Goal: Information Seeking & Learning: Learn about a topic

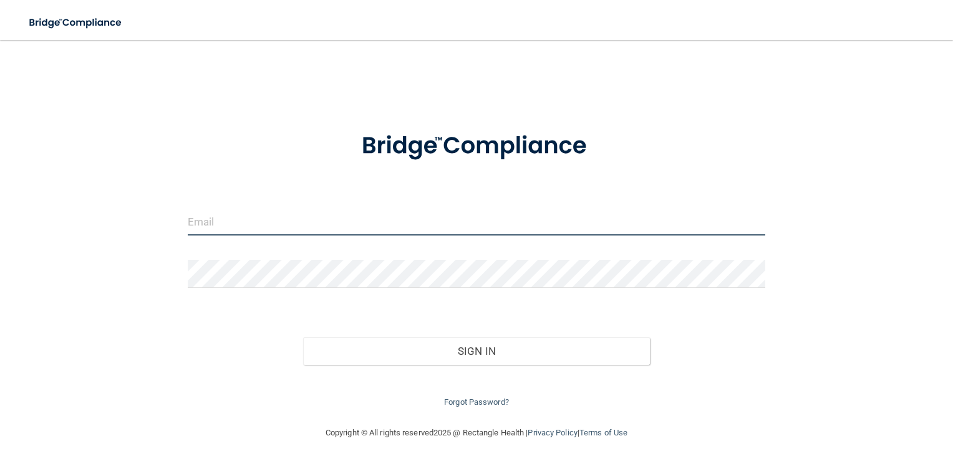
click at [221, 218] on input "email" at bounding box center [477, 221] width 578 height 28
type input "[EMAIL_ADDRESS][DOMAIN_NAME]"
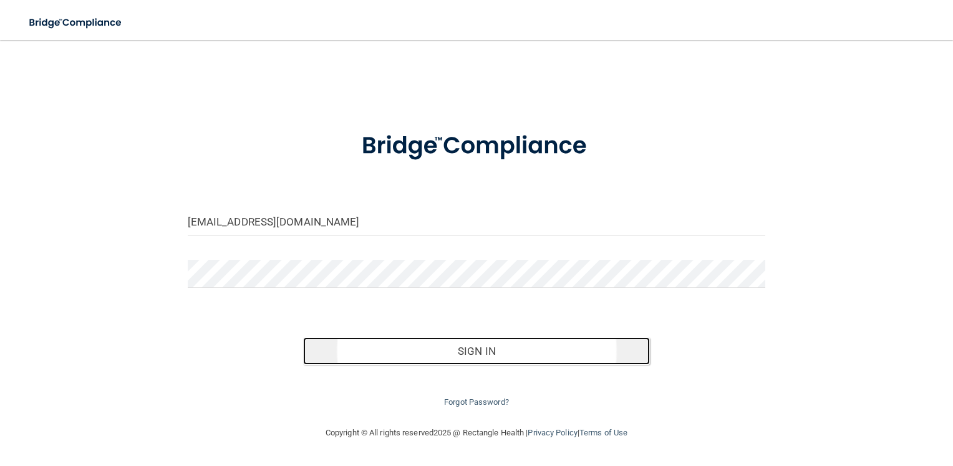
click at [451, 347] on button "Sign In" at bounding box center [476, 350] width 347 height 27
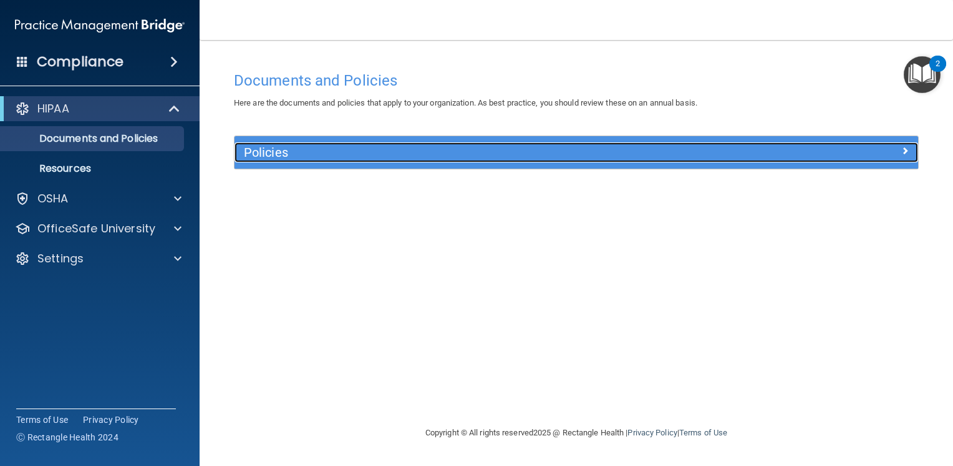
click at [847, 157] on div "Policies" at bounding box center [577, 152] width 684 height 20
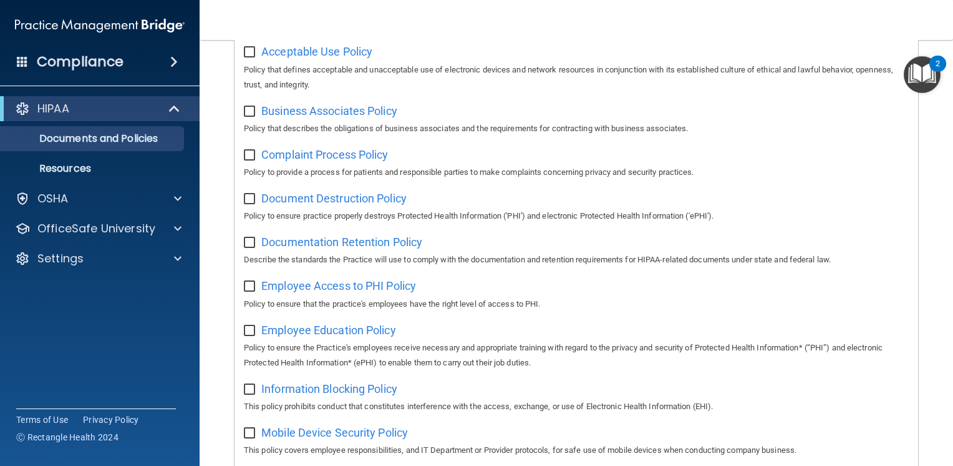
scroll to position [175, 0]
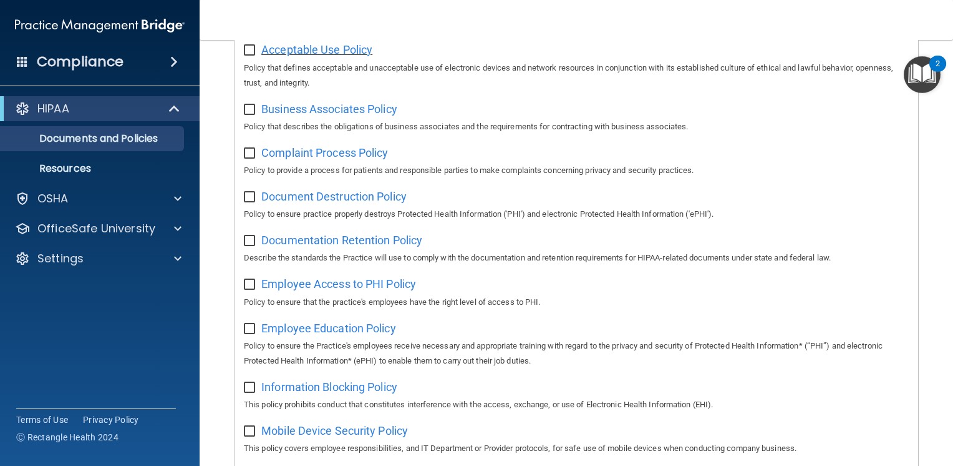
click at [339, 46] on span "Acceptable Use Policy" at bounding box center [316, 49] width 111 height 13
click at [255, 51] on input "checkbox" at bounding box center [251, 51] width 14 height 10
checkbox input "true"
click at [252, 111] on input "checkbox" at bounding box center [251, 110] width 14 height 10
checkbox input "true"
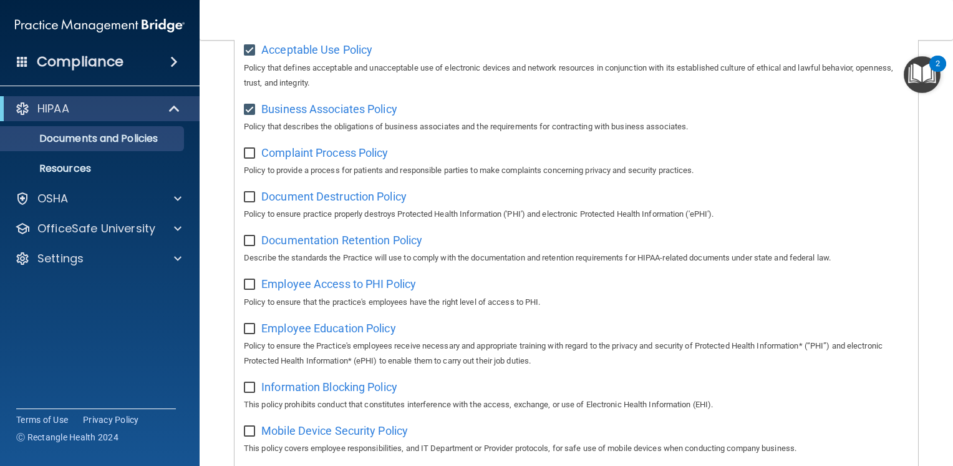
click at [250, 149] on input "checkbox" at bounding box center [251, 154] width 14 height 10
checkbox input "true"
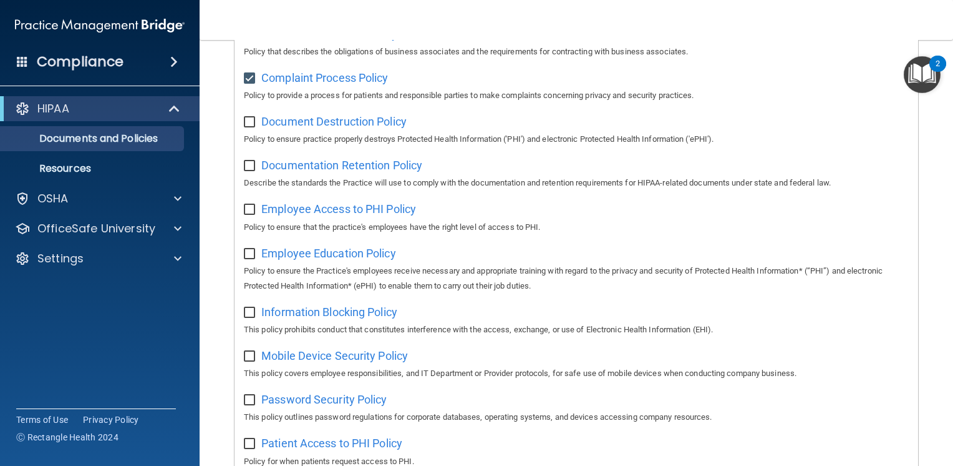
scroll to position [275, 0]
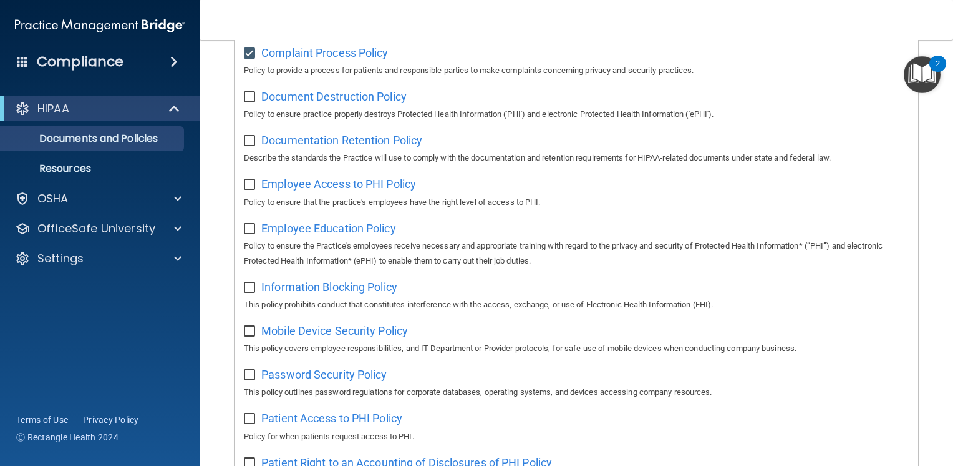
click at [250, 94] on input "checkbox" at bounding box center [251, 97] width 14 height 10
checkbox input "true"
click at [252, 140] on input "checkbox" at bounding box center [251, 141] width 14 height 10
checkbox input "true"
click at [248, 188] on input "checkbox" at bounding box center [251, 185] width 14 height 10
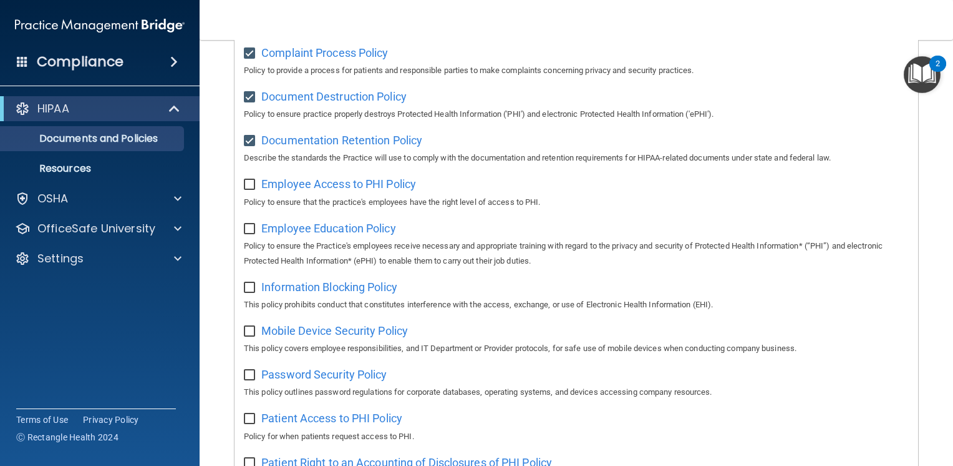
checkbox input "true"
click at [248, 231] on input "checkbox" at bounding box center [251, 229] width 14 height 10
checkbox input "true"
drag, startPoint x: 251, startPoint y: 291, endPoint x: 251, endPoint y: 332, distance: 41.2
click at [251, 332] on div "Select All (Unselect 7) Unselect All Print Selected (7) Acceptable Use Policy P…" at bounding box center [577, 411] width 684 height 1035
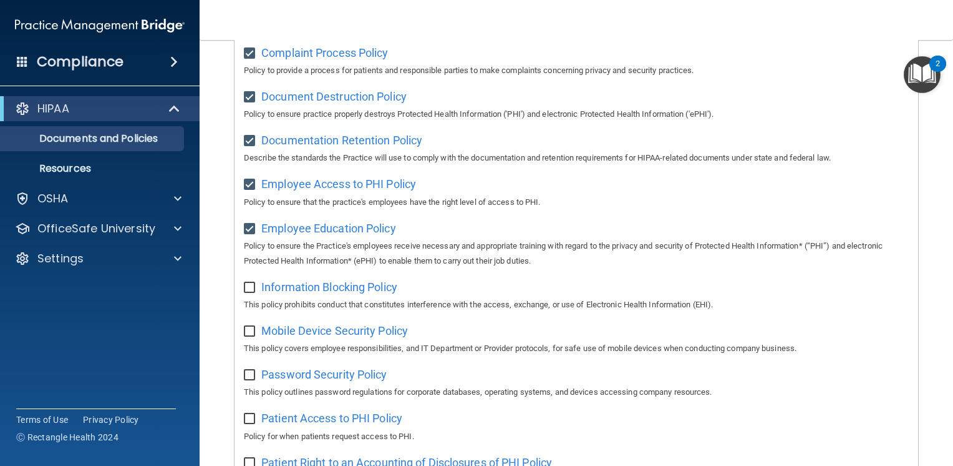
click at [251, 332] on input "checkbox" at bounding box center [251, 331] width 14 height 10
checkbox input "true"
click at [250, 289] on input "checkbox" at bounding box center [251, 288] width 14 height 10
checkbox input "true"
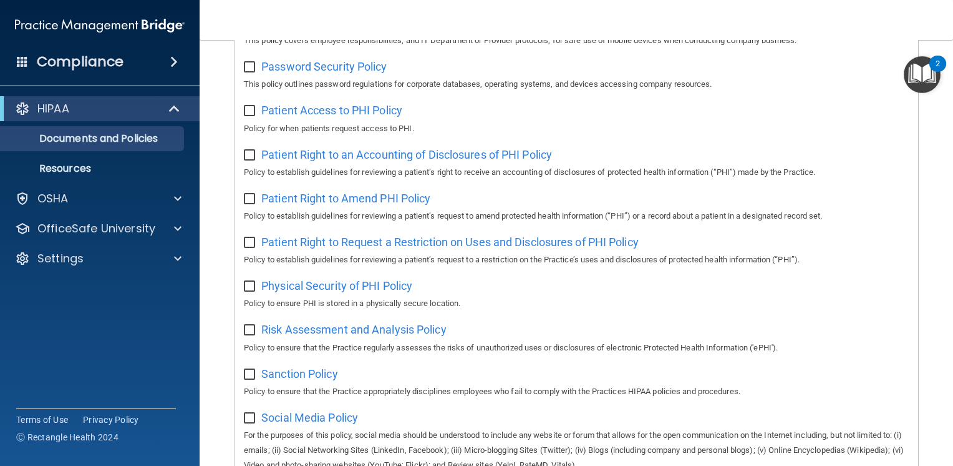
scroll to position [557, 0]
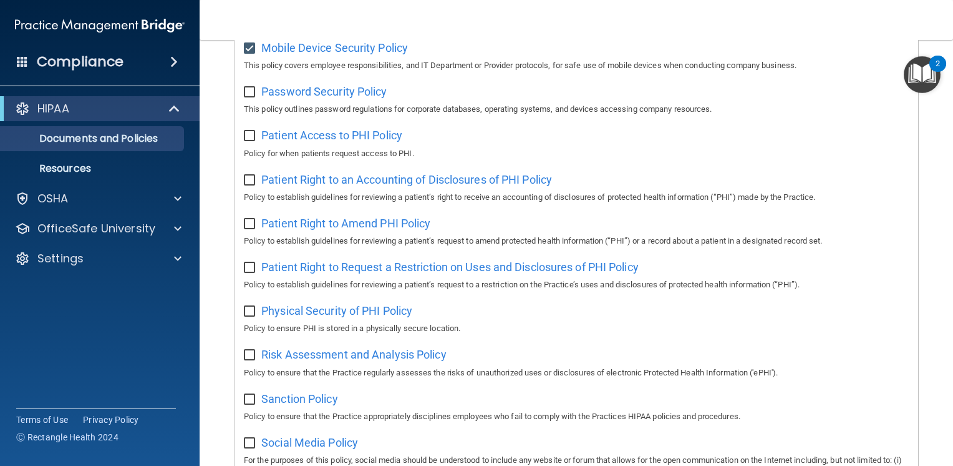
click at [249, 96] on input "checkbox" at bounding box center [251, 92] width 14 height 10
checkbox input "true"
click at [250, 139] on input "checkbox" at bounding box center [251, 136] width 14 height 10
checkbox input "true"
click at [250, 177] on input "checkbox" at bounding box center [251, 180] width 14 height 10
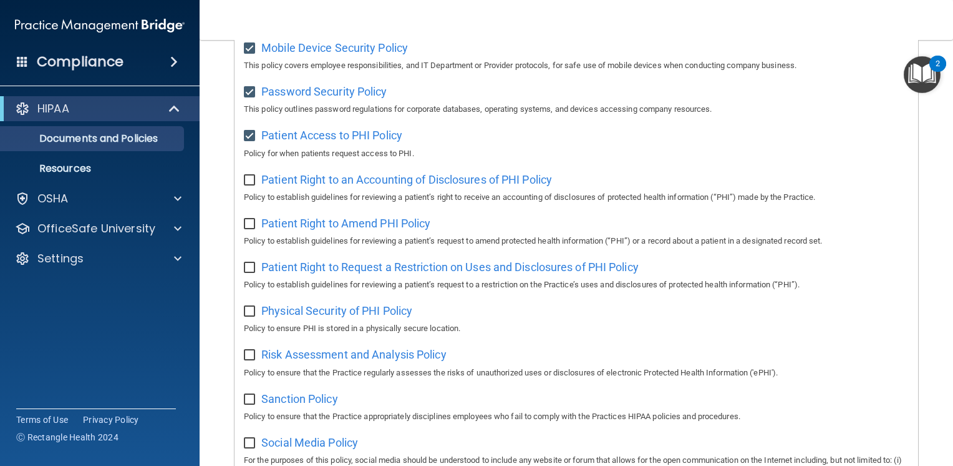
checkbox input "true"
click at [250, 226] on input "checkbox" at bounding box center [251, 224] width 14 height 10
checkbox input "true"
click at [250, 271] on input "checkbox" at bounding box center [251, 268] width 14 height 10
checkbox input "true"
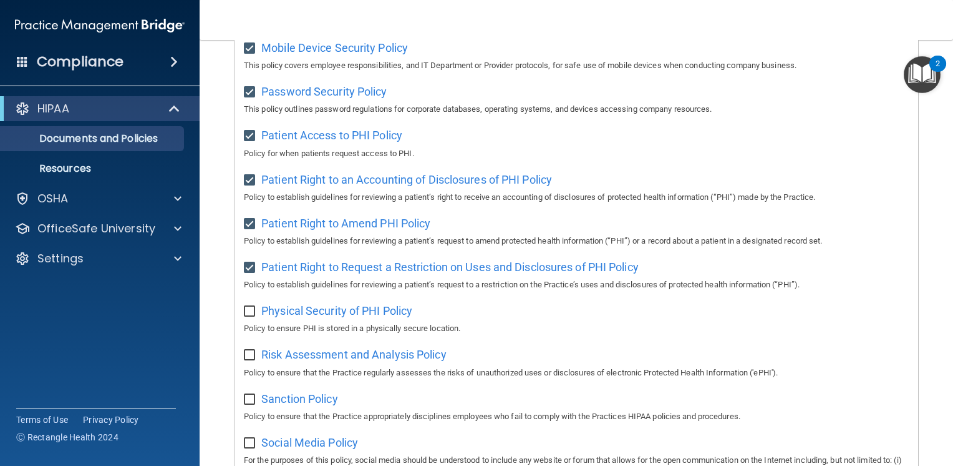
click at [246, 313] on input "checkbox" at bounding box center [251, 311] width 14 height 10
checkbox input "true"
click at [246, 368] on div "Risk Assessment and Analysis Policy Policy to ensure that the Practice regularl…" at bounding box center [576, 362] width 665 height 36
click at [251, 356] on input "checkbox" at bounding box center [251, 355] width 14 height 10
checkbox input "true"
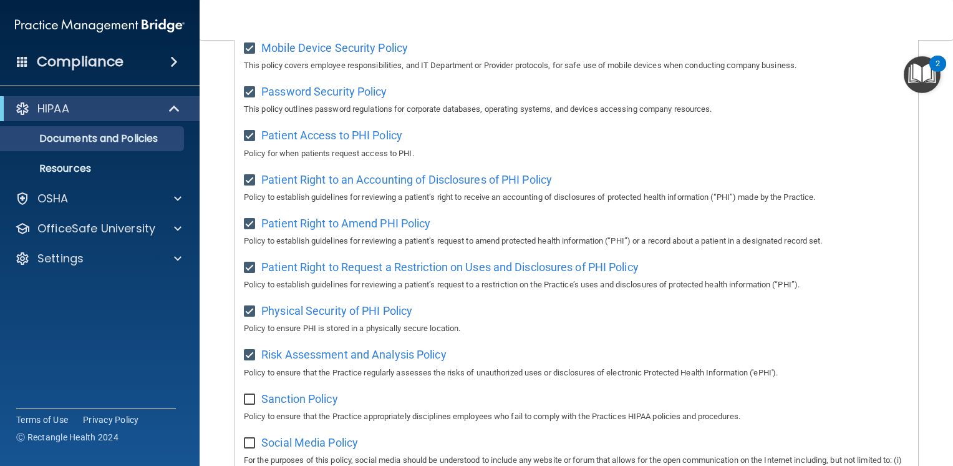
drag, startPoint x: 248, startPoint y: 404, endPoint x: 250, endPoint y: 448, distance: 43.7
click at [250, 448] on div "Select All (Unselect 16) Unselect All Print Selected (16) Acceptable Use Policy…" at bounding box center [577, 128] width 684 height 1035
click at [250, 448] on input "checkbox" at bounding box center [251, 443] width 14 height 10
checkbox input "true"
click at [250, 404] on input "checkbox" at bounding box center [251, 399] width 14 height 10
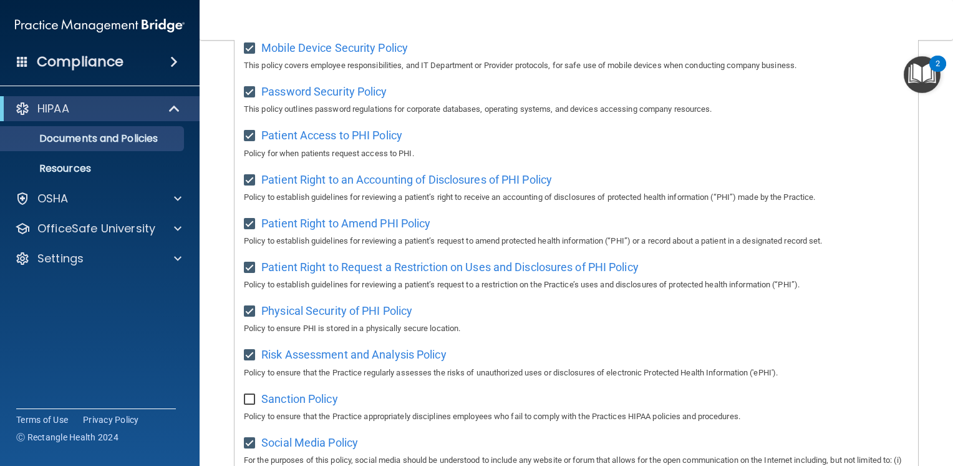
checkbox input "true"
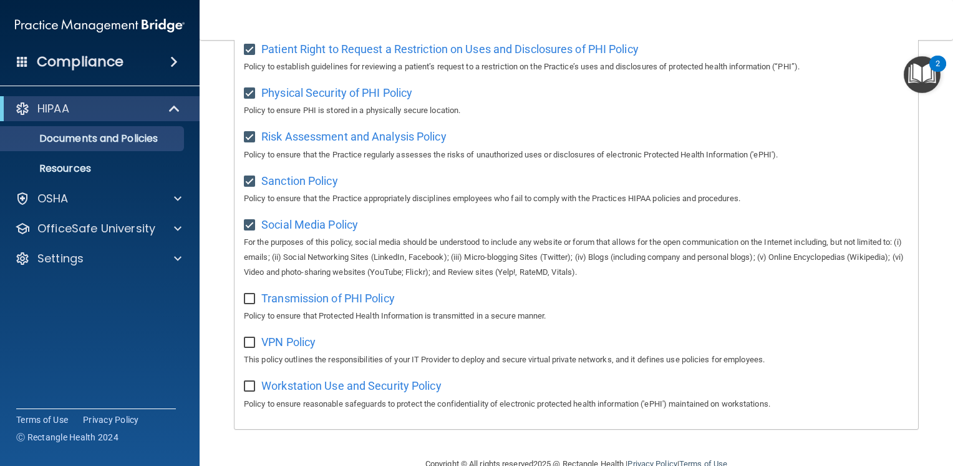
scroll to position [810, 0]
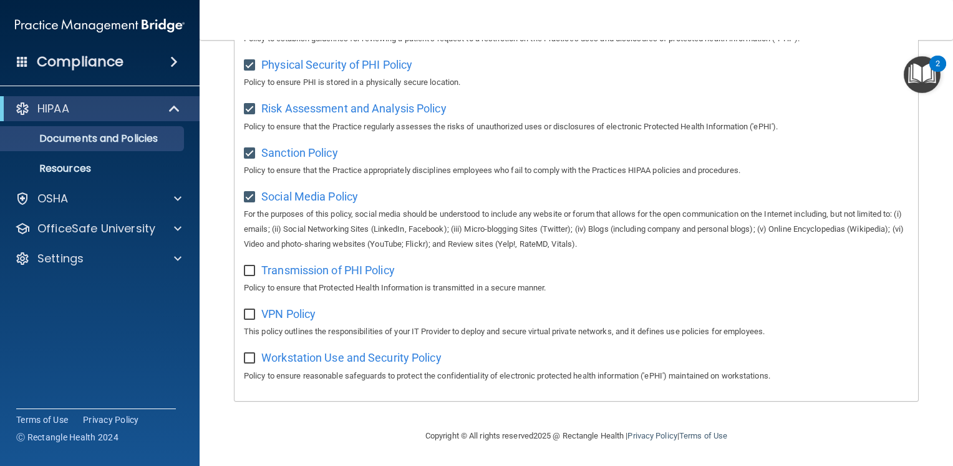
click at [248, 271] on input "checkbox" at bounding box center [251, 271] width 14 height 10
checkbox input "true"
click at [252, 312] on input "checkbox" at bounding box center [251, 315] width 14 height 10
checkbox input "true"
click at [247, 361] on input "checkbox" at bounding box center [251, 358] width 14 height 10
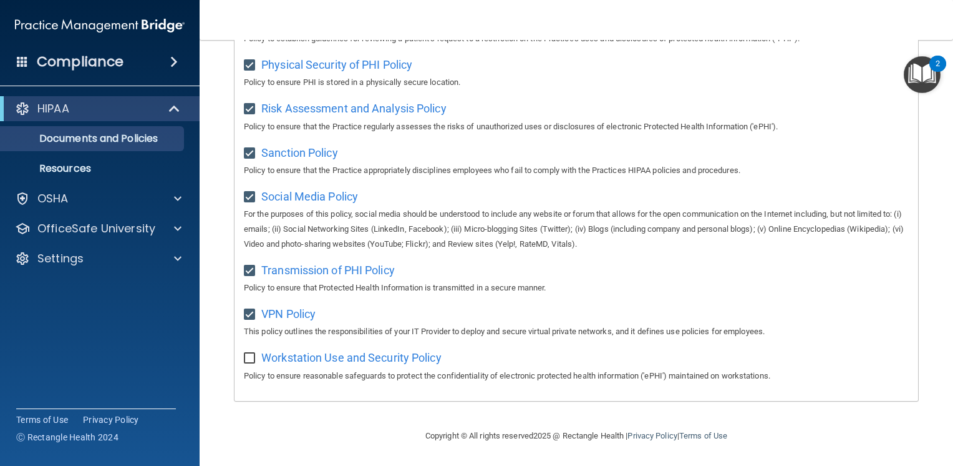
checkbox input "true"
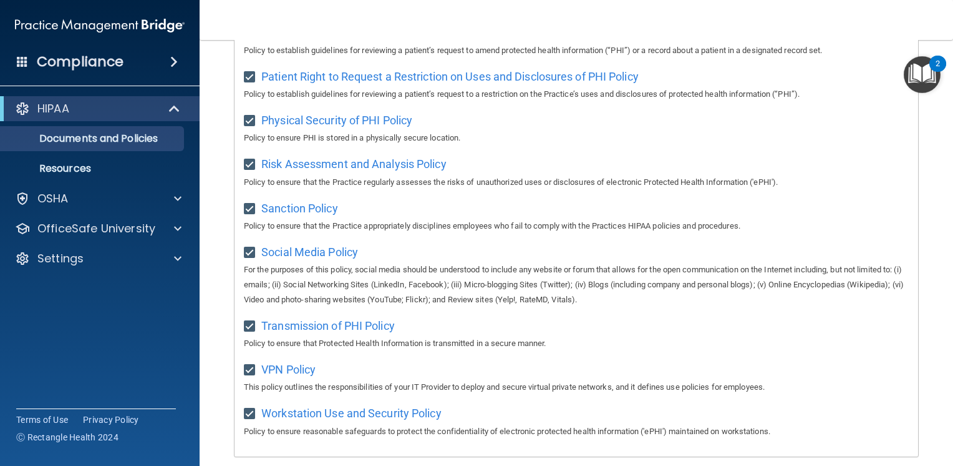
scroll to position [735, 0]
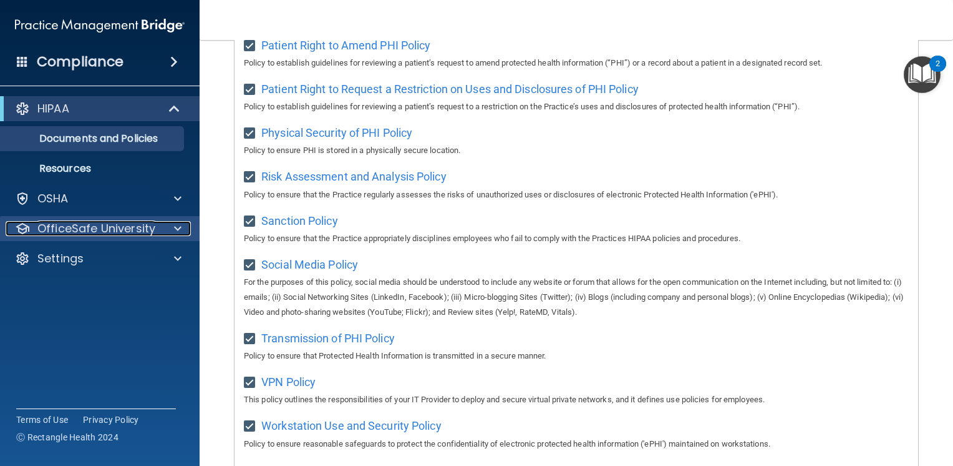
click at [154, 231] on div "OfficeSafe University" at bounding box center [83, 228] width 155 height 15
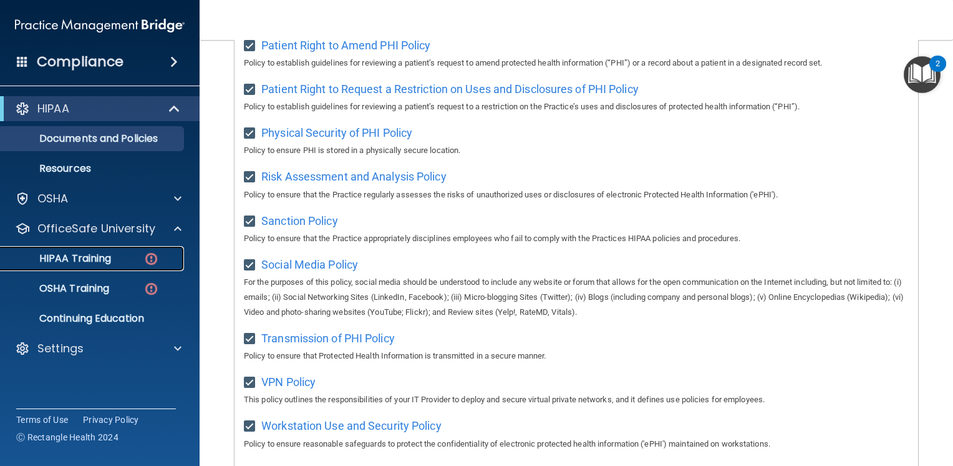
click at [104, 265] on link "HIPAA Training" at bounding box center [86, 258] width 197 height 25
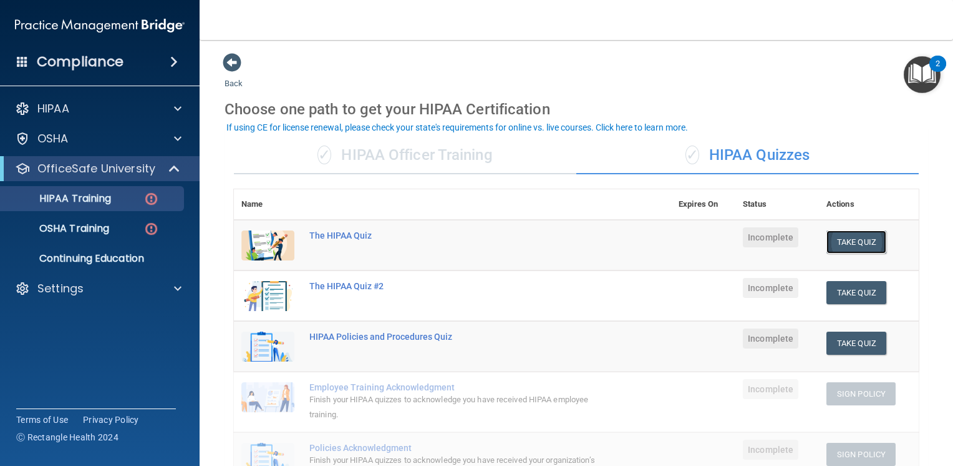
click at [852, 236] on button "Take Quiz" at bounding box center [857, 241] width 60 height 23
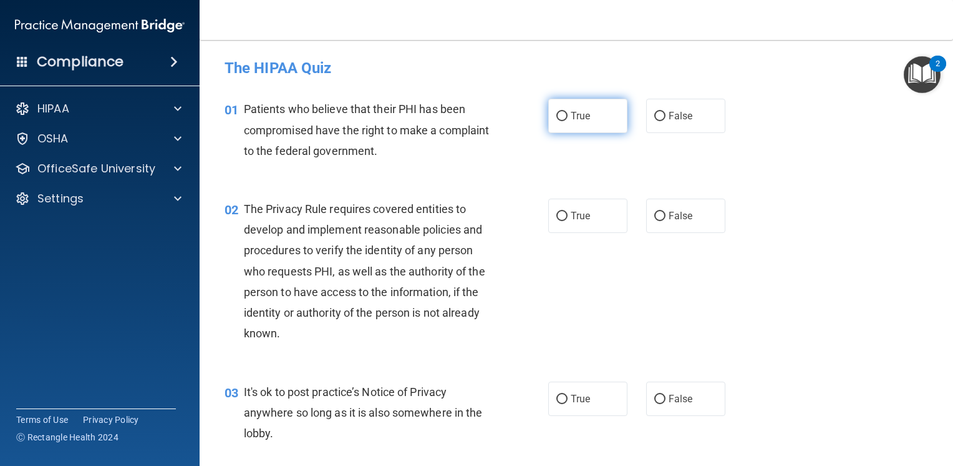
click at [557, 113] on input "True" at bounding box center [562, 116] width 11 height 9
radio input "true"
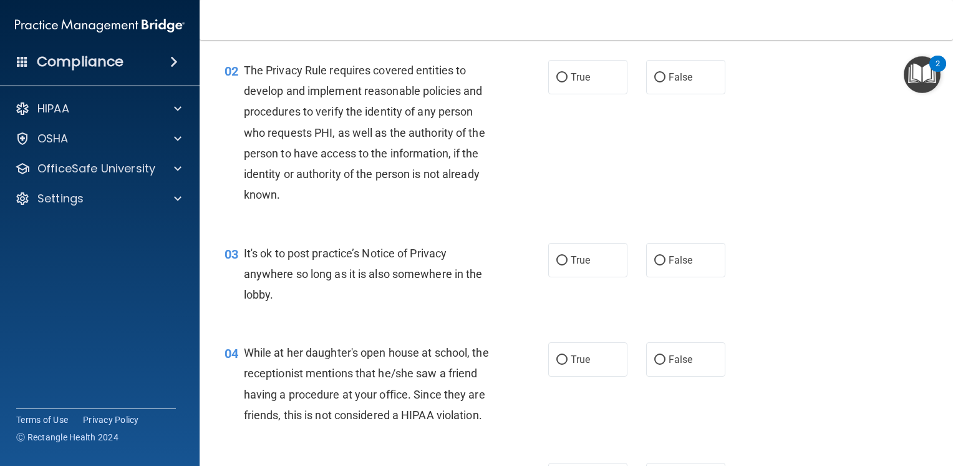
scroll to position [150, 0]
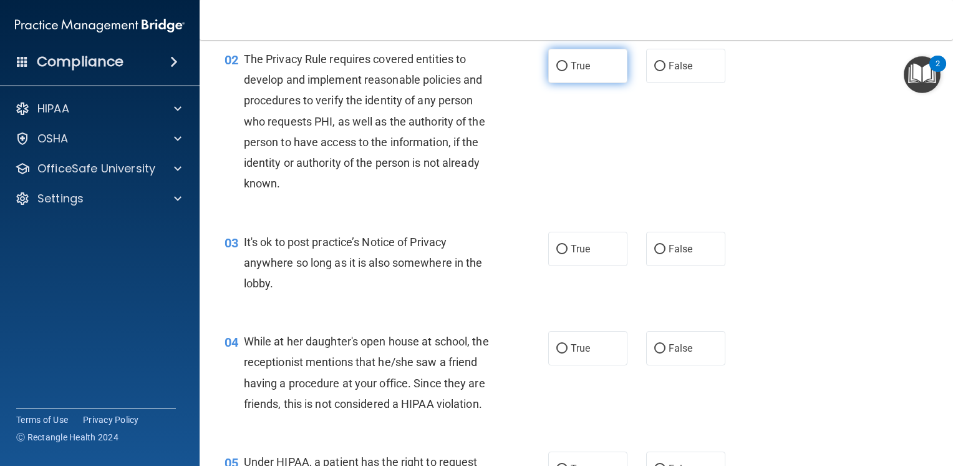
click at [585, 67] on span "True" at bounding box center [580, 66] width 19 height 12
click at [568, 67] on input "True" at bounding box center [562, 66] width 11 height 9
radio input "true"
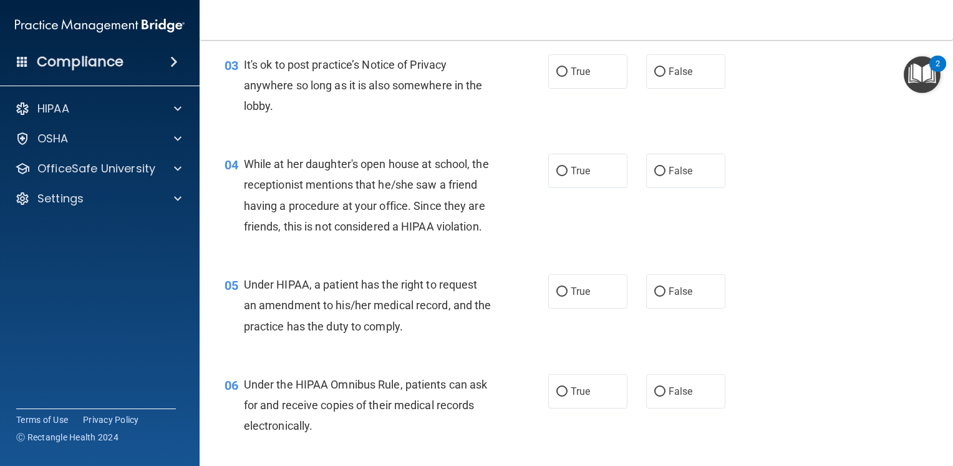
scroll to position [341, 0]
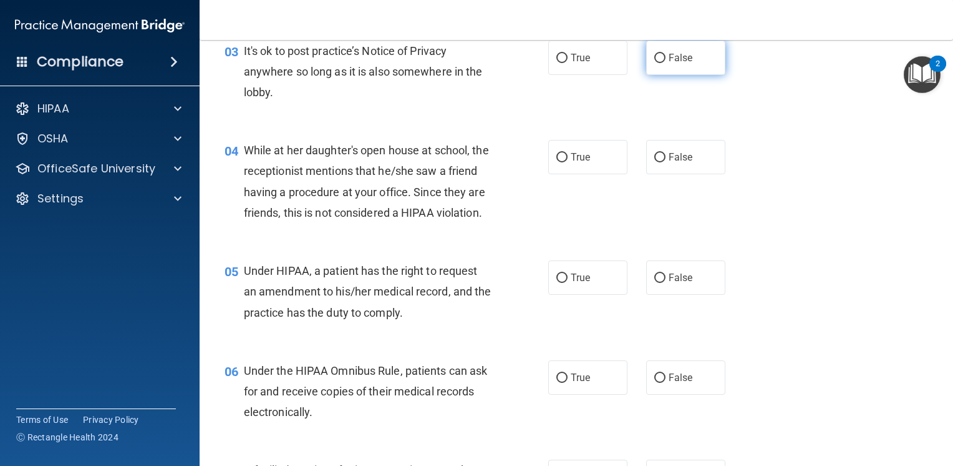
click at [655, 59] on input "False" at bounding box center [660, 58] width 11 height 9
radio input "true"
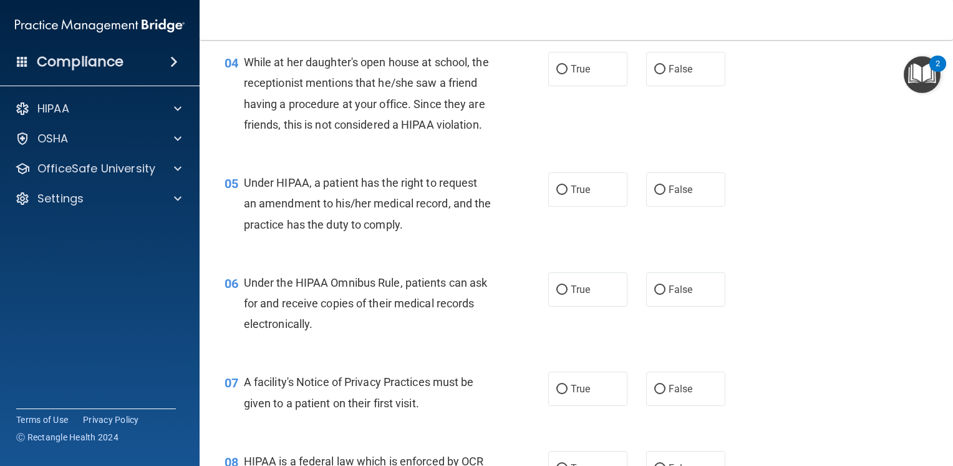
scroll to position [441, 0]
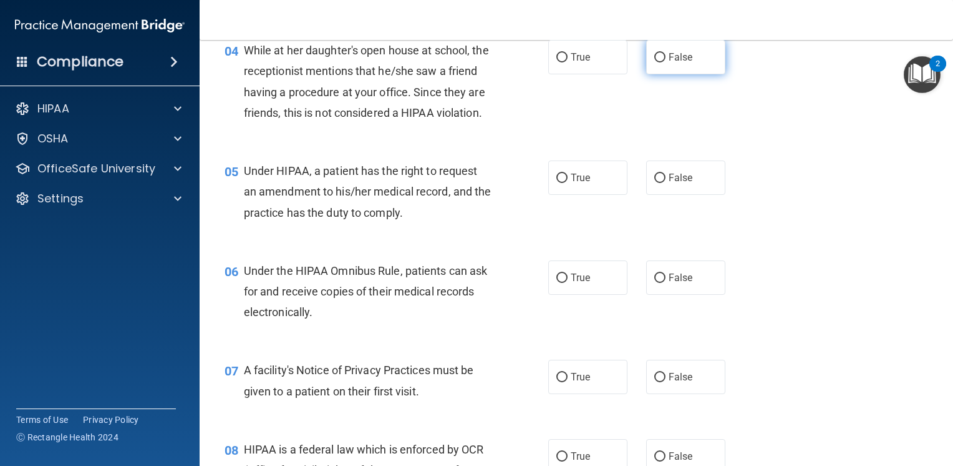
click at [658, 55] on input "False" at bounding box center [660, 57] width 11 height 9
radio input "true"
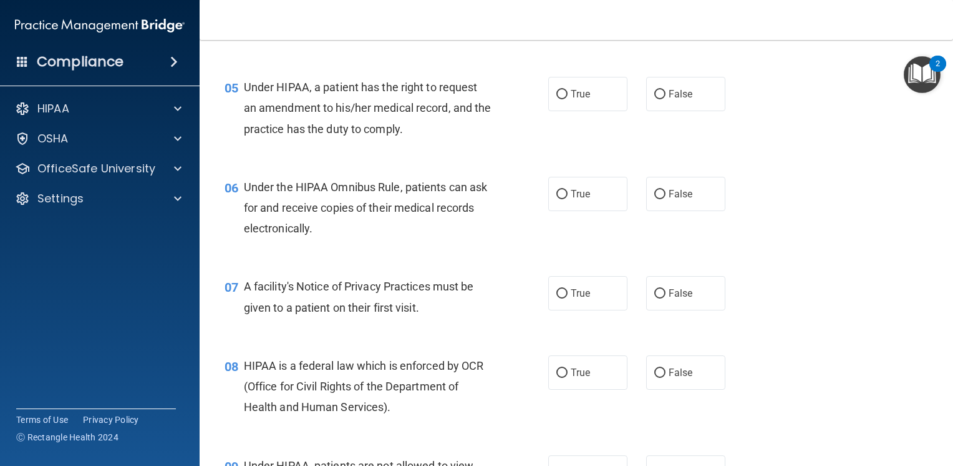
scroll to position [565, 0]
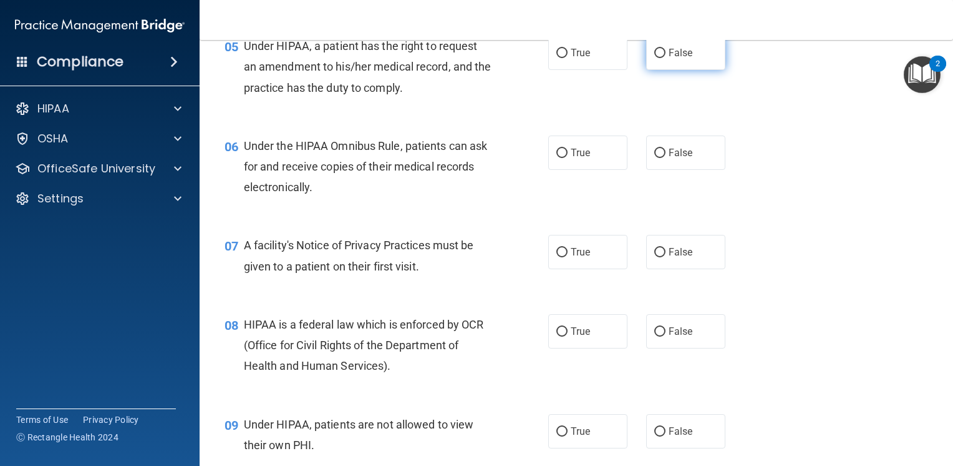
click at [660, 64] on label "False" at bounding box center [685, 53] width 79 height 34
click at [660, 58] on input "False" at bounding box center [660, 53] width 11 height 9
radio input "true"
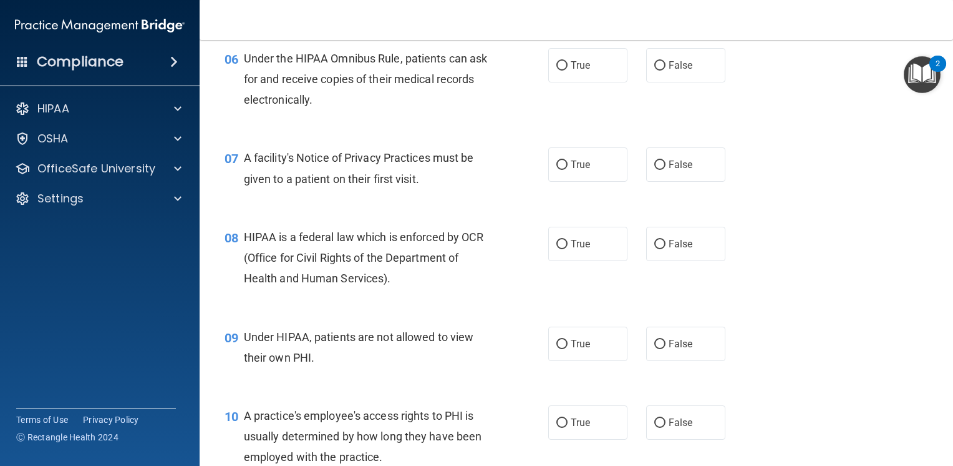
scroll to position [665, 0]
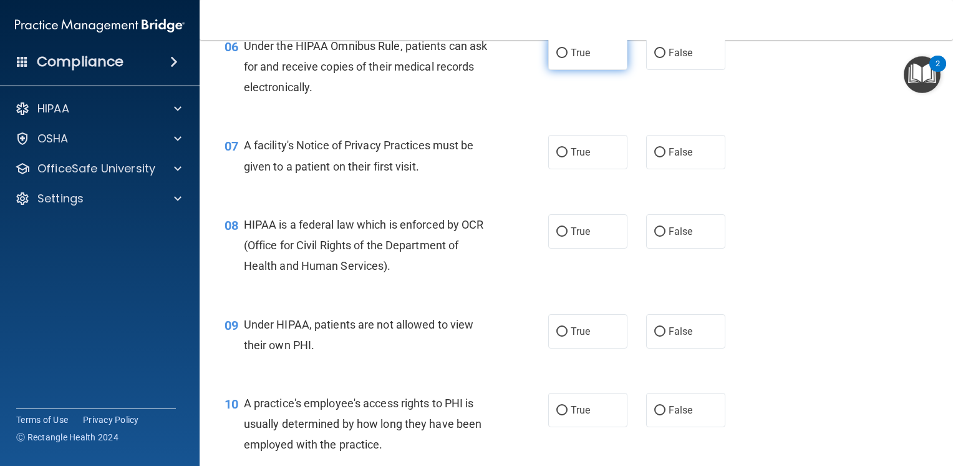
click at [560, 58] on input "True" at bounding box center [562, 53] width 11 height 9
radio input "true"
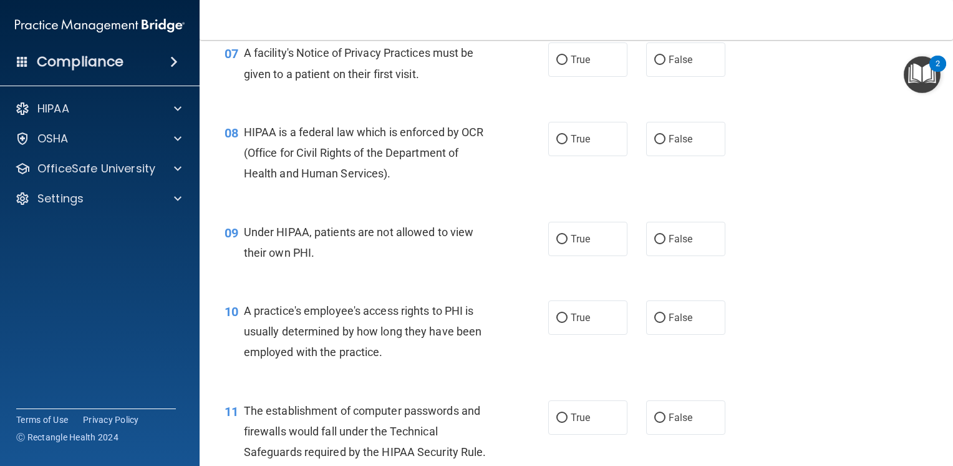
scroll to position [765, 0]
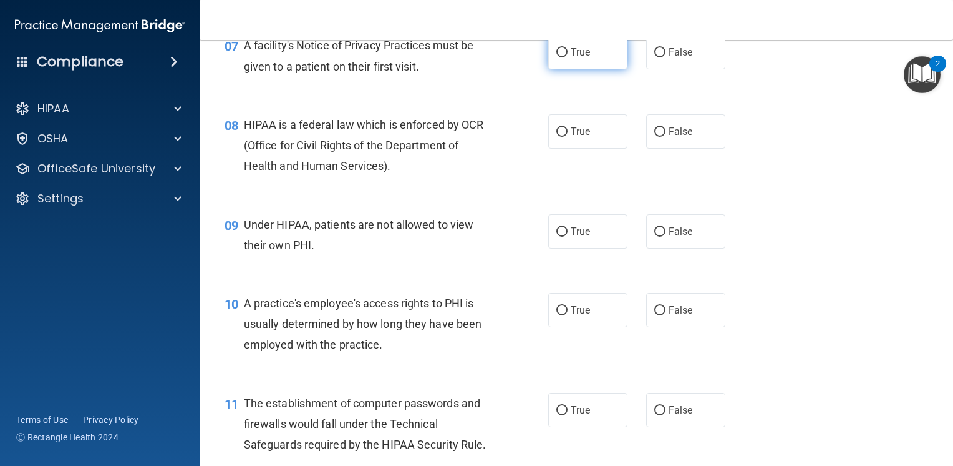
click at [564, 69] on label "True" at bounding box center [588, 52] width 79 height 34
click at [564, 57] on input "True" at bounding box center [562, 52] width 11 height 9
radio input "true"
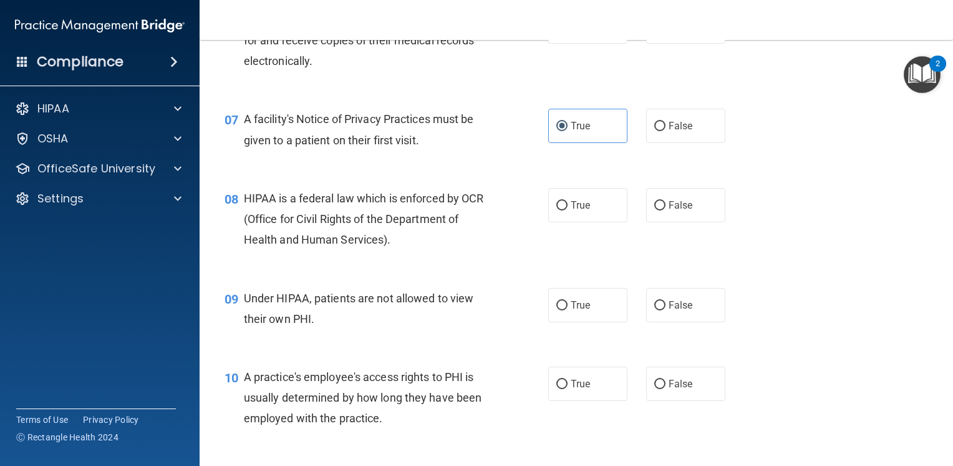
scroll to position [679, 0]
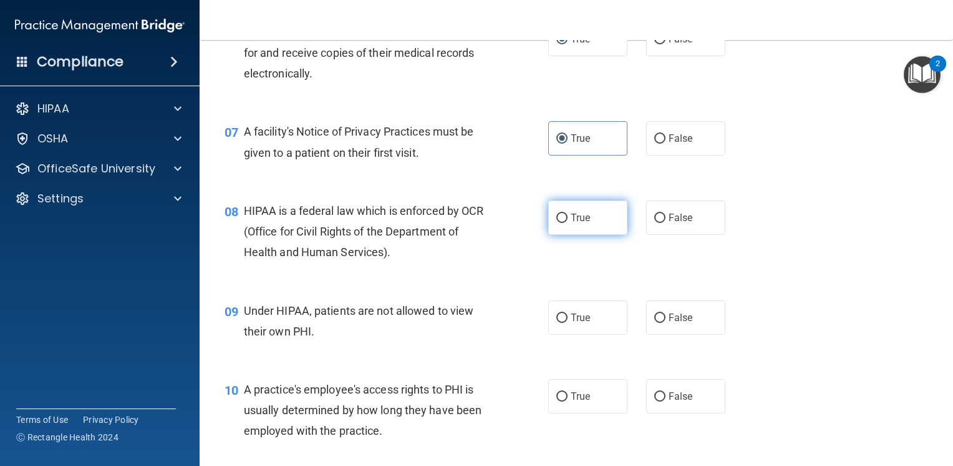
click at [575, 223] on span "True" at bounding box center [580, 218] width 19 height 12
click at [568, 223] on input "True" at bounding box center [562, 217] width 11 height 9
radio input "true"
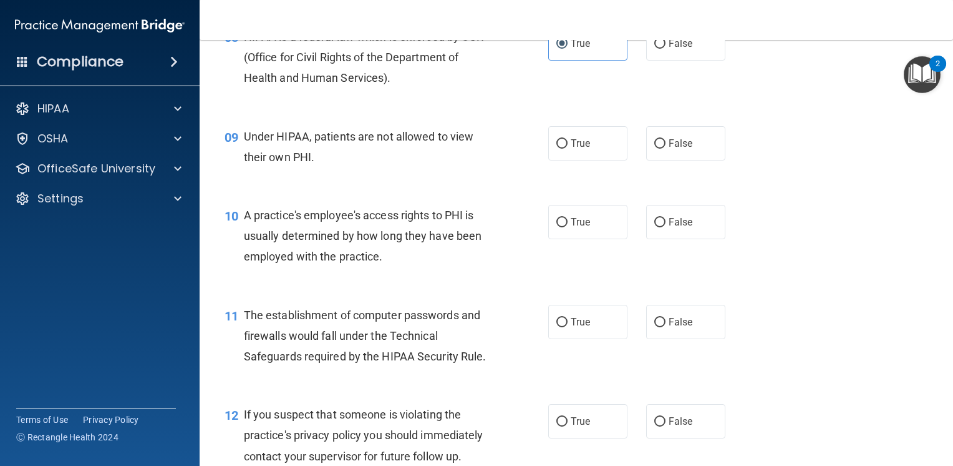
scroll to position [854, 0]
click at [657, 160] on label "False" at bounding box center [685, 142] width 79 height 34
click at [657, 148] on input "False" at bounding box center [660, 143] width 11 height 9
radio input "true"
click at [669, 227] on span "False" at bounding box center [681, 221] width 24 height 12
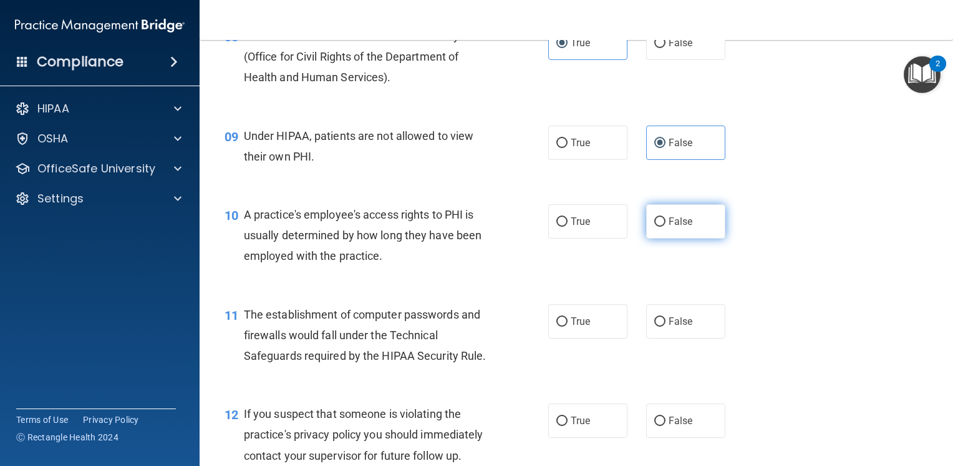
click at [665, 227] on input "False" at bounding box center [660, 221] width 11 height 9
radio input "true"
click at [669, 227] on span "False" at bounding box center [681, 221] width 24 height 12
click at [665, 227] on input "False" at bounding box center [660, 221] width 11 height 9
drag, startPoint x: 665, startPoint y: 246, endPoint x: 759, endPoint y: 255, distance: 94.0
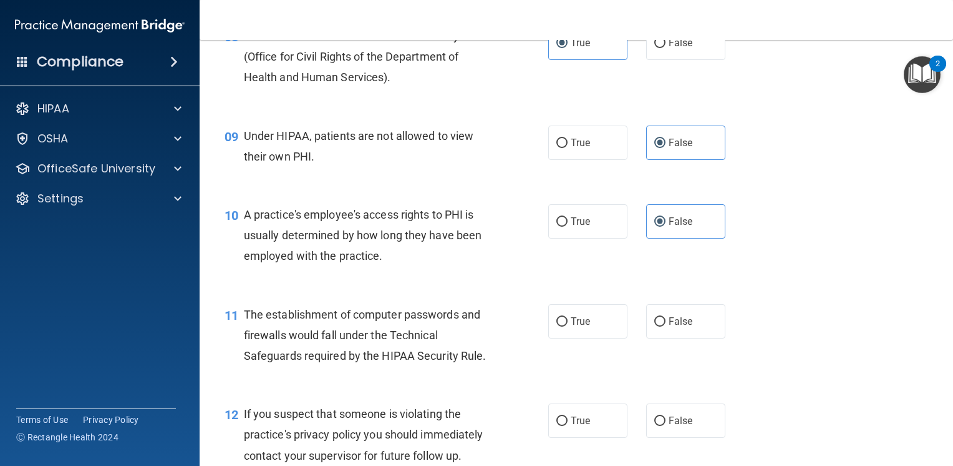
click at [759, 255] on div "10 A practice's employee's access rights to PHI is usually determined by how lo…" at bounding box center [576, 238] width 723 height 100
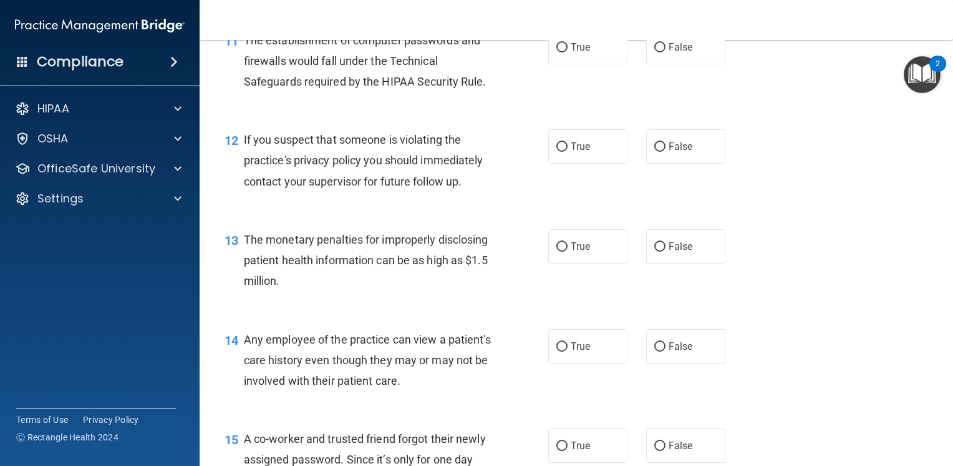
scroll to position [1128, 0]
click at [552, 61] on label "True" at bounding box center [588, 46] width 79 height 34
click at [557, 52] on input "True" at bounding box center [562, 46] width 11 height 9
radio input "true"
click at [558, 151] on input "True" at bounding box center [562, 146] width 11 height 9
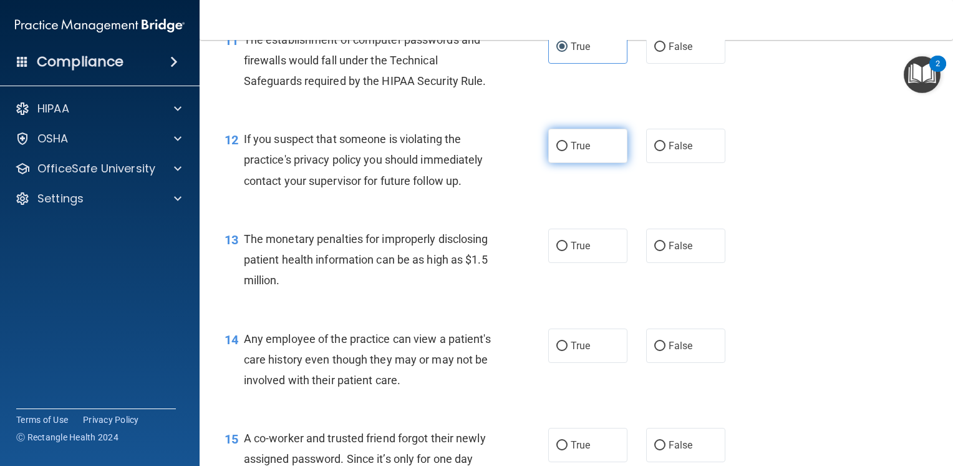
radio input "true"
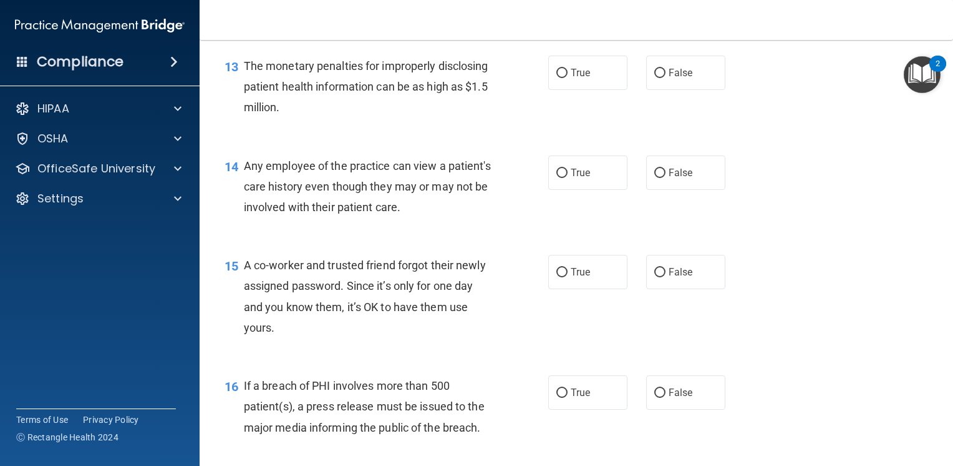
scroll to position [1303, 0]
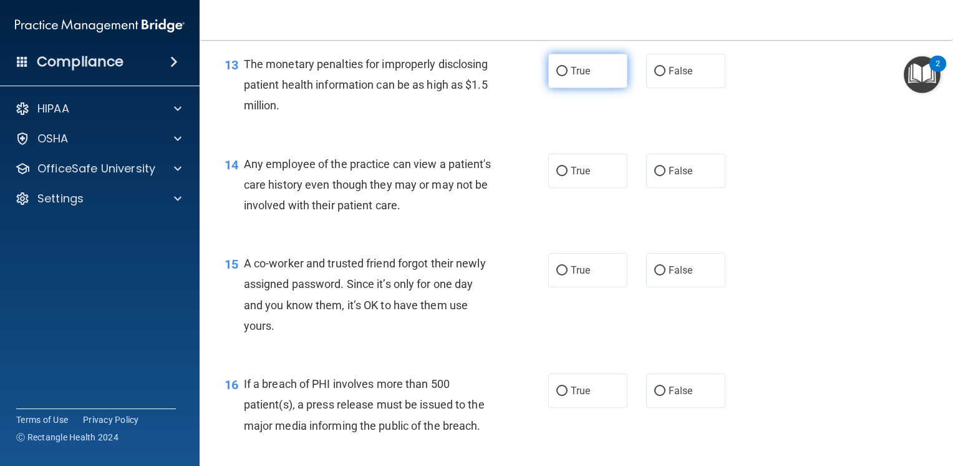
click at [565, 88] on label "True" at bounding box center [588, 71] width 79 height 34
click at [565, 76] on input "True" at bounding box center [562, 71] width 11 height 9
radio input "true"
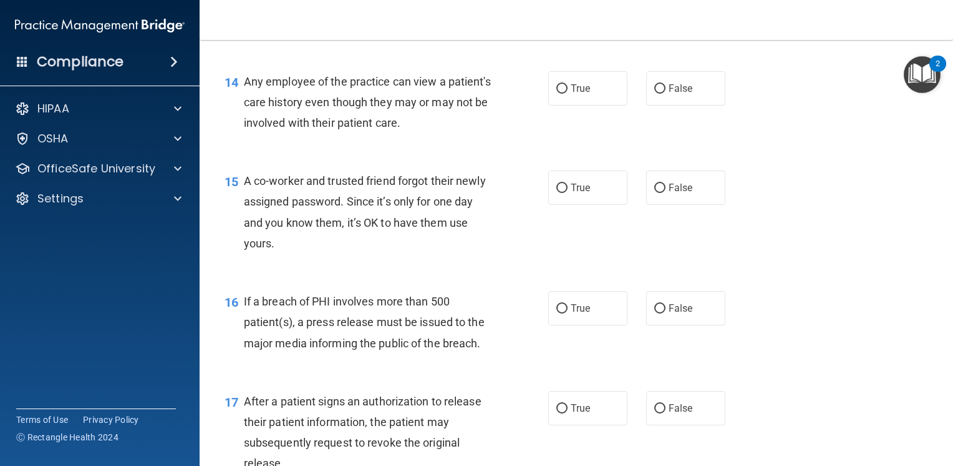
scroll to position [1403, 0]
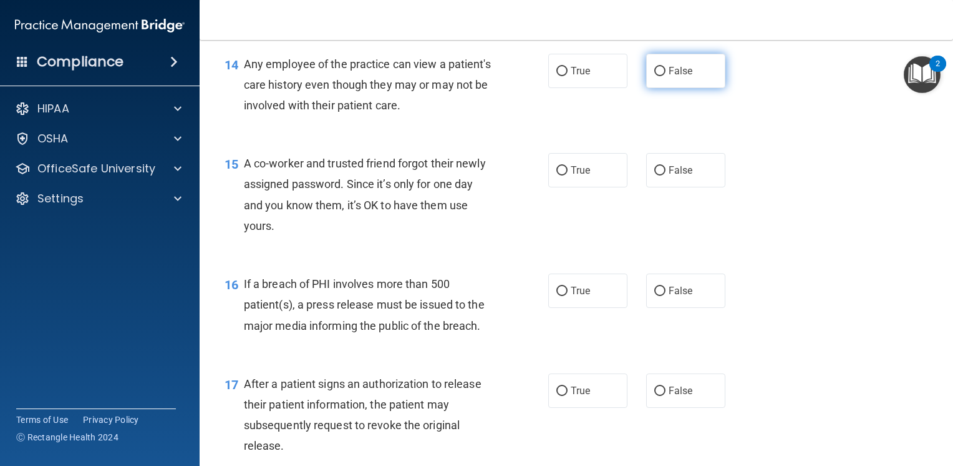
click at [671, 88] on label "False" at bounding box center [685, 71] width 79 height 34
click at [666, 76] on input "False" at bounding box center [660, 71] width 11 height 9
radio input "true"
click at [671, 88] on label "False" at bounding box center [685, 71] width 79 height 34
click at [666, 76] on input "False" at bounding box center [660, 71] width 11 height 9
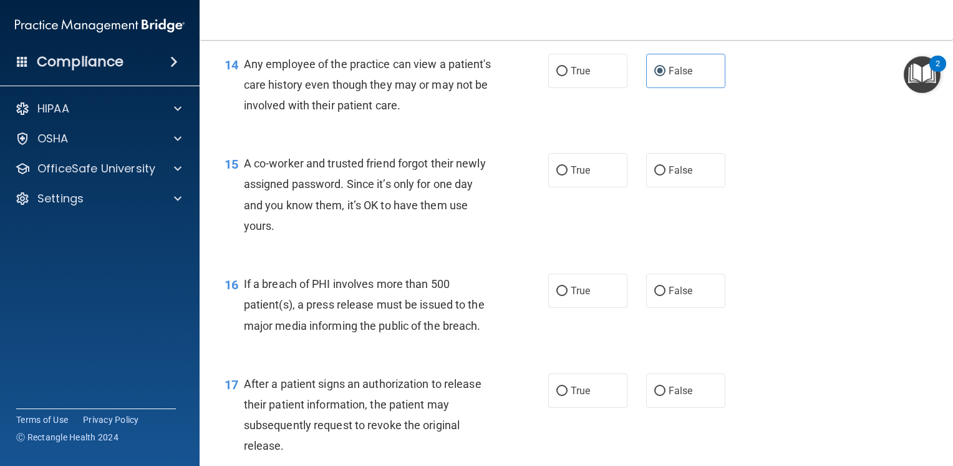
click at [790, 209] on div "15 A co-worker and trusted friend forgot their newly assigned password. Since i…" at bounding box center [576, 197] width 723 height 120
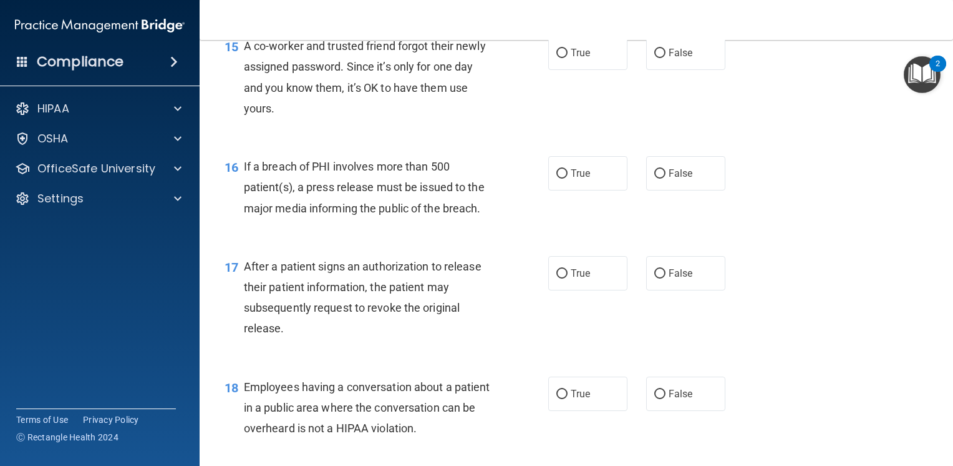
scroll to position [1528, 0]
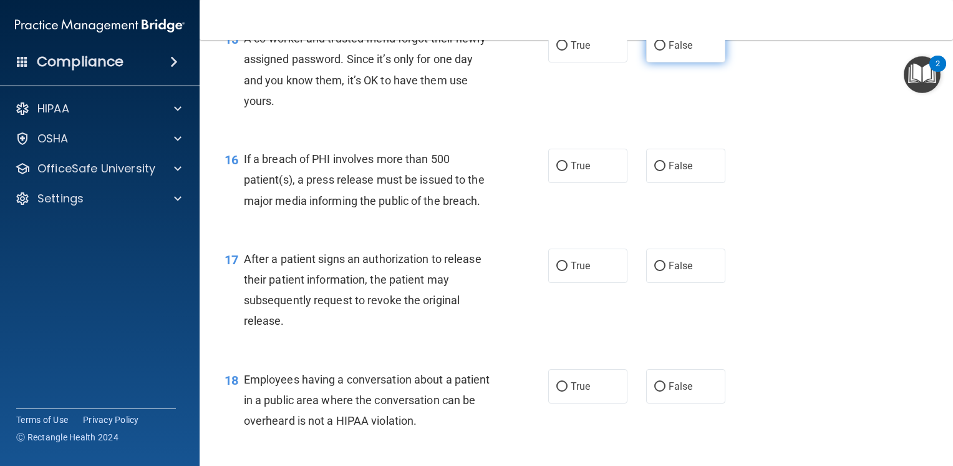
click at [660, 62] on label "False" at bounding box center [685, 45] width 79 height 34
click at [660, 51] on input "False" at bounding box center [660, 45] width 11 height 9
radio input "true"
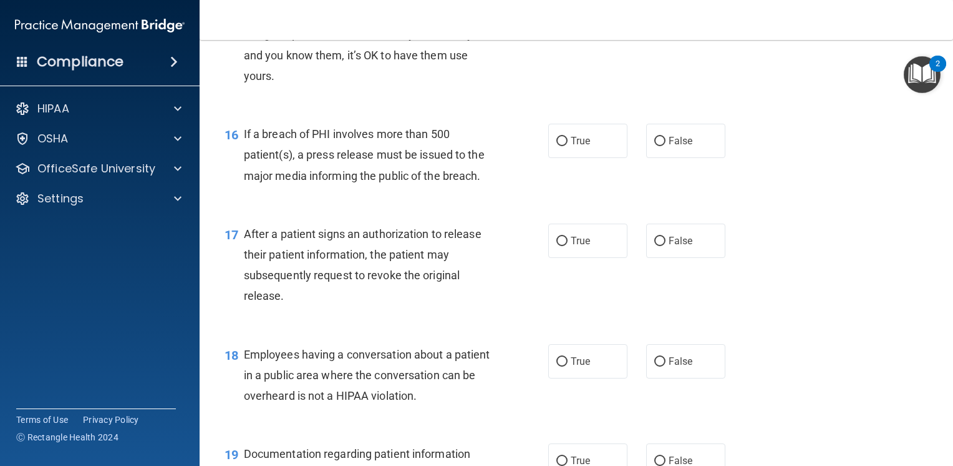
scroll to position [1619, 0]
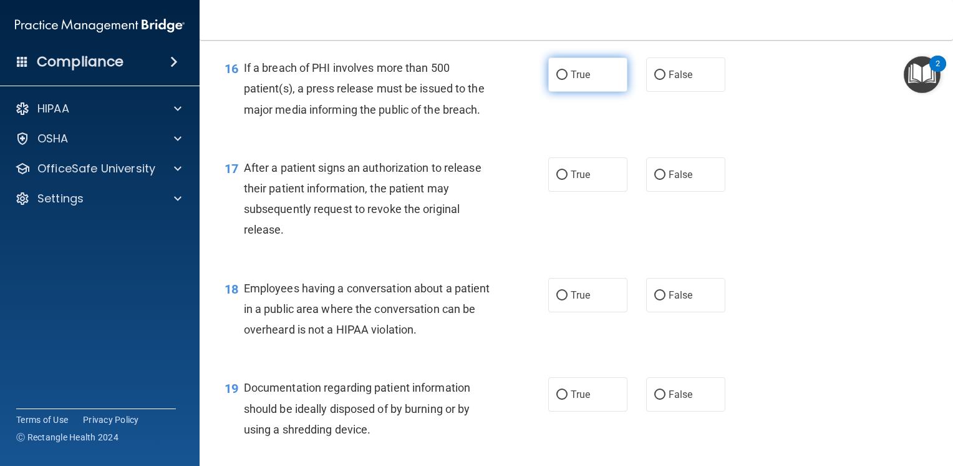
click at [587, 92] on label "True" at bounding box center [588, 74] width 79 height 34
click at [568, 80] on input "True" at bounding box center [562, 75] width 11 height 9
radio input "true"
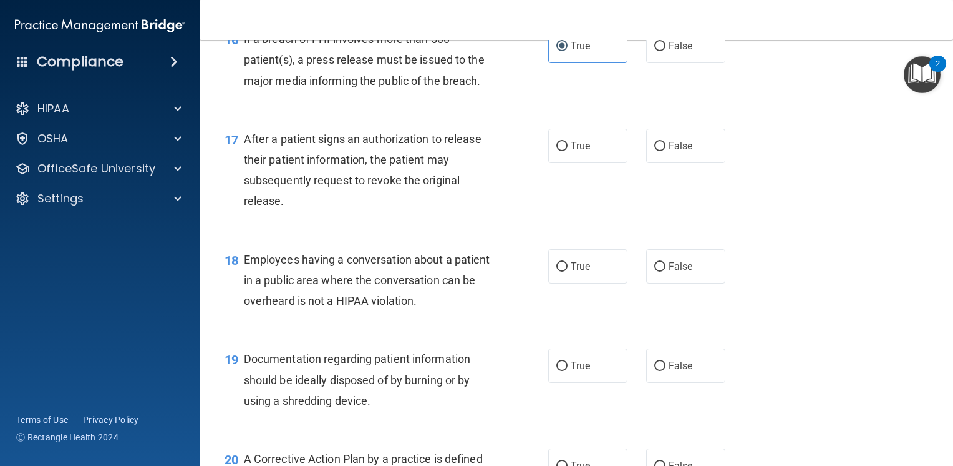
scroll to position [1644, 0]
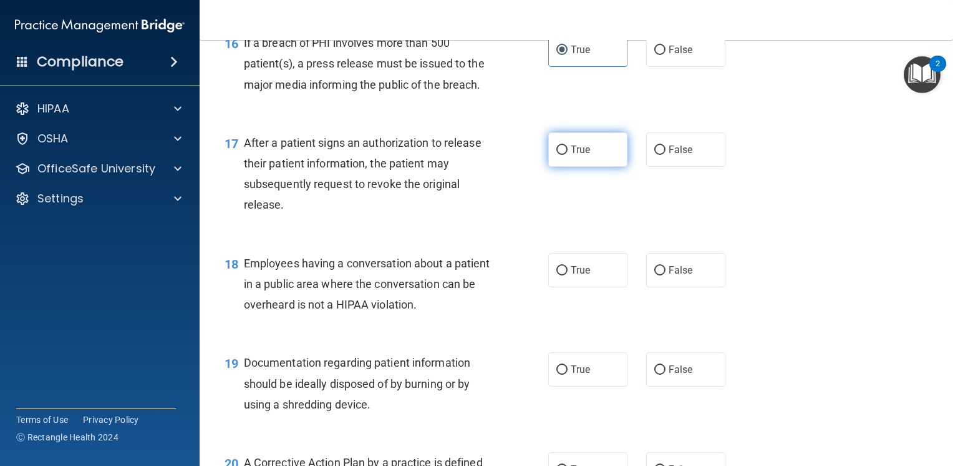
click at [592, 167] on label "True" at bounding box center [588, 149] width 79 height 34
click at [568, 155] on input "True" at bounding box center [562, 149] width 11 height 9
radio input "true"
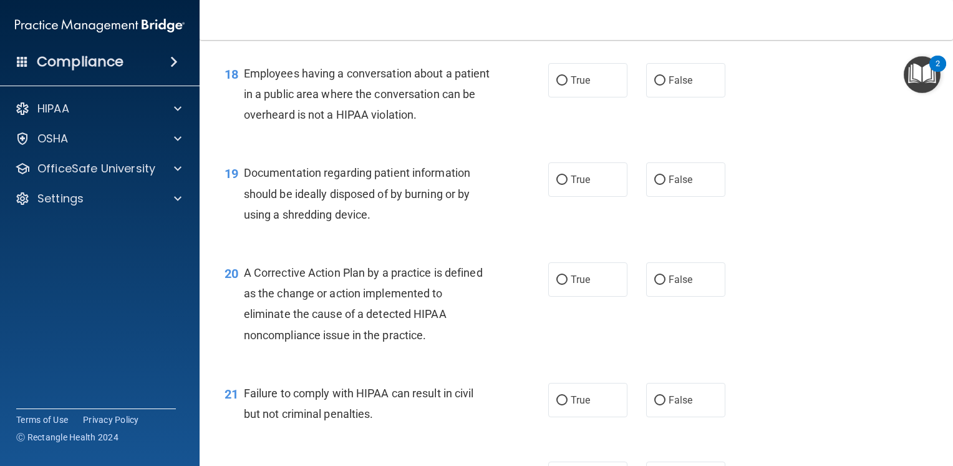
scroll to position [1843, 0]
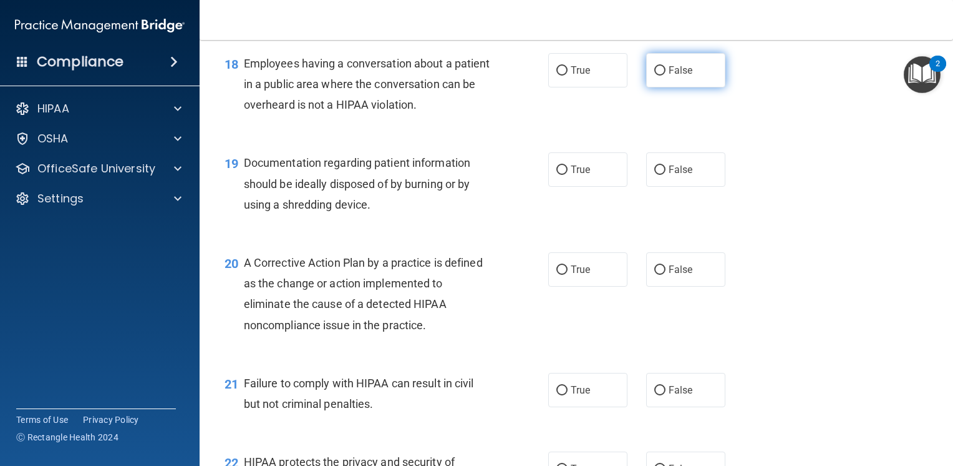
click at [669, 76] on span "False" at bounding box center [681, 70] width 24 height 12
click at [666, 76] on input "False" at bounding box center [660, 70] width 11 height 9
radio input "true"
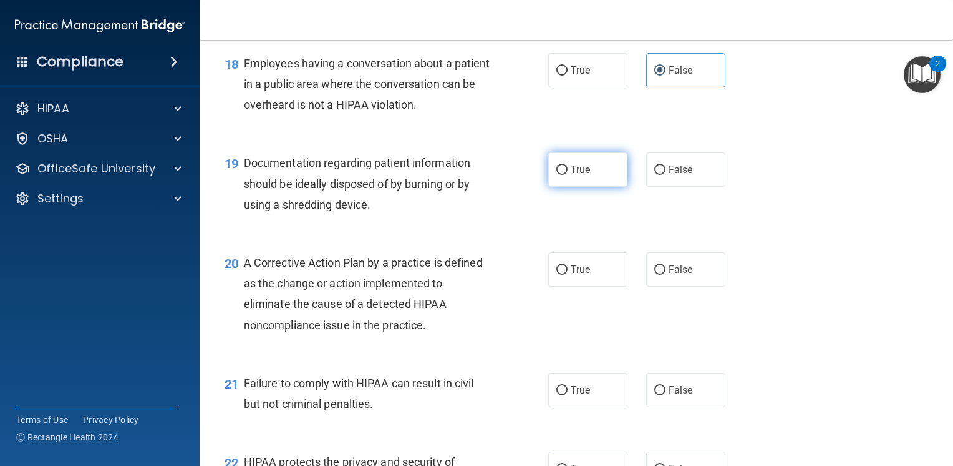
click at [589, 187] on label "True" at bounding box center [588, 169] width 79 height 34
click at [568, 175] on input "True" at bounding box center [562, 169] width 11 height 9
radio input "true"
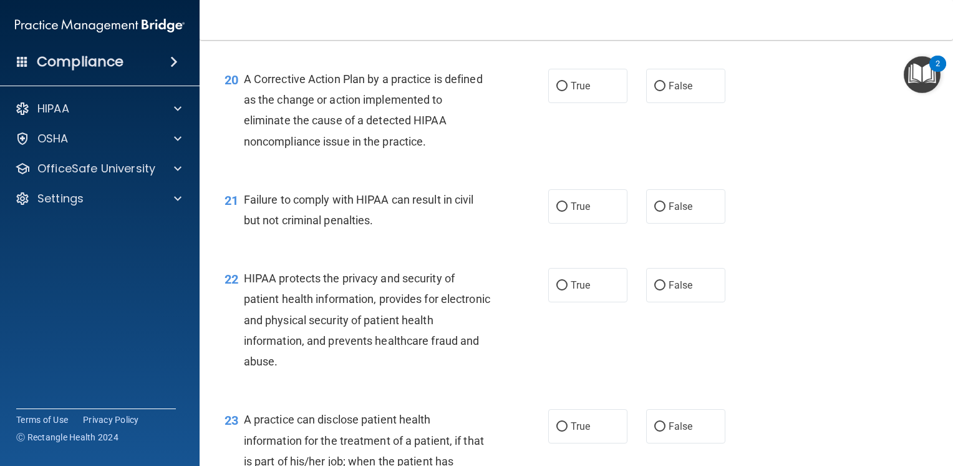
scroll to position [2043, 0]
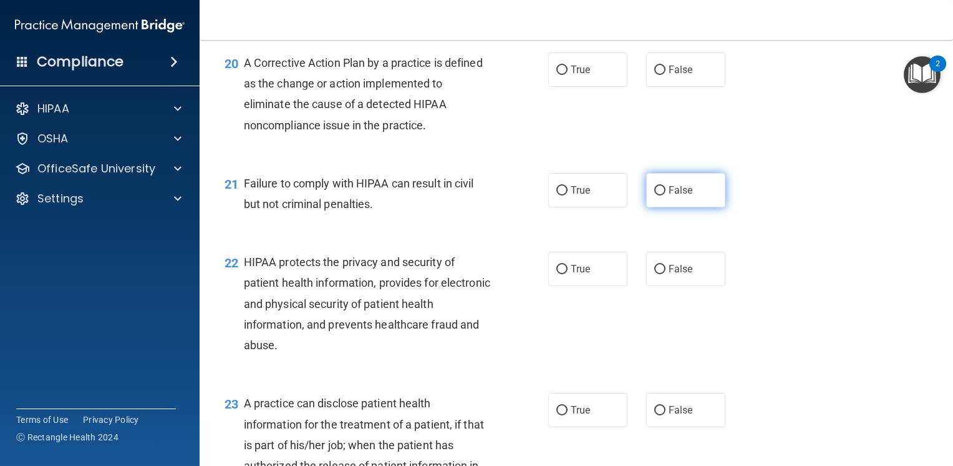
click at [676, 196] on span "False" at bounding box center [681, 190] width 24 height 12
click at [666, 195] on input "False" at bounding box center [660, 190] width 11 height 9
radio input "true"
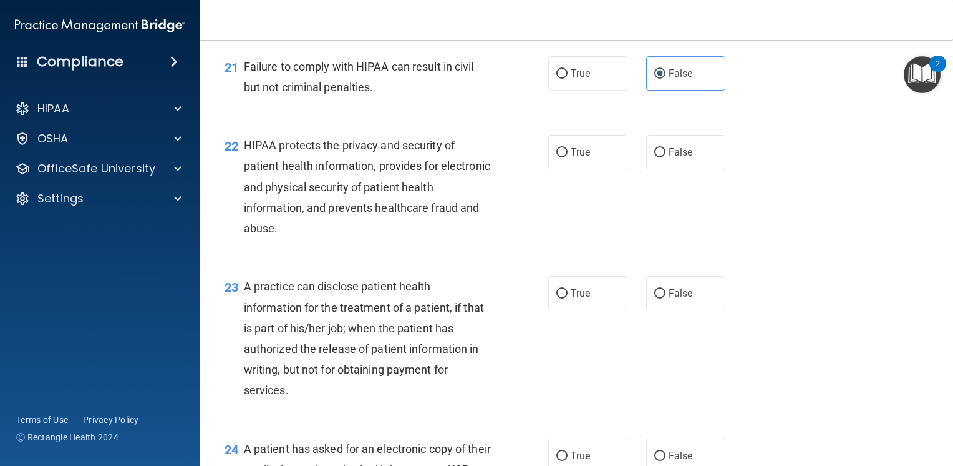
scroll to position [2168, 0]
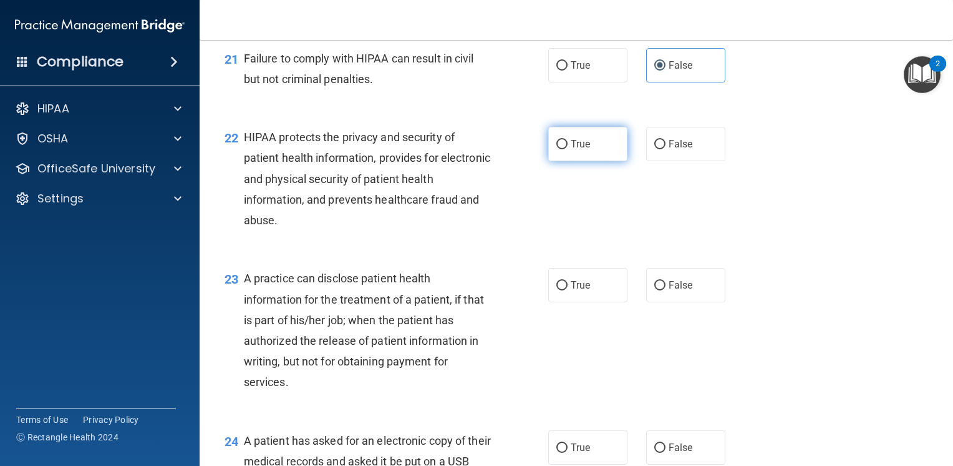
click at [557, 155] on label "True" at bounding box center [588, 144] width 79 height 34
click at [557, 149] on input "True" at bounding box center [562, 144] width 11 height 9
radio input "true"
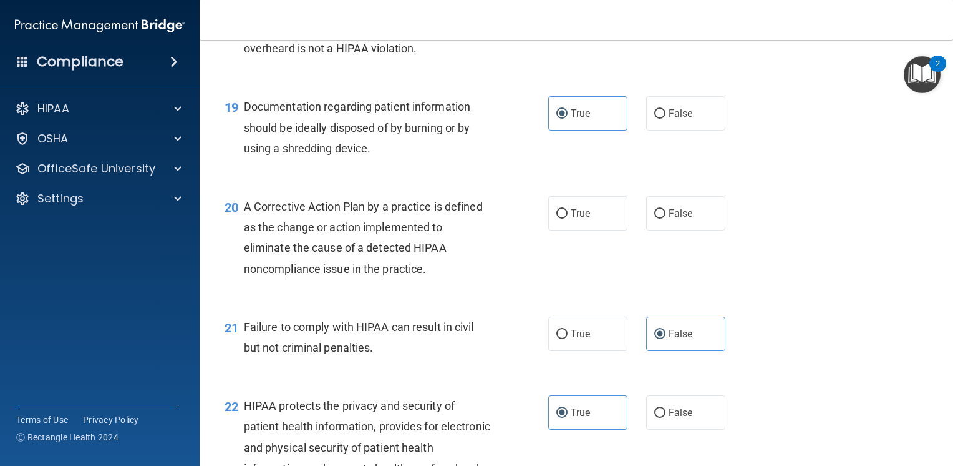
scroll to position [1893, 0]
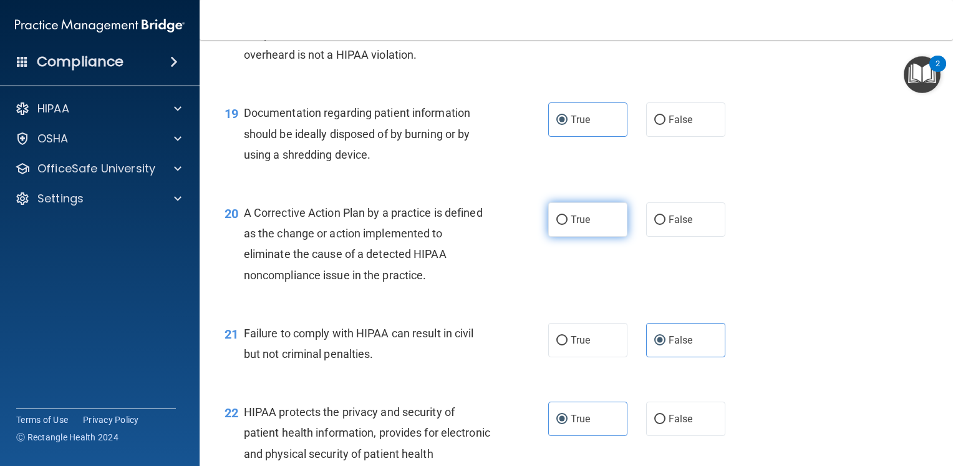
click at [603, 237] on label "True" at bounding box center [588, 219] width 79 height 34
click at [568, 225] on input "True" at bounding box center [562, 219] width 11 height 9
radio input "true"
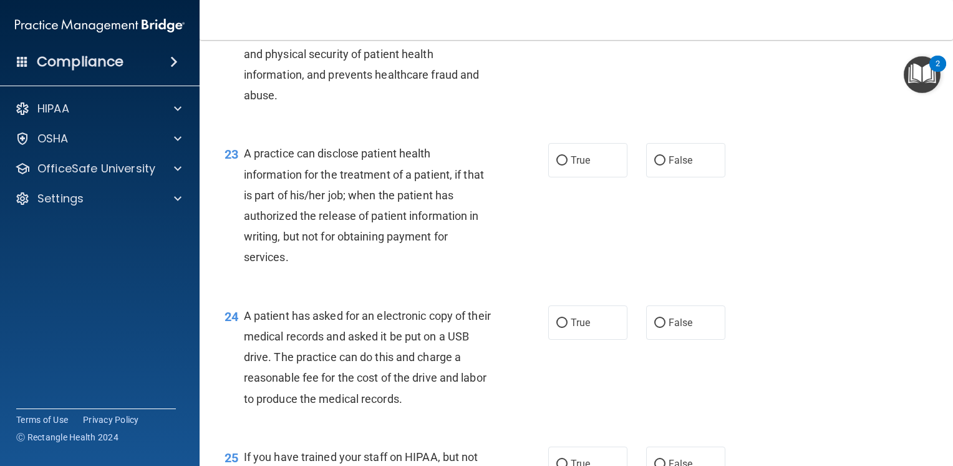
scroll to position [2318, 0]
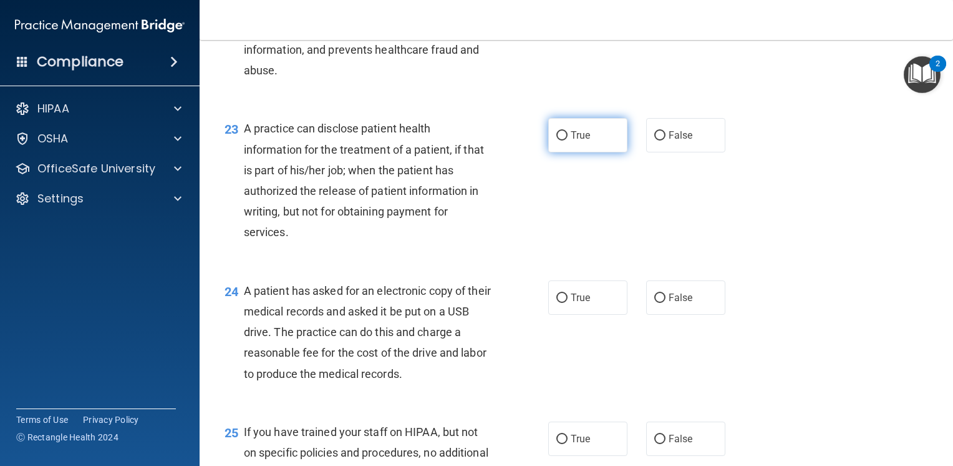
click at [562, 152] on label "True" at bounding box center [588, 135] width 79 height 34
click at [562, 140] on input "True" at bounding box center [562, 135] width 11 height 9
radio input "true"
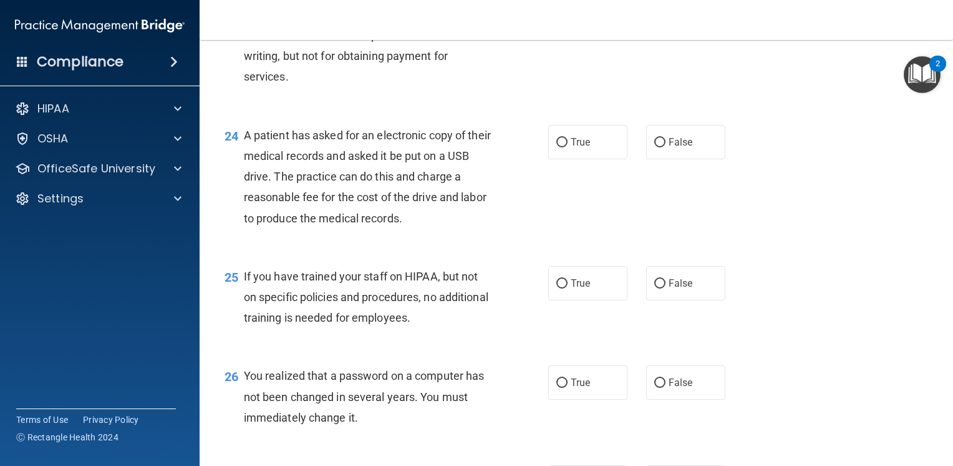
scroll to position [2492, 0]
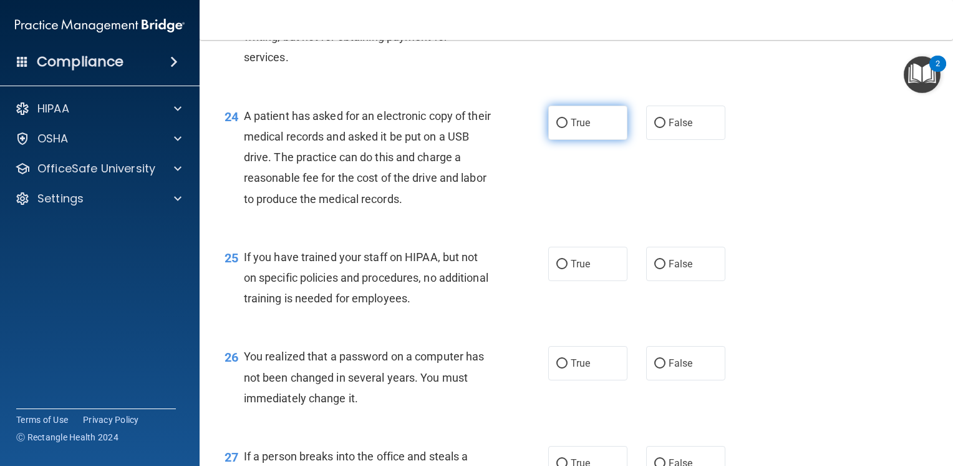
click at [559, 128] on input "True" at bounding box center [562, 123] width 11 height 9
radio input "true"
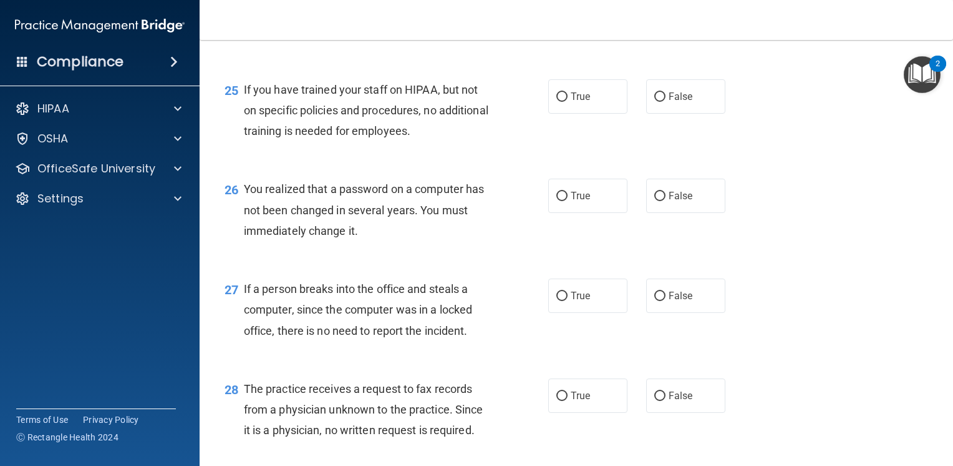
scroll to position [2667, 0]
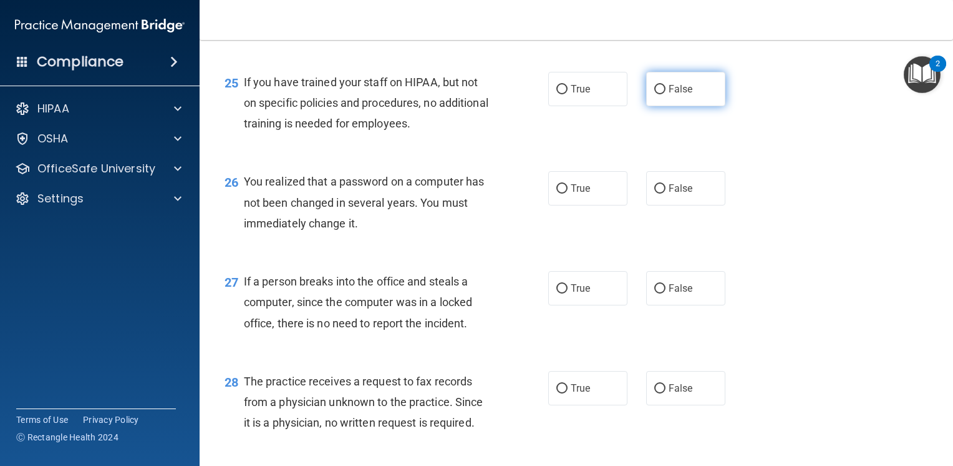
click at [681, 95] on span "False" at bounding box center [681, 89] width 24 height 12
click at [666, 94] on input "False" at bounding box center [660, 89] width 11 height 9
radio input "true"
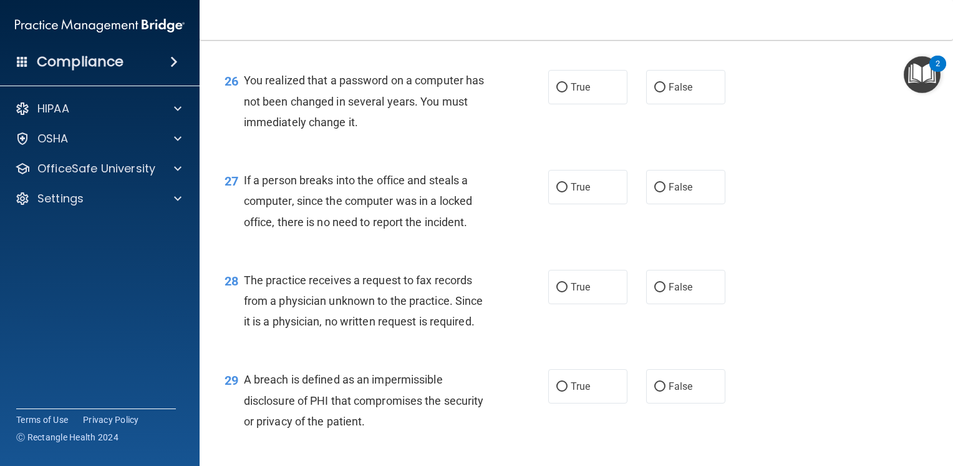
scroll to position [2792, 0]
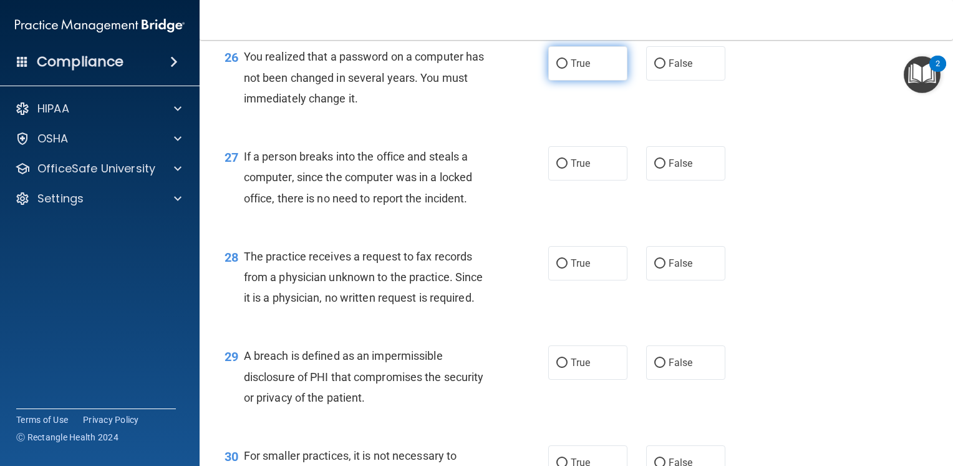
click at [549, 80] on label "True" at bounding box center [588, 63] width 79 height 34
click at [557, 69] on input "True" at bounding box center [562, 63] width 11 height 9
radio input "true"
click at [699, 180] on label "False" at bounding box center [685, 163] width 79 height 34
click at [666, 168] on input "False" at bounding box center [660, 163] width 11 height 9
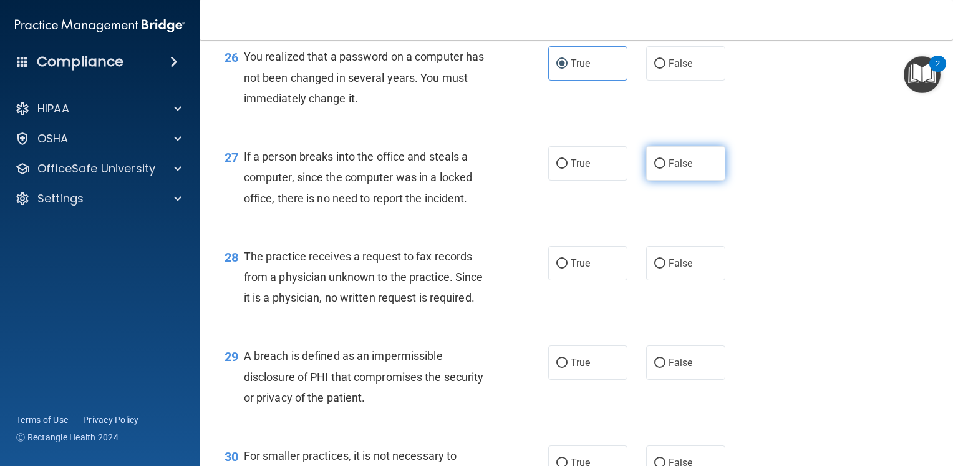
radio input "true"
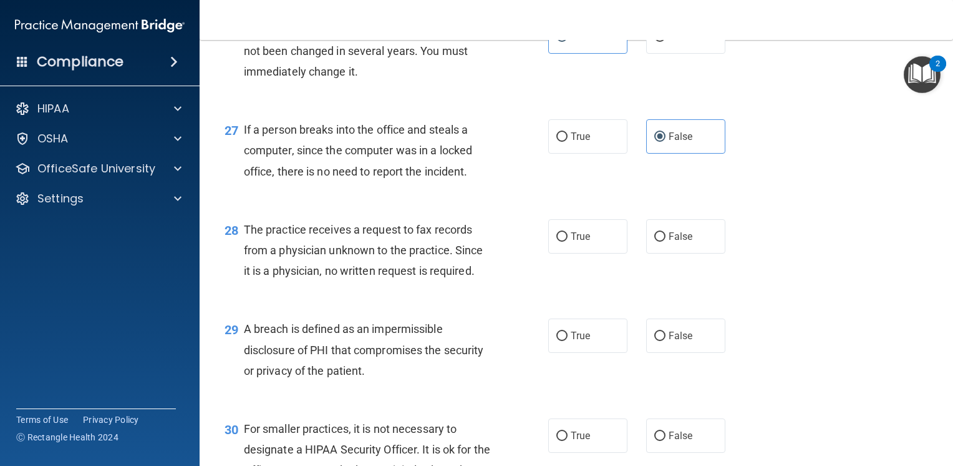
scroll to position [2801, 0]
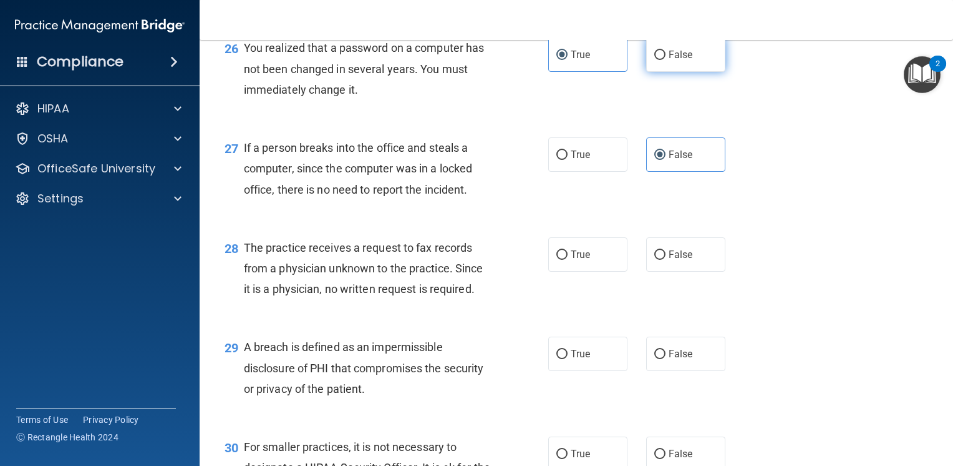
click at [646, 72] on label "False" at bounding box center [685, 54] width 79 height 34
click at [655, 60] on input "False" at bounding box center [660, 55] width 11 height 9
radio input "true"
radio input "false"
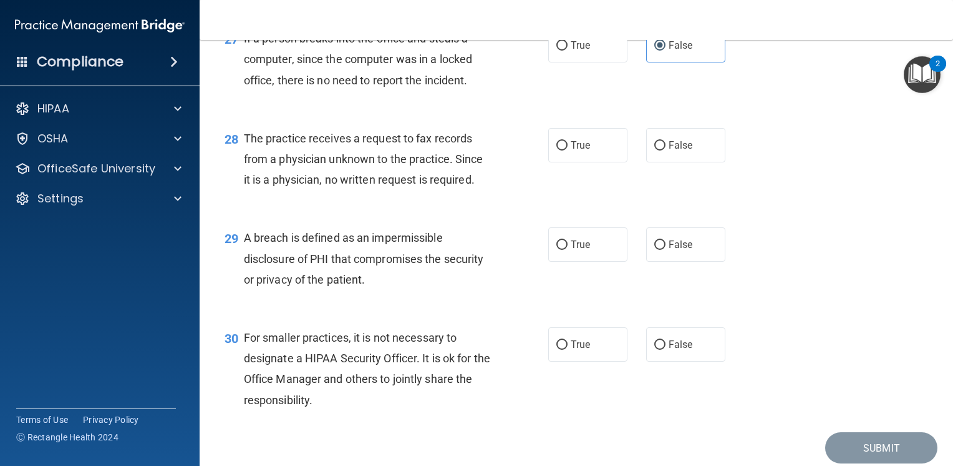
scroll to position [2925, 0]
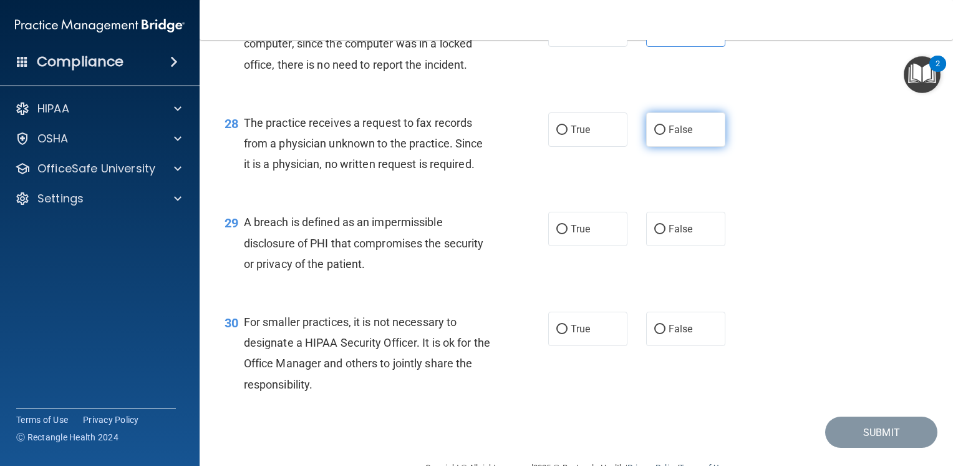
click at [684, 135] on span "False" at bounding box center [681, 130] width 24 height 12
click at [666, 135] on input "False" at bounding box center [660, 129] width 11 height 9
radio input "true"
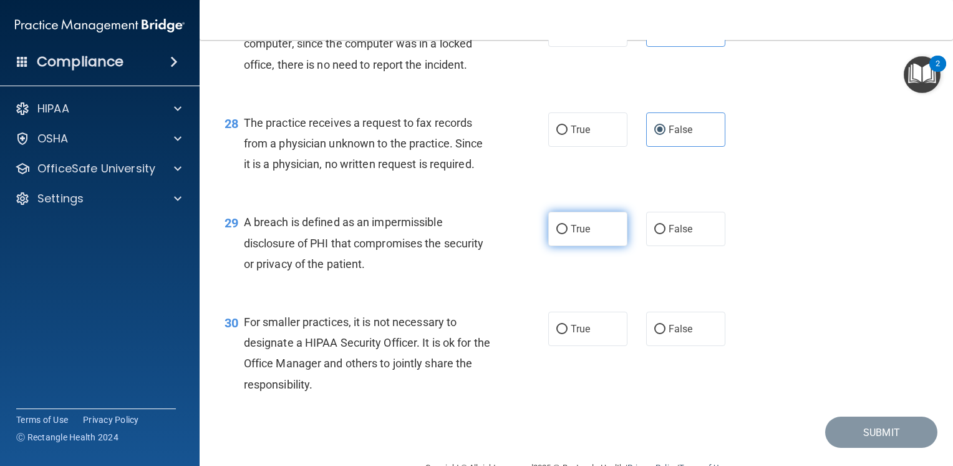
click at [571, 235] on span "True" at bounding box center [580, 229] width 19 height 12
click at [568, 234] on input "True" at bounding box center [562, 229] width 11 height 9
radio input "true"
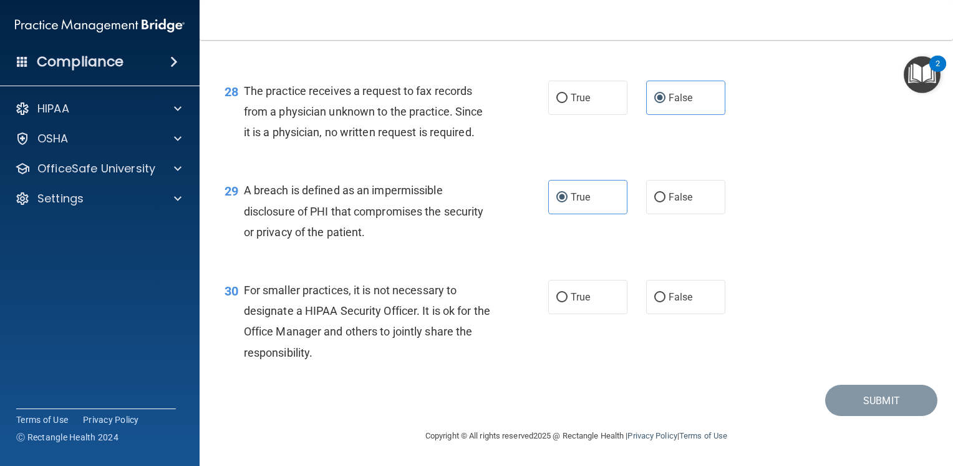
scroll to position [2978, 0]
click at [677, 297] on span "False" at bounding box center [681, 297] width 24 height 12
click at [666, 297] on input "False" at bounding box center [660, 297] width 11 height 9
radio input "true"
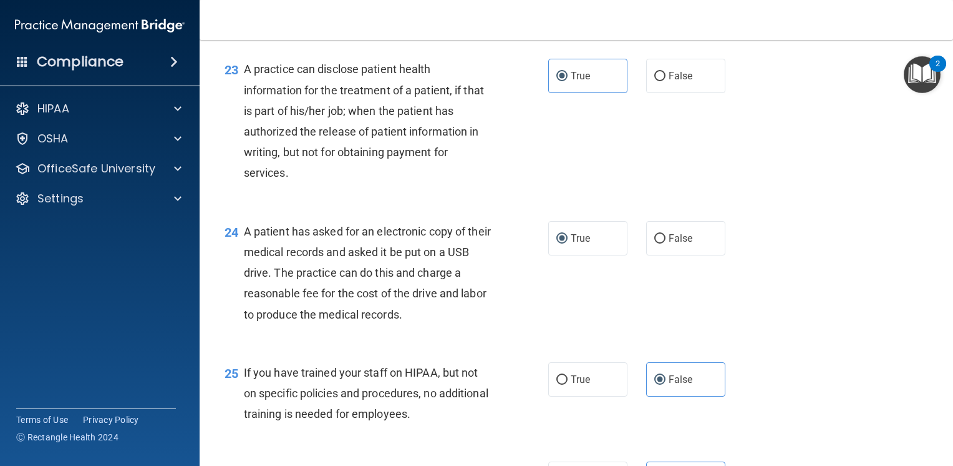
scroll to position [2371, 0]
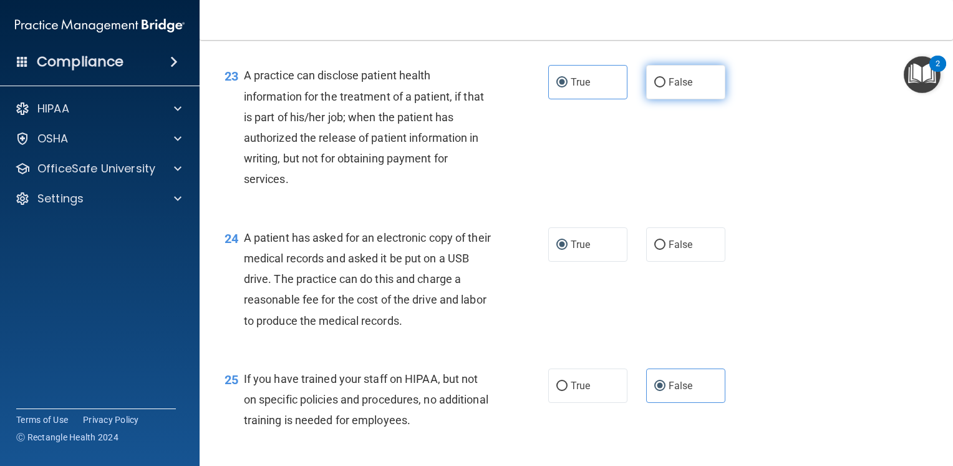
click at [669, 88] on span "False" at bounding box center [681, 82] width 24 height 12
click at [665, 87] on input "False" at bounding box center [660, 82] width 11 height 9
radio input "true"
radio input "false"
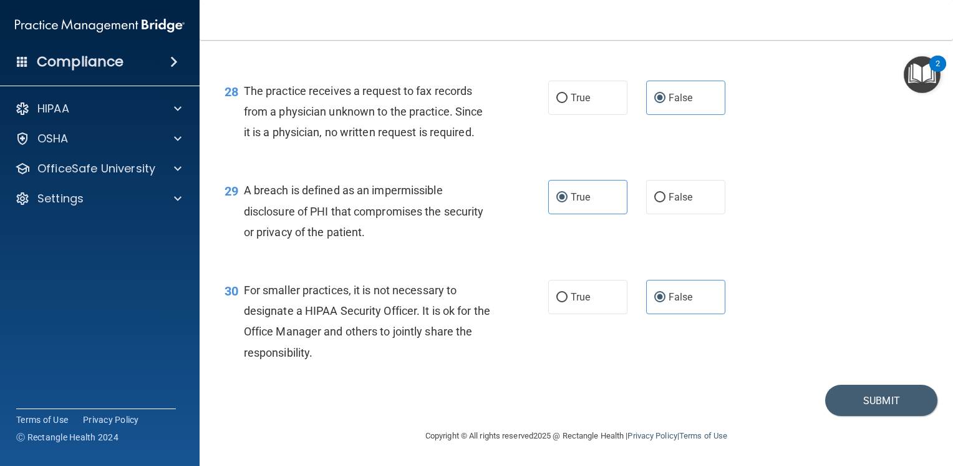
scroll to position [2978, 0]
click at [841, 396] on button "Submit" at bounding box center [882, 400] width 112 height 32
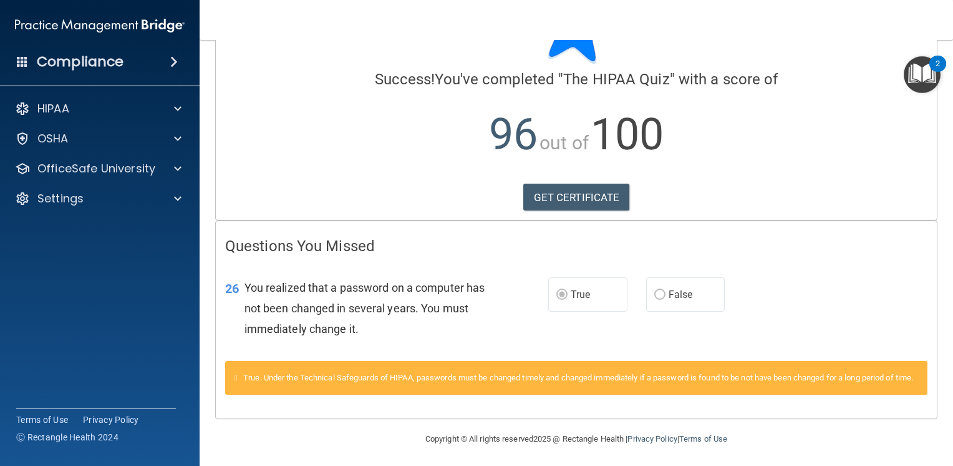
scroll to position [90, 0]
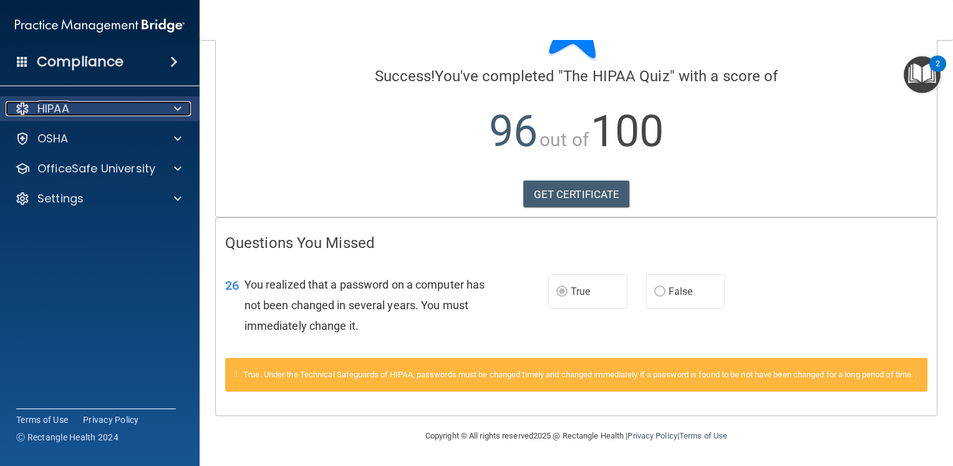
click at [170, 111] on div at bounding box center [175, 108] width 31 height 15
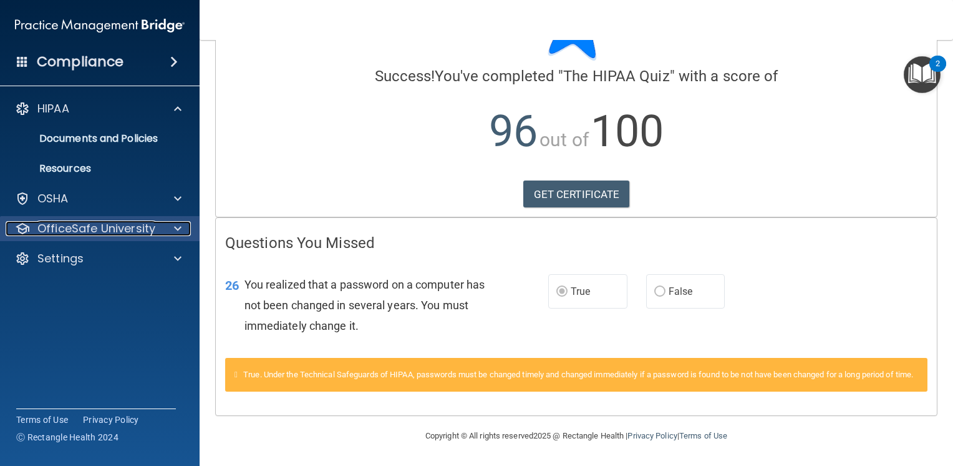
click at [172, 227] on div at bounding box center [175, 228] width 31 height 15
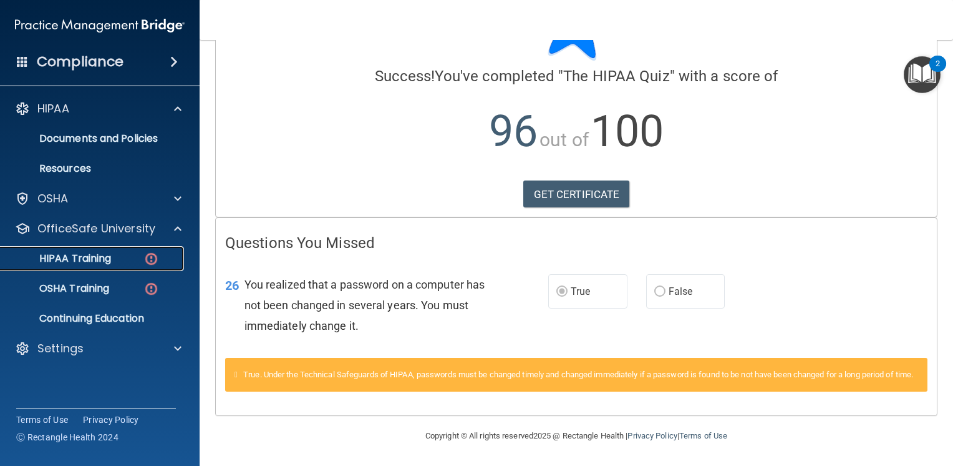
click at [145, 258] on img at bounding box center [152, 259] width 16 height 16
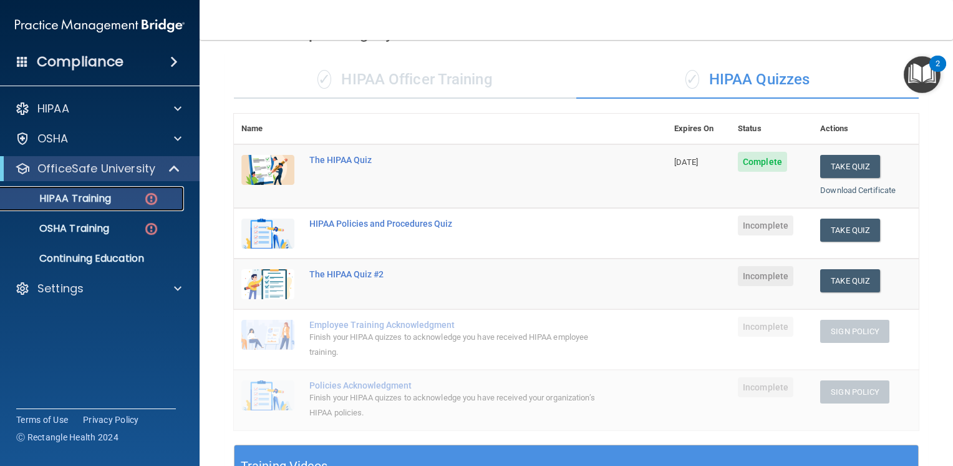
scroll to position [57, 0]
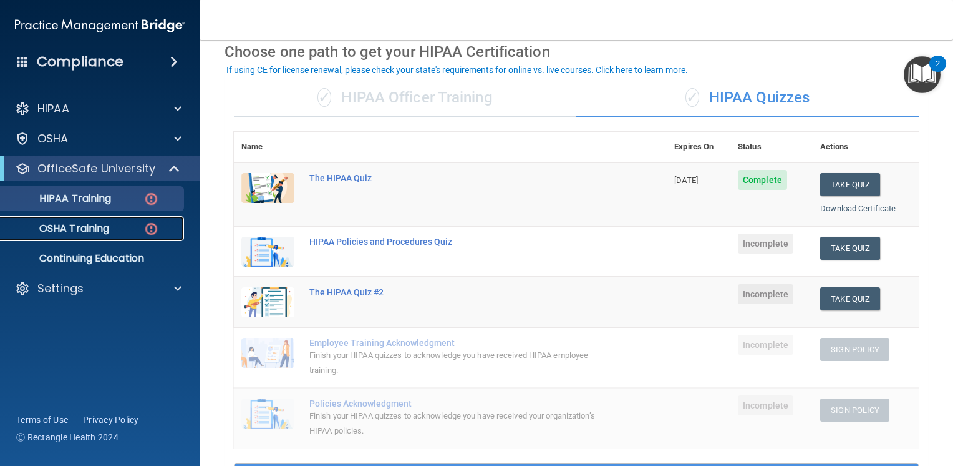
click at [80, 222] on p "OSHA Training" at bounding box center [58, 228] width 101 height 12
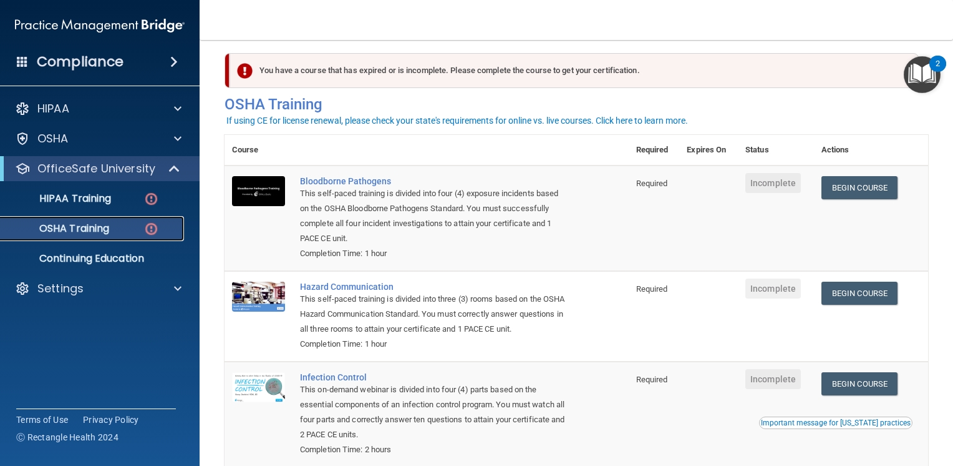
scroll to position [7, 0]
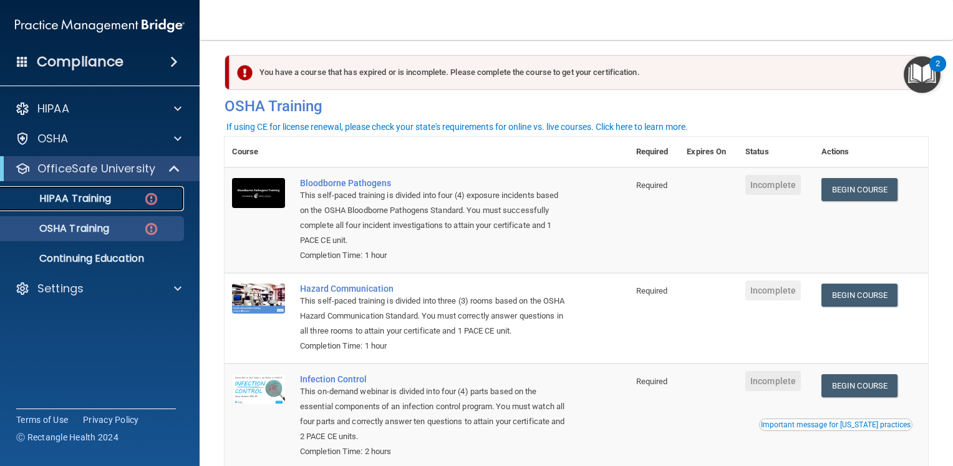
click at [79, 206] on link "HIPAA Training" at bounding box center [86, 198] width 197 height 25
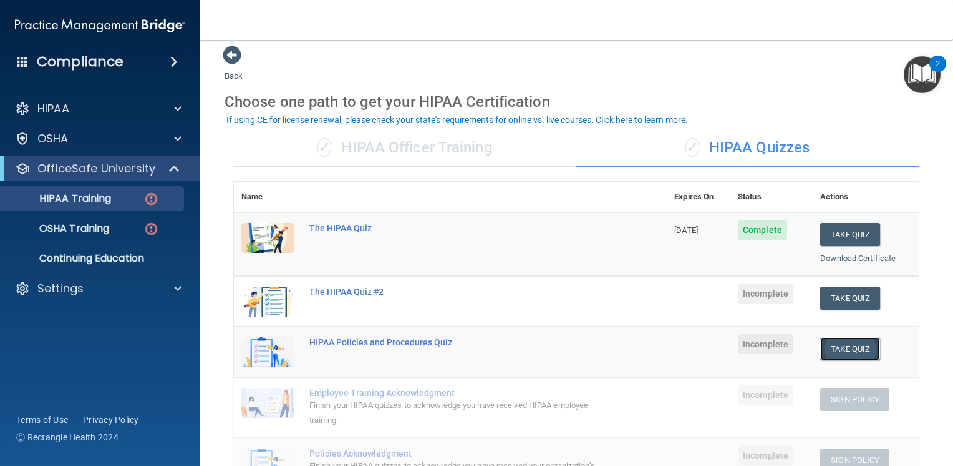
click at [846, 346] on button "Take Quiz" at bounding box center [851, 348] width 60 height 23
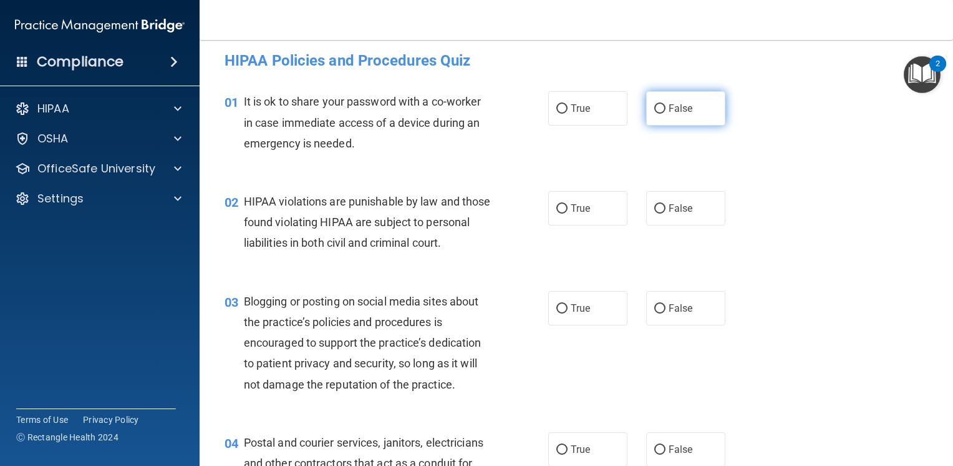
click at [692, 119] on label "False" at bounding box center [685, 108] width 79 height 34
click at [666, 114] on input "False" at bounding box center [660, 108] width 11 height 9
radio input "true"
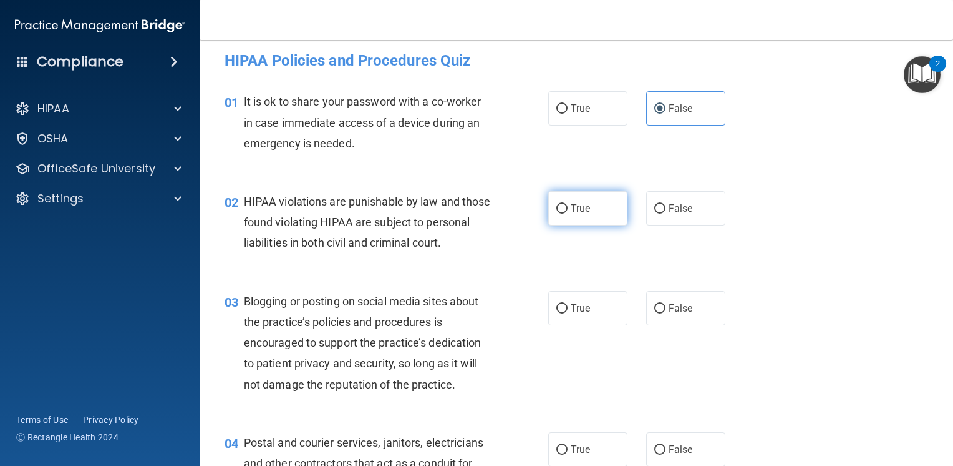
click at [557, 204] on input "True" at bounding box center [562, 208] width 11 height 9
radio input "true"
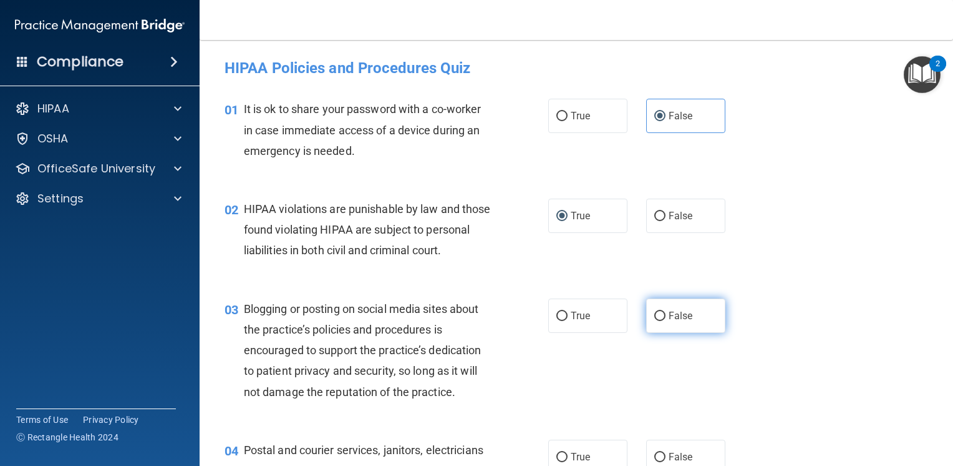
click at [675, 321] on span "False" at bounding box center [681, 316] width 24 height 12
click at [666, 321] on input "False" at bounding box center [660, 315] width 11 height 9
radio input "true"
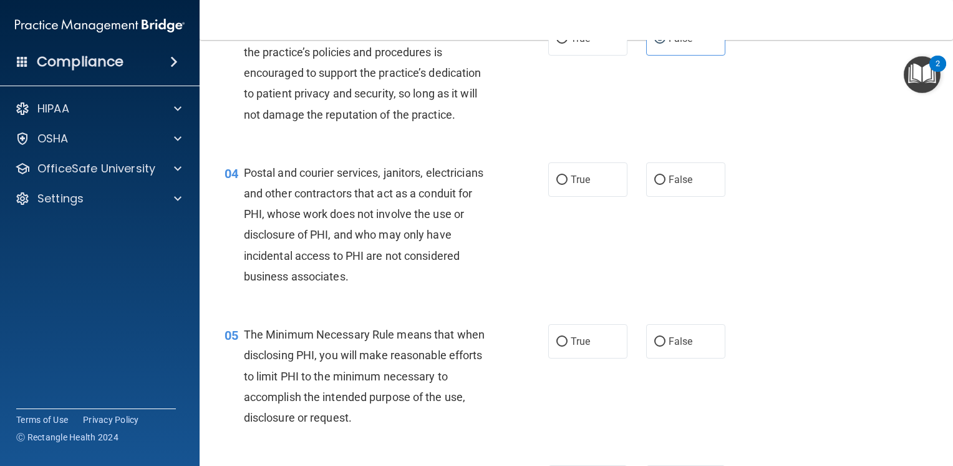
scroll to position [300, 0]
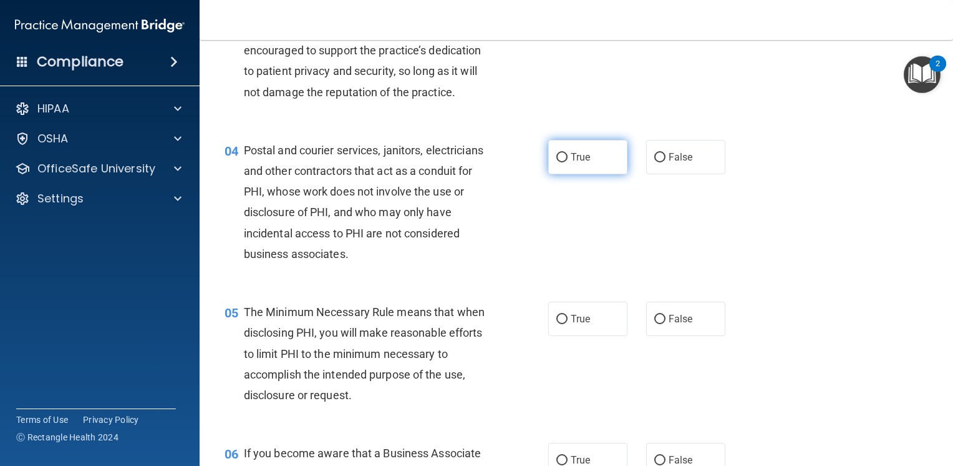
click at [597, 163] on label "True" at bounding box center [588, 157] width 79 height 34
click at [568, 162] on input "True" at bounding box center [562, 157] width 11 height 9
radio input "true"
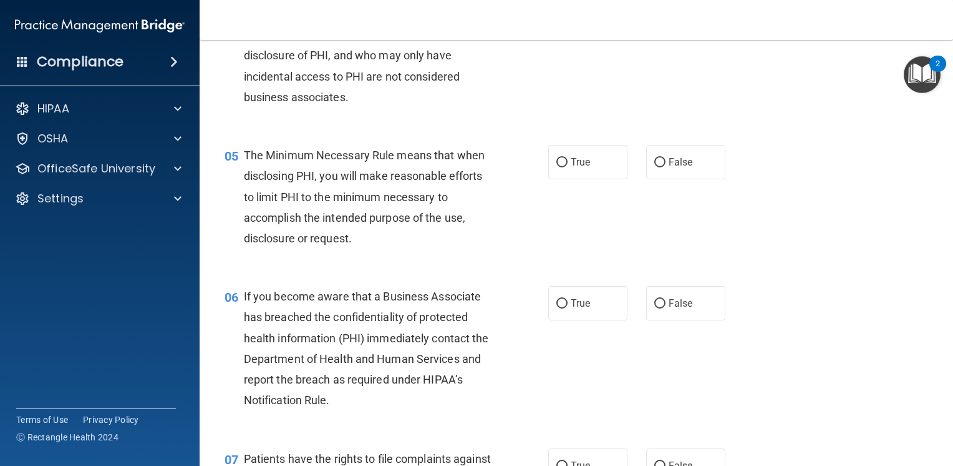
scroll to position [474, 0]
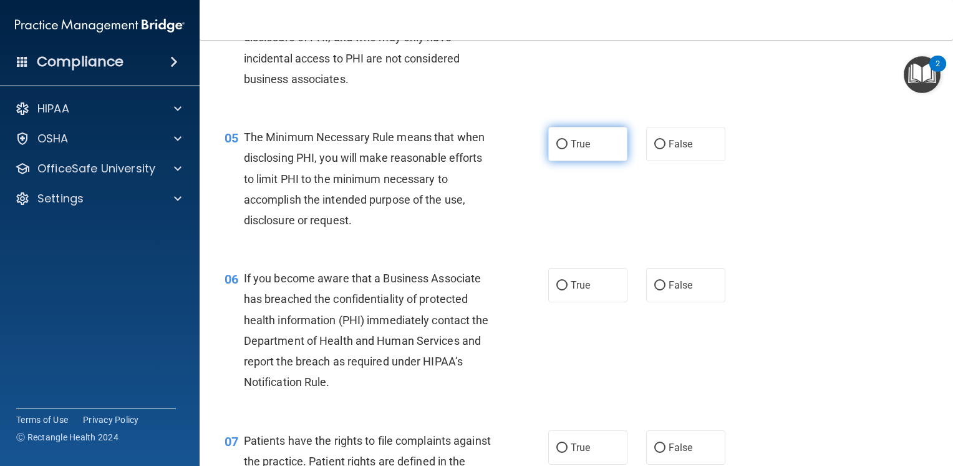
click at [594, 161] on label "True" at bounding box center [588, 144] width 79 height 34
click at [568, 149] on input "True" at bounding box center [562, 144] width 11 height 9
radio input "true"
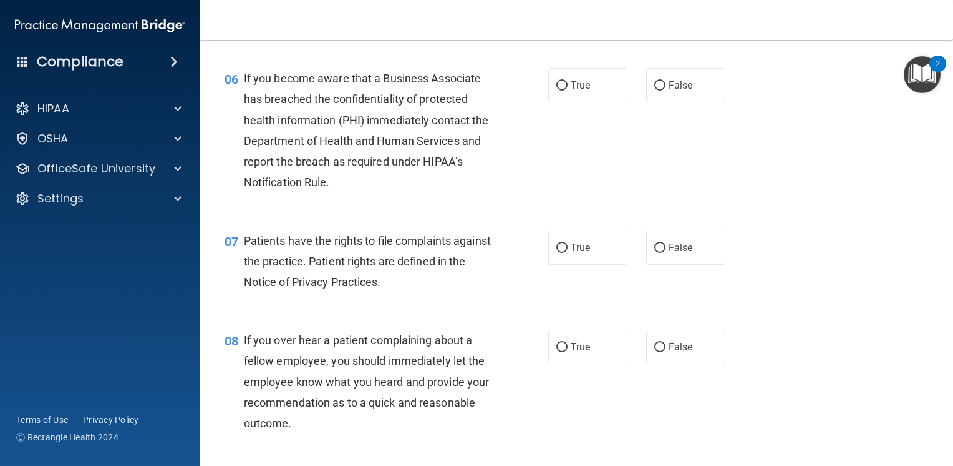
scroll to position [699, 0]
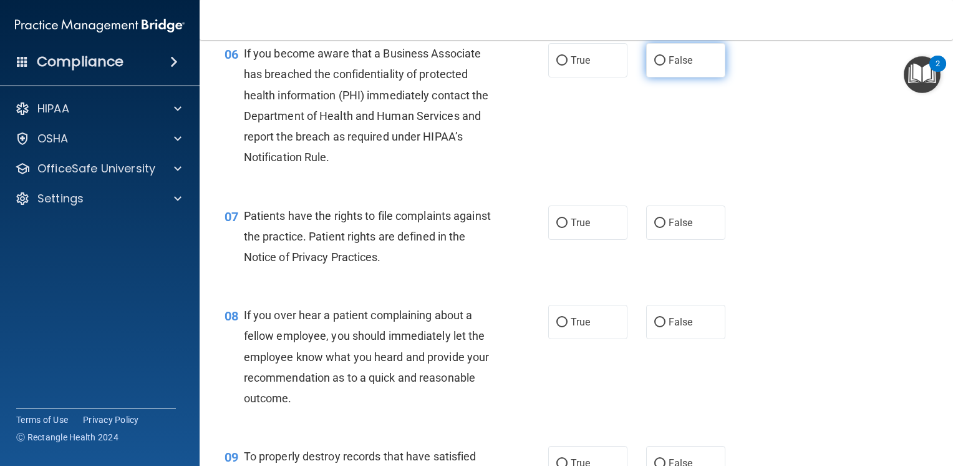
click at [693, 77] on label "False" at bounding box center [685, 60] width 79 height 34
click at [666, 66] on input "False" at bounding box center [660, 60] width 11 height 9
radio input "true"
click at [605, 240] on label "True" at bounding box center [588, 222] width 79 height 34
click at [568, 228] on input "True" at bounding box center [562, 222] width 11 height 9
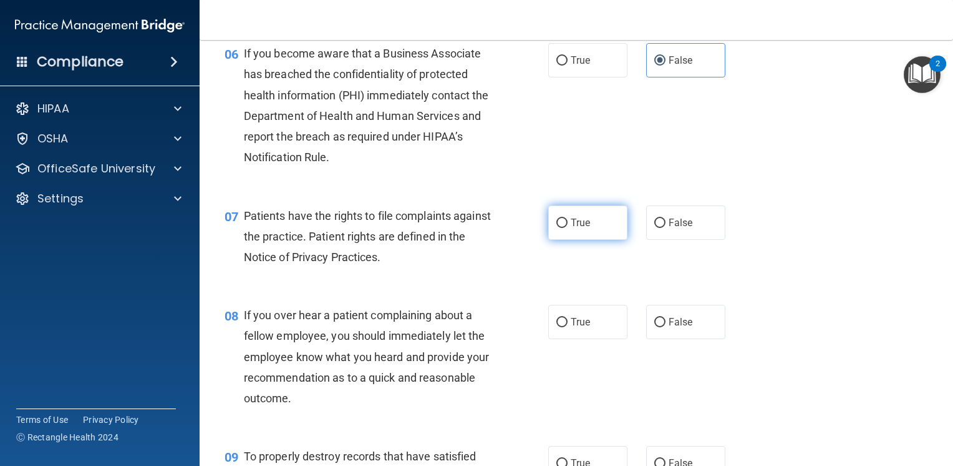
radio input "true"
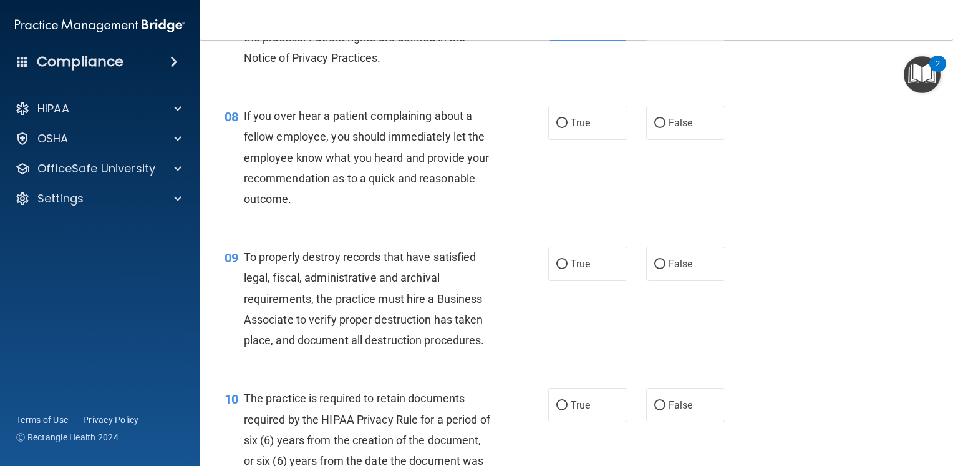
scroll to position [899, 0]
click at [706, 139] on label "False" at bounding box center [685, 122] width 79 height 34
click at [666, 127] on input "False" at bounding box center [660, 122] width 11 height 9
radio input "true"
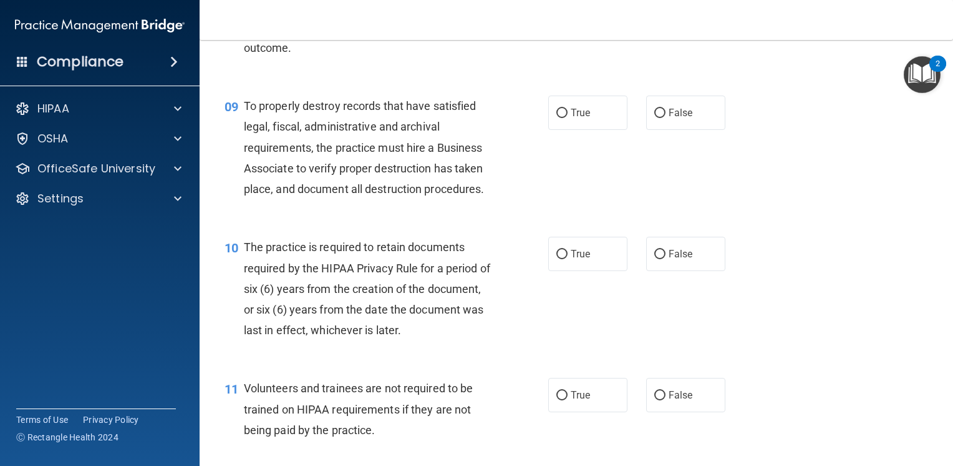
scroll to position [1073, 0]
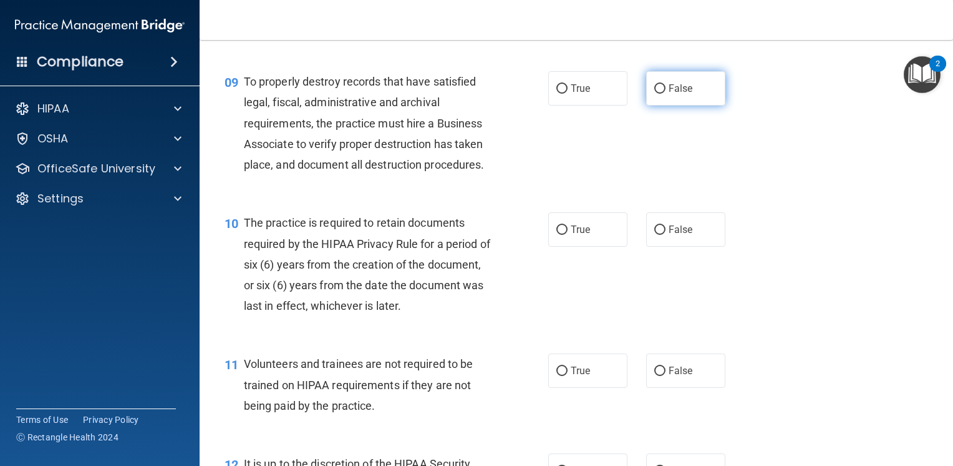
click at [676, 102] on label "False" at bounding box center [685, 88] width 79 height 34
click at [666, 94] on input "False" at bounding box center [660, 88] width 11 height 9
radio input "true"
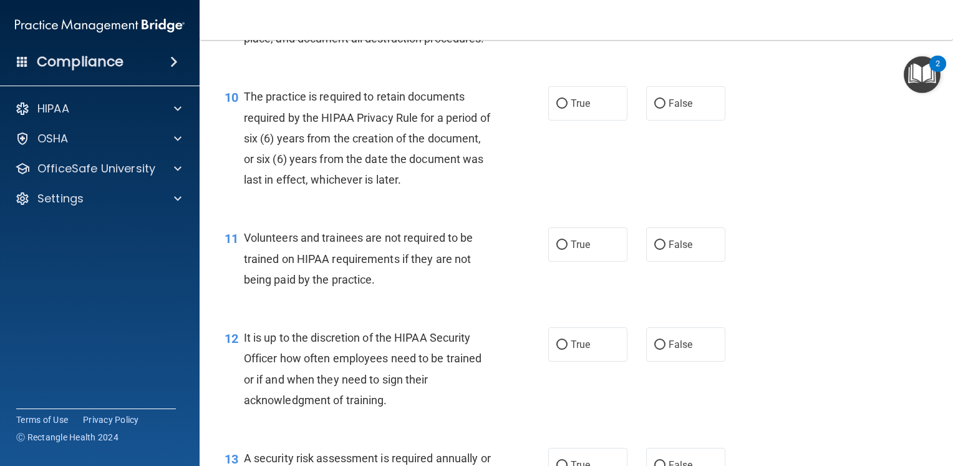
scroll to position [1223, 0]
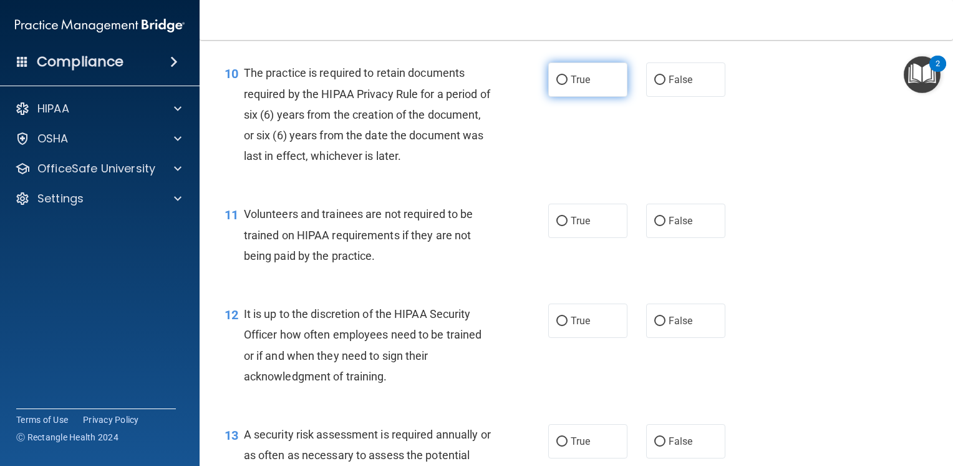
click at [591, 97] on label "True" at bounding box center [588, 79] width 79 height 34
click at [568, 85] on input "True" at bounding box center [562, 80] width 11 height 9
radio input "true"
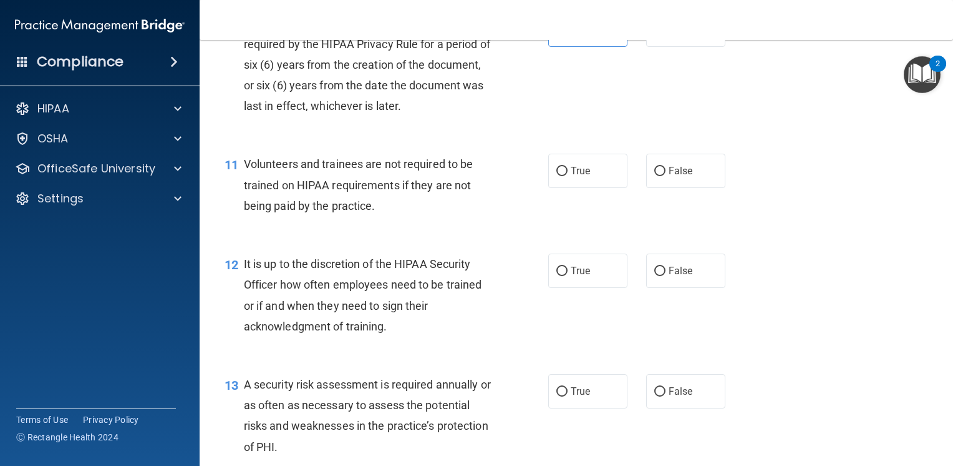
scroll to position [1257, 0]
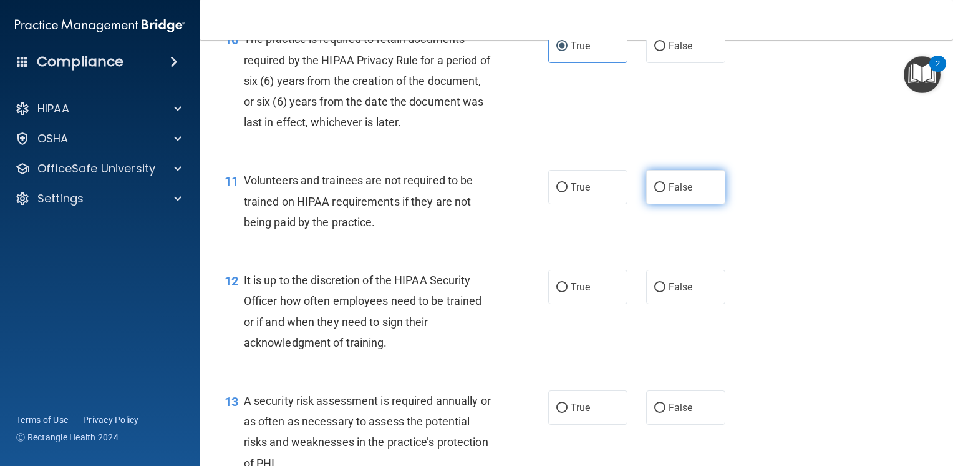
click at [681, 193] on span "False" at bounding box center [681, 187] width 24 height 12
click at [666, 192] on input "False" at bounding box center [660, 187] width 11 height 9
radio input "true"
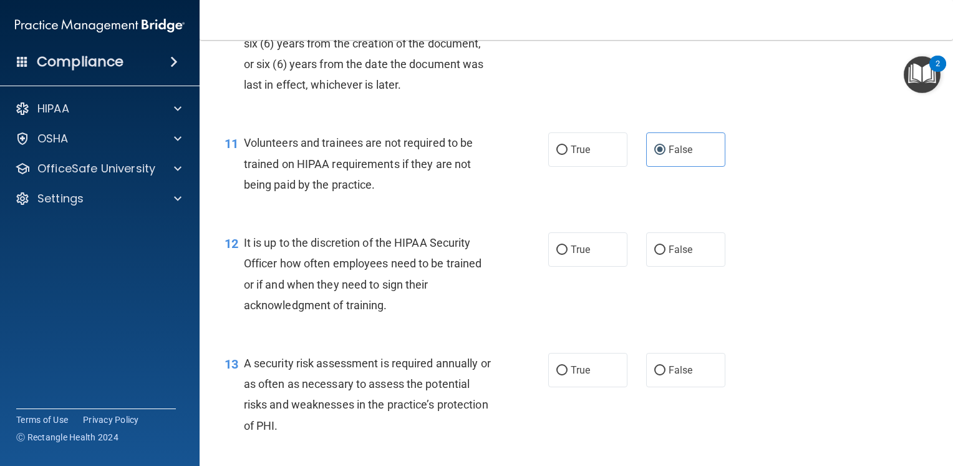
scroll to position [1290, 0]
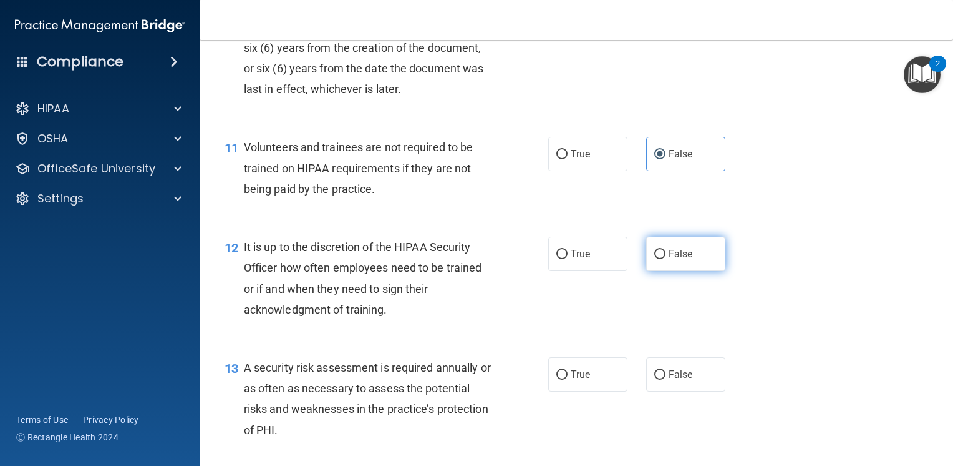
click at [706, 271] on label "False" at bounding box center [685, 254] width 79 height 34
click at [666, 259] on input "False" at bounding box center [660, 254] width 11 height 9
radio input "true"
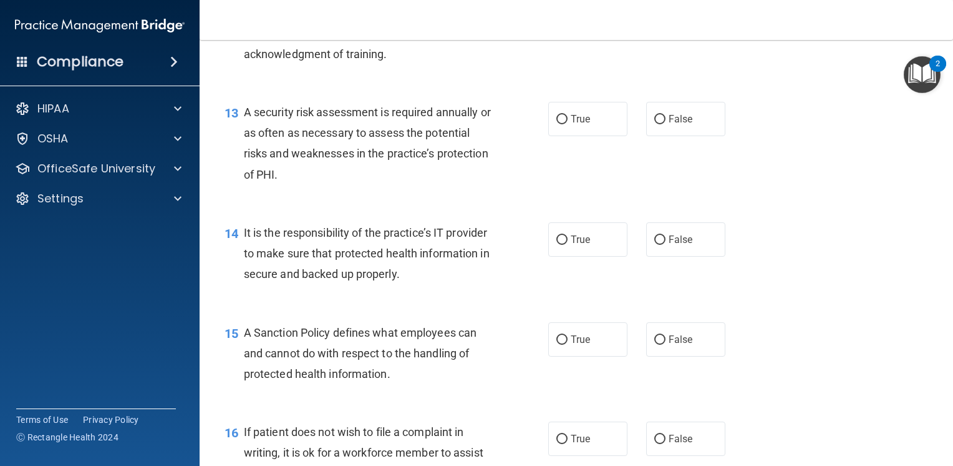
scroll to position [1564, 0]
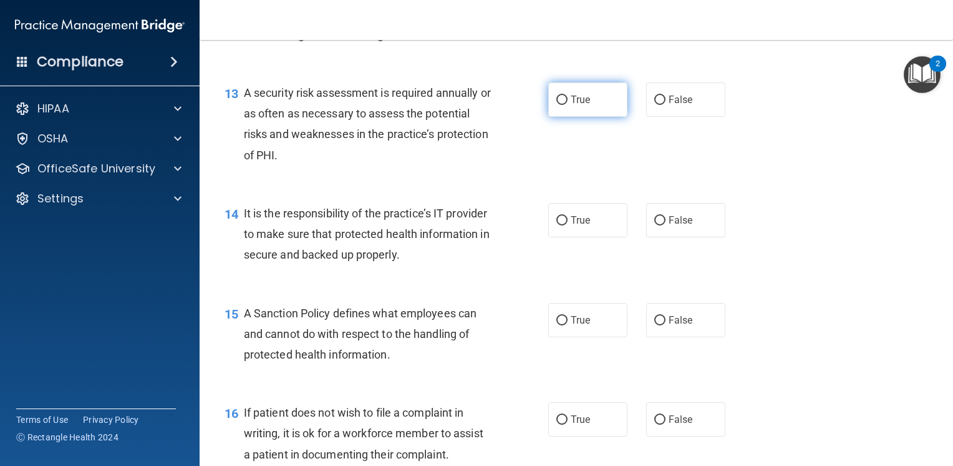
click at [603, 117] on label "True" at bounding box center [588, 99] width 79 height 34
click at [568, 105] on input "True" at bounding box center [562, 99] width 11 height 9
radio input "true"
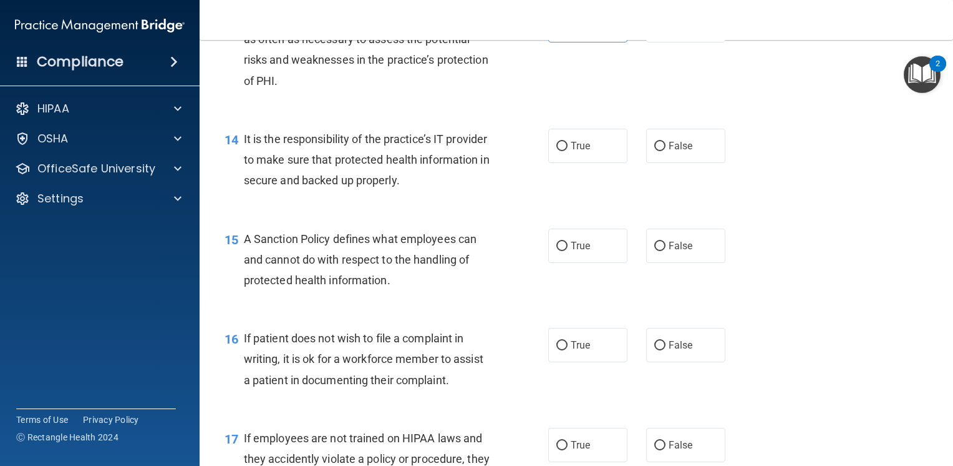
scroll to position [1639, 0]
click at [655, 150] on input "False" at bounding box center [660, 145] width 11 height 9
radio input "true"
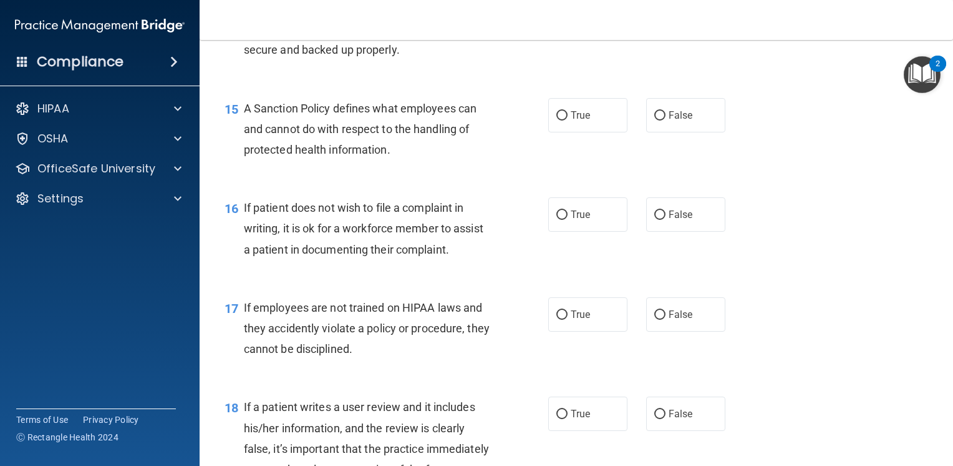
scroll to position [1781, 0]
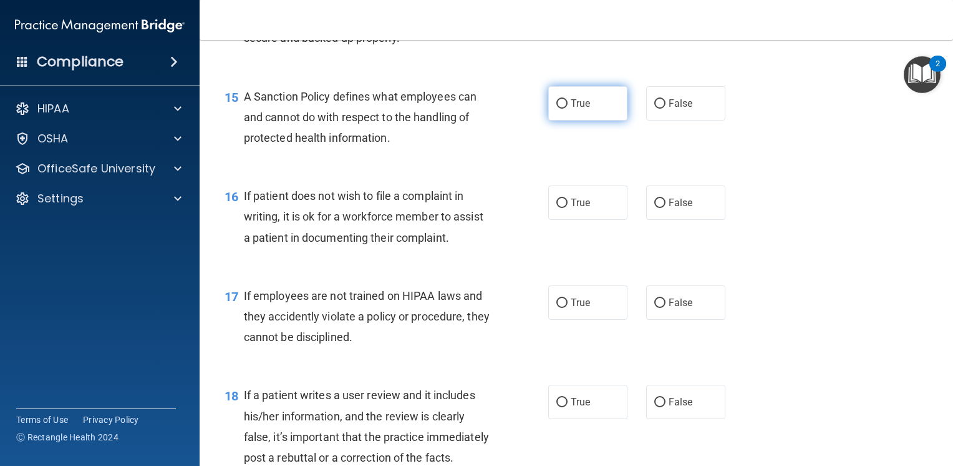
click at [571, 109] on span "True" at bounding box center [580, 103] width 19 height 12
click at [567, 109] on input "True" at bounding box center [562, 103] width 11 height 9
radio input "true"
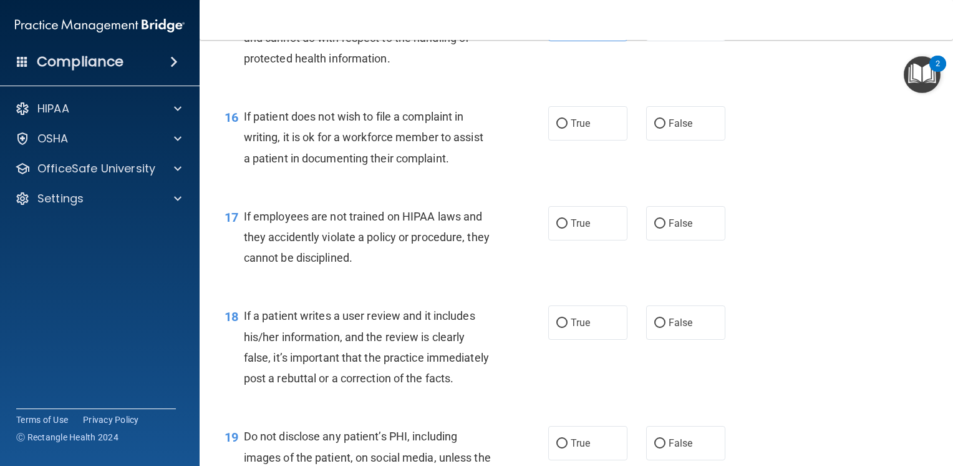
scroll to position [1881, 0]
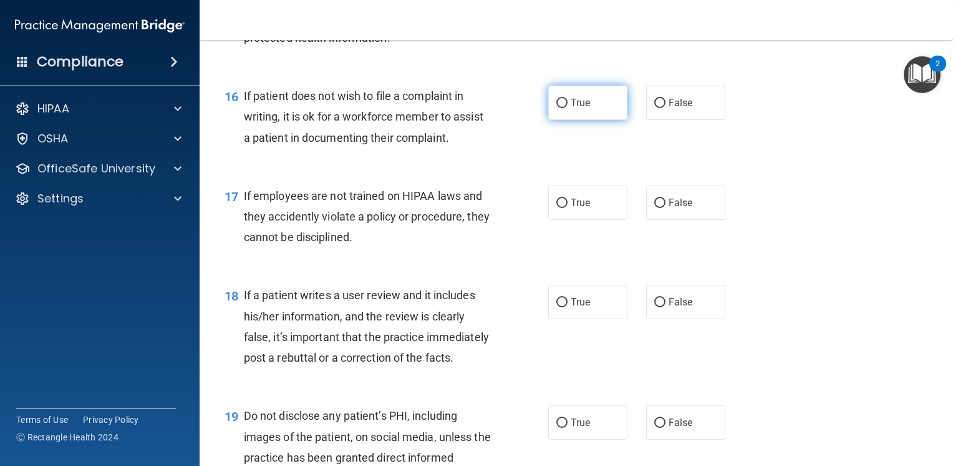
click at [585, 109] on span "True" at bounding box center [580, 103] width 19 height 12
click at [568, 108] on input "True" at bounding box center [562, 103] width 11 height 9
radio input "true"
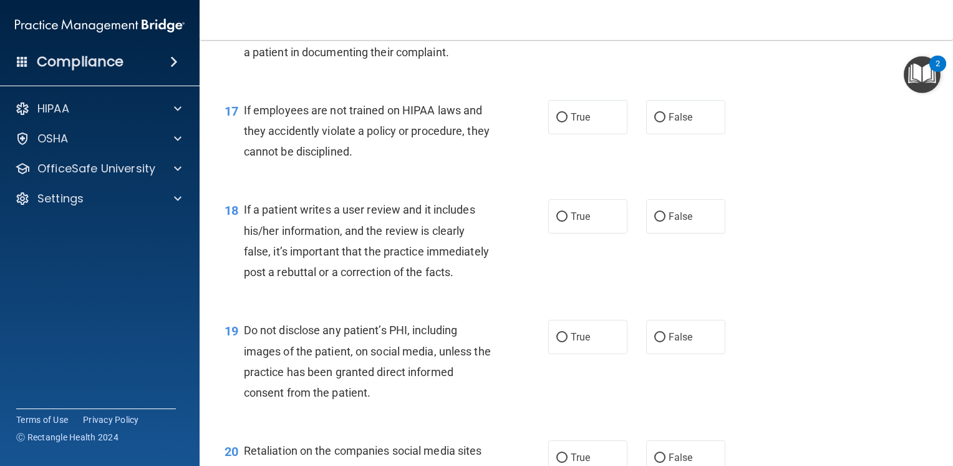
scroll to position [1981, 0]
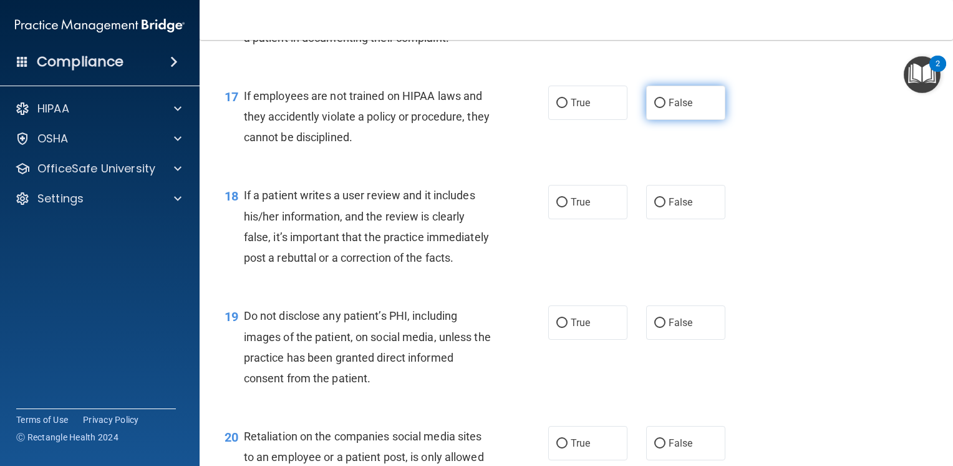
click at [680, 109] on span "False" at bounding box center [681, 103] width 24 height 12
click at [666, 108] on input "False" at bounding box center [660, 103] width 11 height 9
radio input "true"
click at [613, 200] on div "18 If a patient writes a user review and it includes his/her information, and t…" at bounding box center [576, 229] width 723 height 120
click at [668, 219] on label "False" at bounding box center [685, 202] width 79 height 34
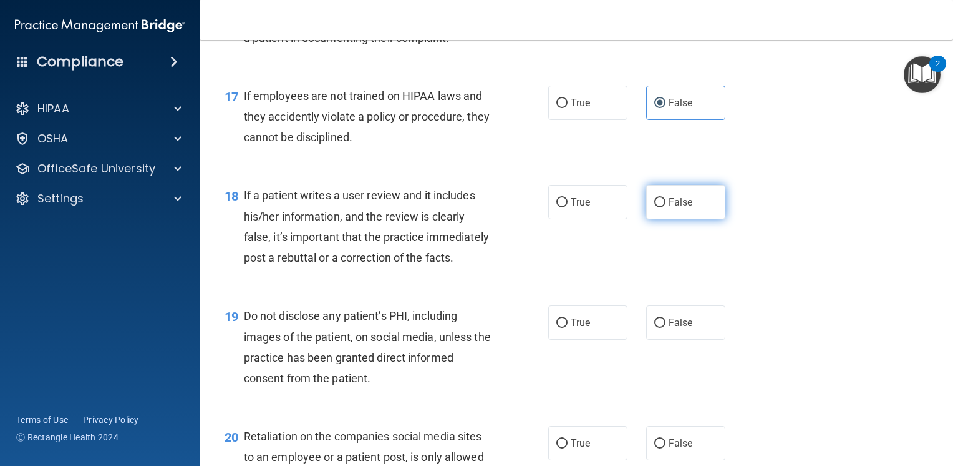
click at [666, 207] on input "False" at bounding box center [660, 202] width 11 height 9
radio input "true"
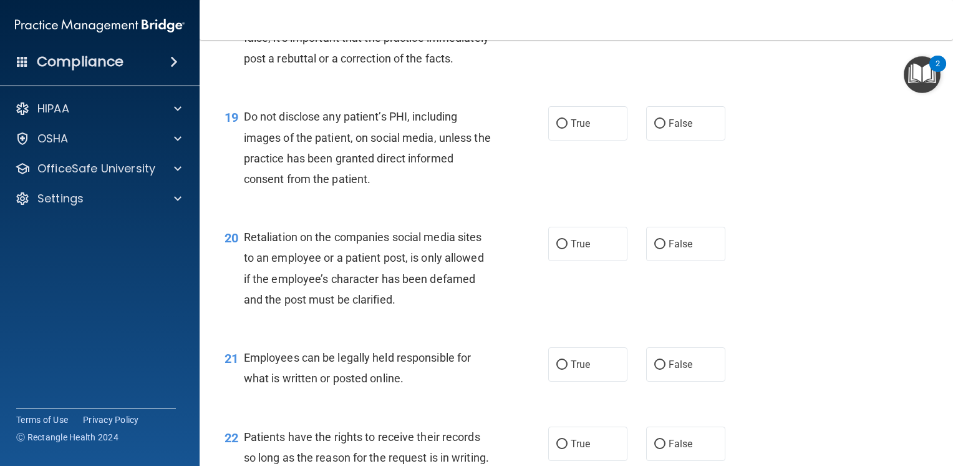
scroll to position [2180, 0]
click at [591, 140] on label "True" at bounding box center [588, 122] width 79 height 34
click at [568, 128] on input "True" at bounding box center [562, 123] width 11 height 9
radio input "true"
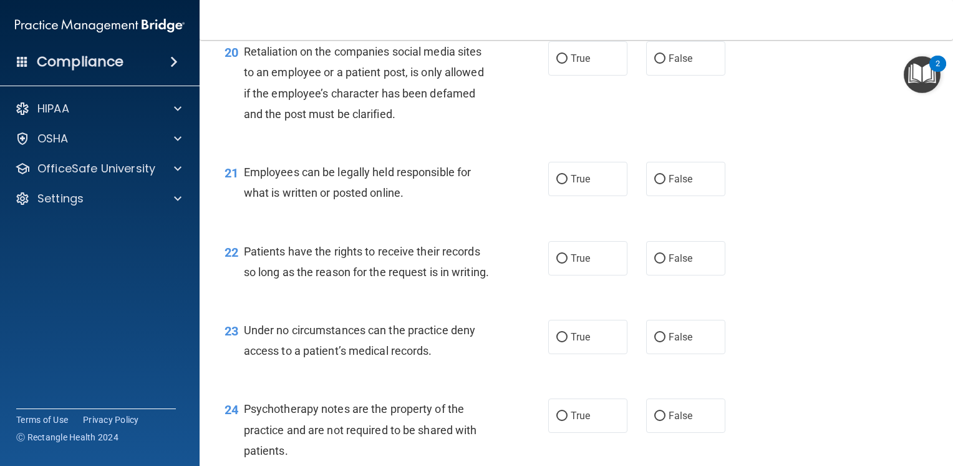
scroll to position [2380, 0]
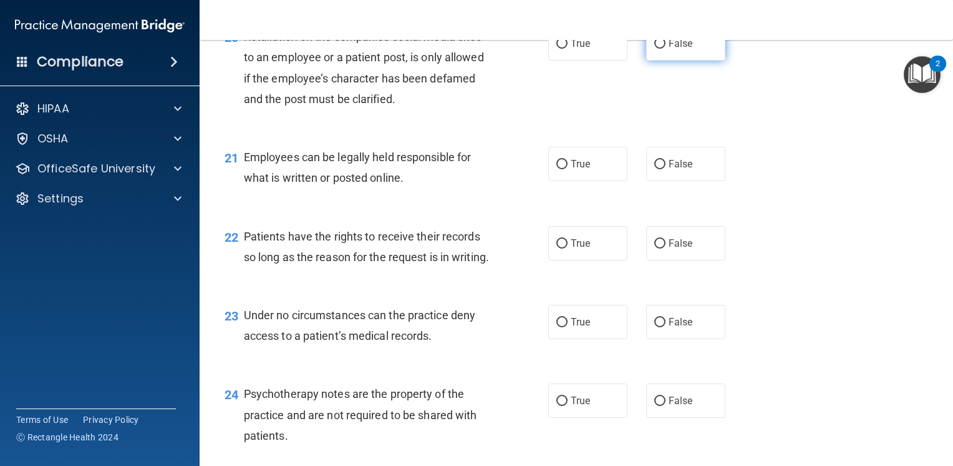
click at [694, 61] on label "False" at bounding box center [685, 43] width 79 height 34
click at [666, 49] on input "False" at bounding box center [660, 43] width 11 height 9
radio input "true"
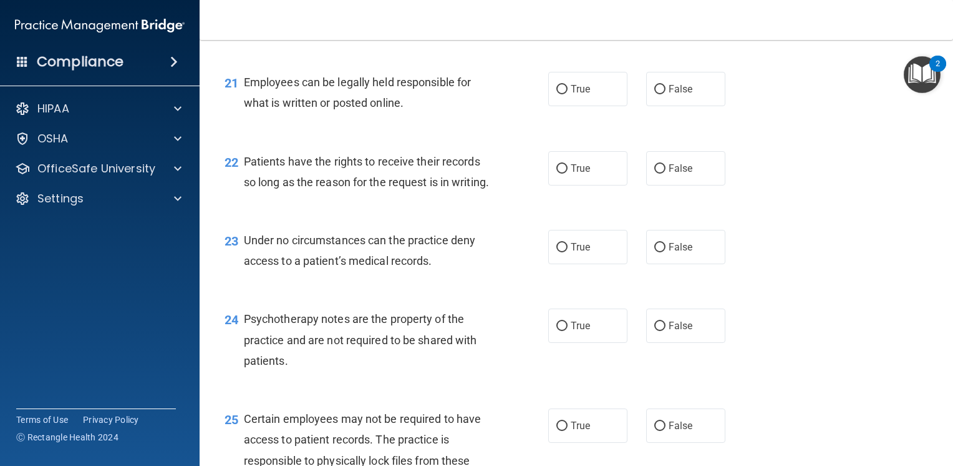
scroll to position [2480, 0]
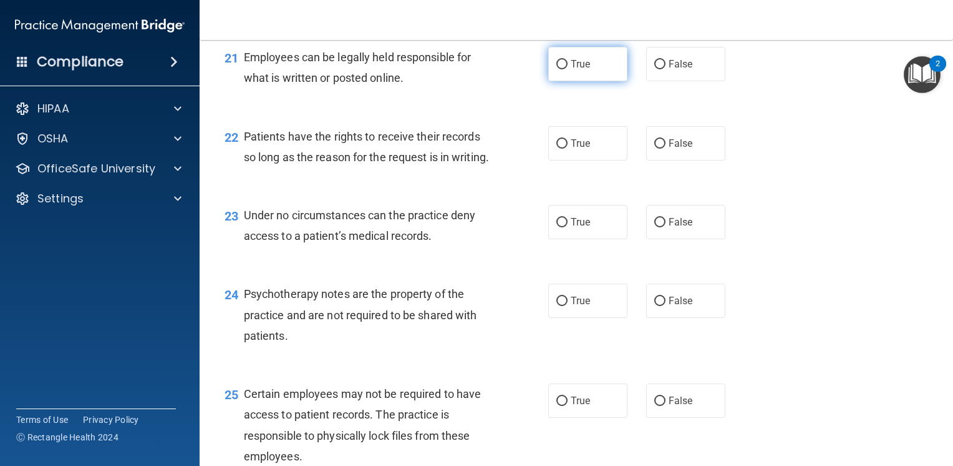
click at [560, 69] on input "True" at bounding box center [562, 64] width 11 height 9
radio input "true"
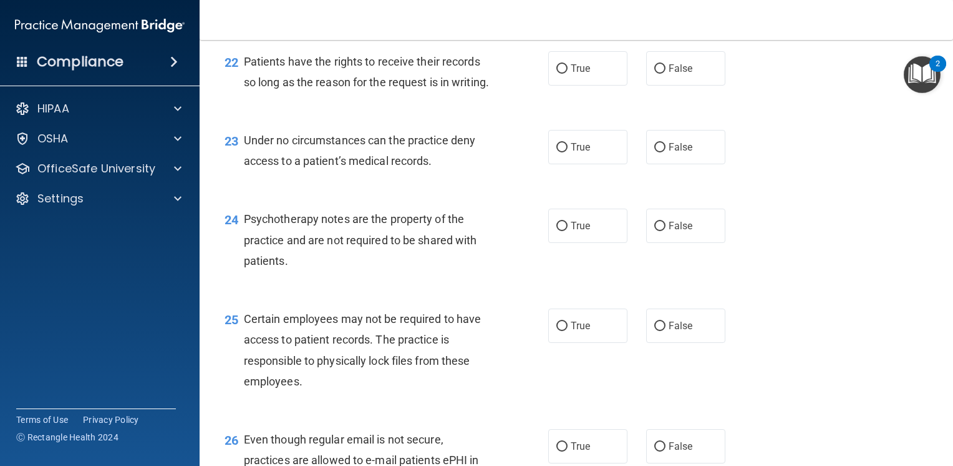
scroll to position [2580, 0]
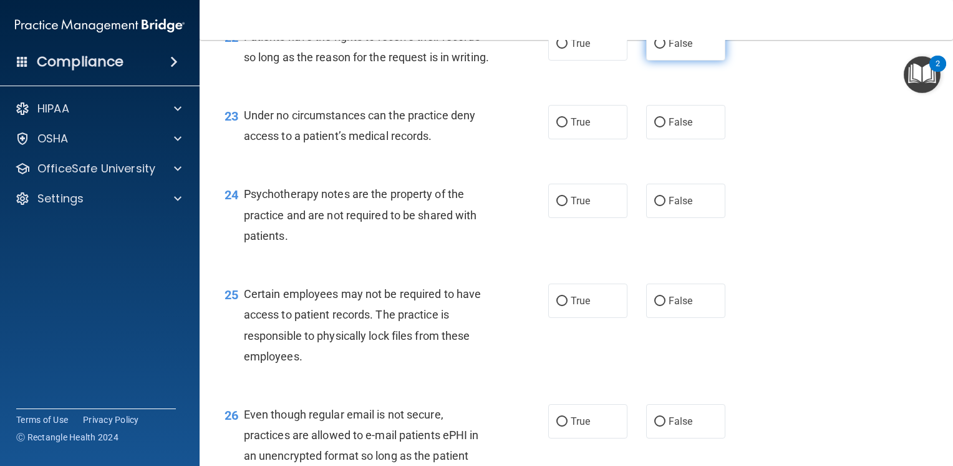
click at [688, 61] on label "False" at bounding box center [685, 43] width 79 height 34
click at [666, 49] on input "False" at bounding box center [660, 43] width 11 height 9
radio input "true"
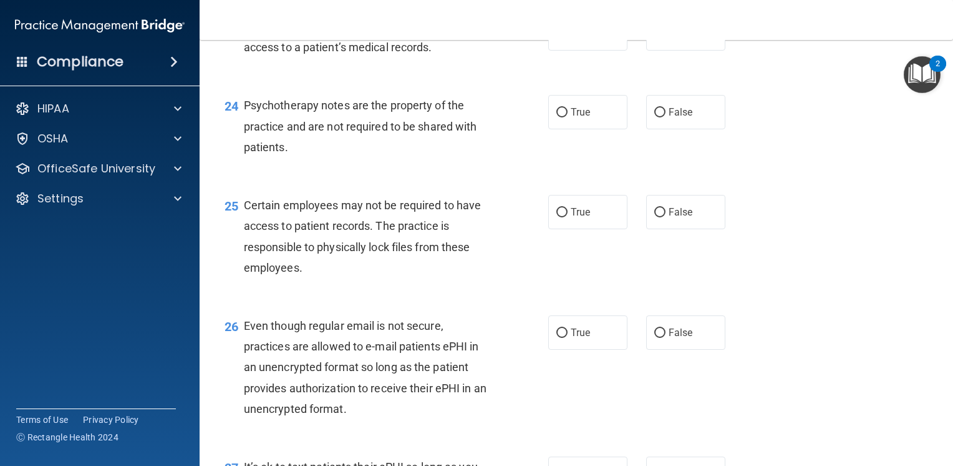
scroll to position [2680, 0]
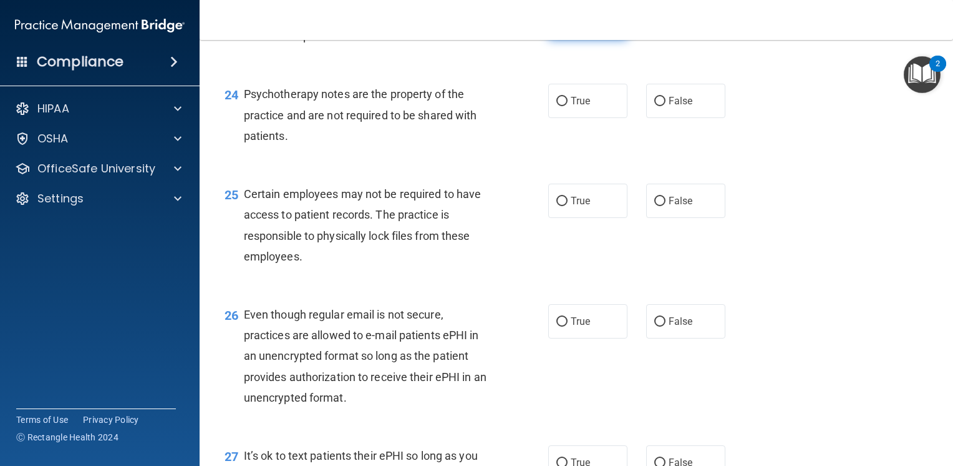
click at [611, 39] on label "True" at bounding box center [588, 22] width 79 height 34
click at [568, 27] on input "True" at bounding box center [562, 22] width 11 height 9
radio input "true"
click at [652, 39] on label "False" at bounding box center [685, 22] width 79 height 34
click at [655, 27] on input "False" at bounding box center [660, 22] width 11 height 9
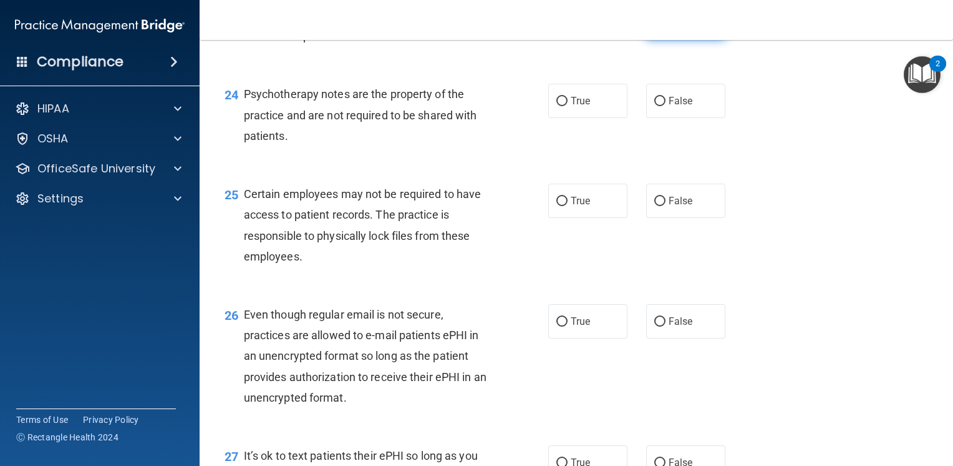
radio input "true"
radio input "false"
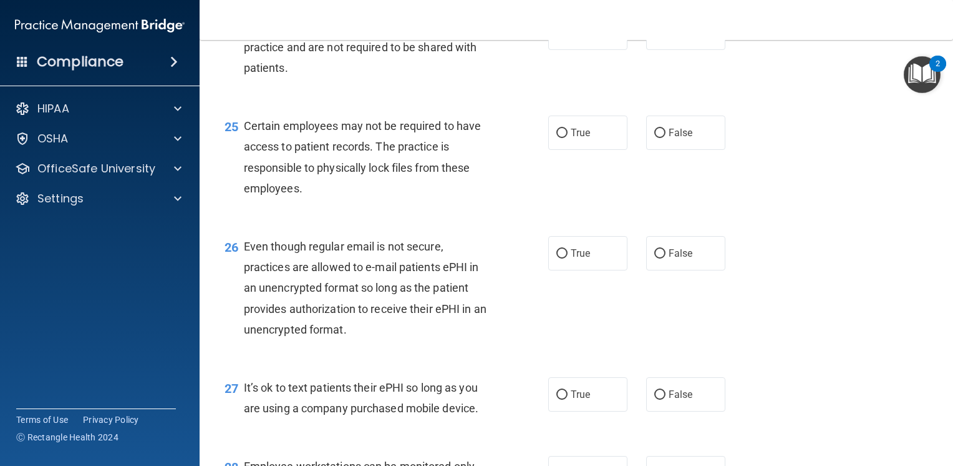
scroll to position [2754, 0]
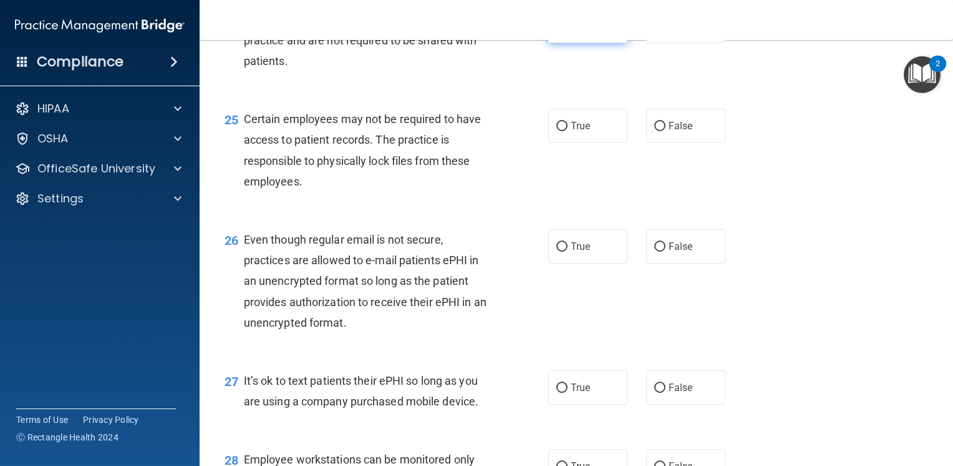
click at [589, 43] on label "True" at bounding box center [588, 26] width 79 height 34
click at [568, 31] on input "True" at bounding box center [562, 26] width 11 height 9
radio input "true"
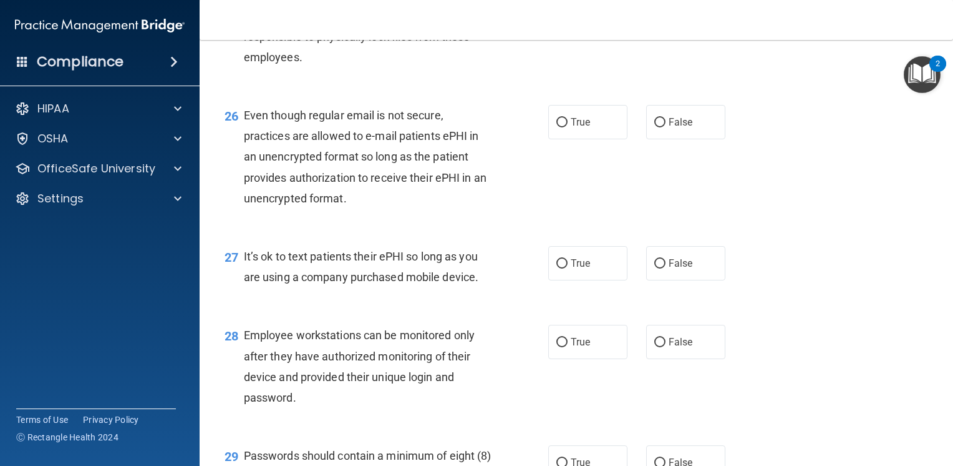
scroll to position [2879, 0]
click at [586, 18] on label "True" at bounding box center [588, 1] width 79 height 34
click at [568, 6] on input "True" at bounding box center [562, 1] width 11 height 9
radio input "true"
click at [582, 139] on label "True" at bounding box center [588, 121] width 79 height 34
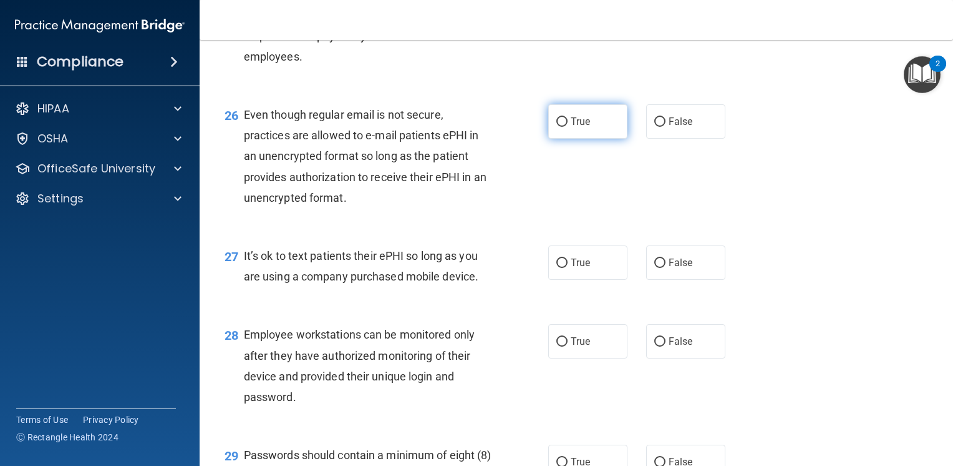
click at [568, 127] on input "True" at bounding box center [562, 121] width 11 height 9
radio input "true"
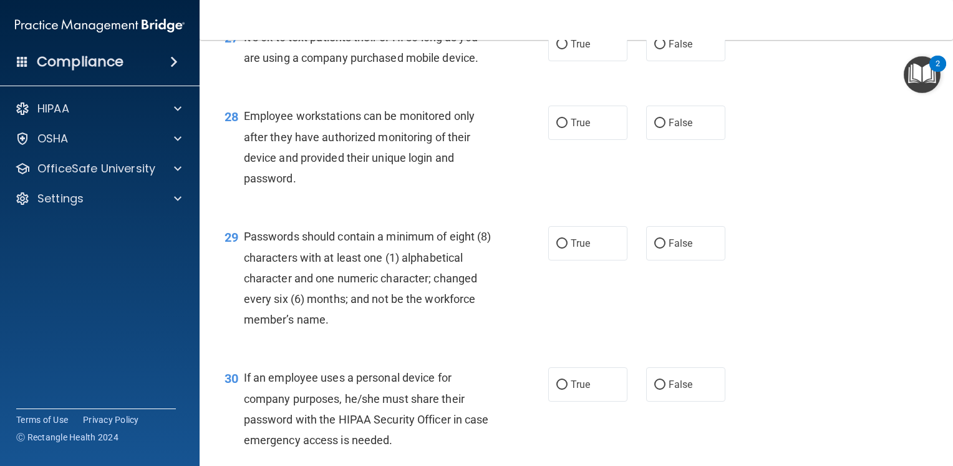
scroll to position [3104, 0]
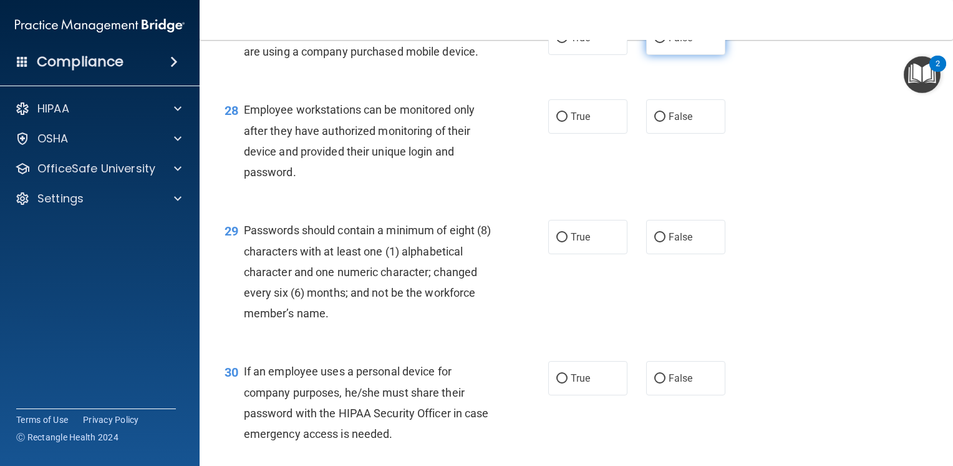
click at [697, 55] on label "False" at bounding box center [685, 38] width 79 height 34
click at [666, 43] on input "False" at bounding box center [660, 38] width 11 height 9
radio input "true"
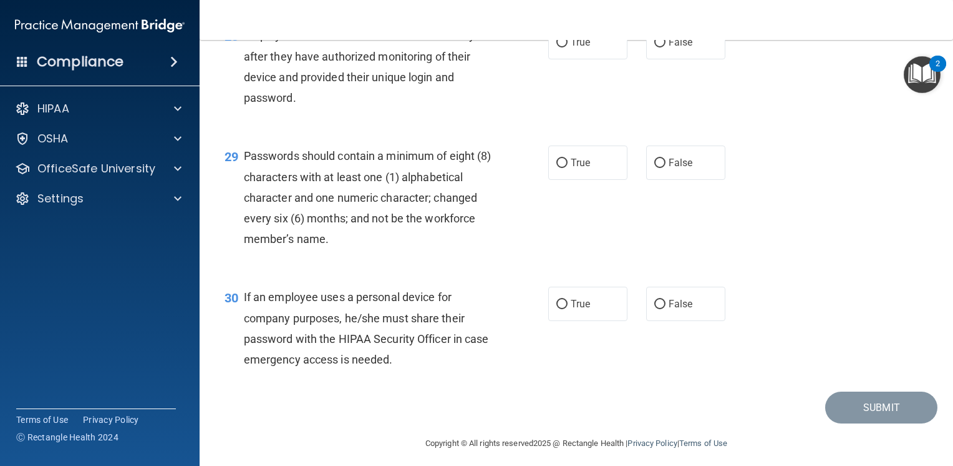
scroll to position [3179, 0]
click at [681, 59] on label "False" at bounding box center [685, 41] width 79 height 34
click at [666, 47] on input "False" at bounding box center [660, 41] width 11 height 9
radio input "true"
click at [583, 179] on label "True" at bounding box center [588, 162] width 79 height 34
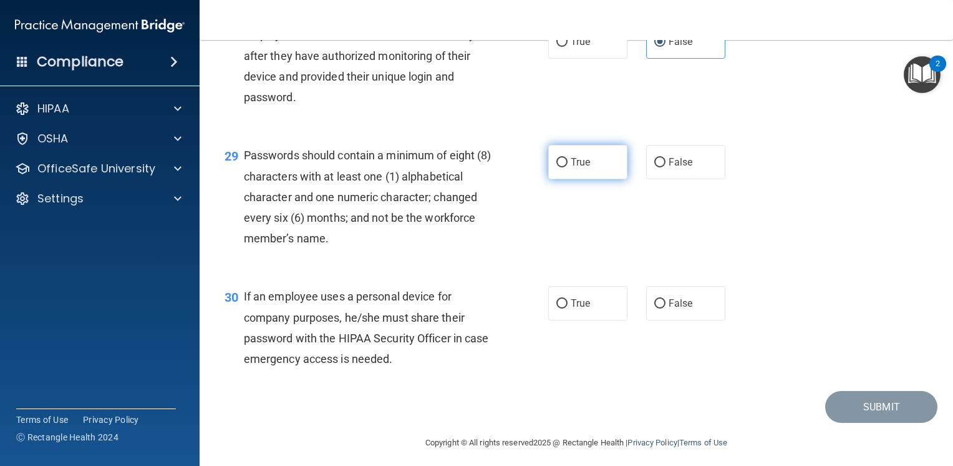
click at [568, 167] on input "True" at bounding box center [562, 162] width 11 height 9
radio input "true"
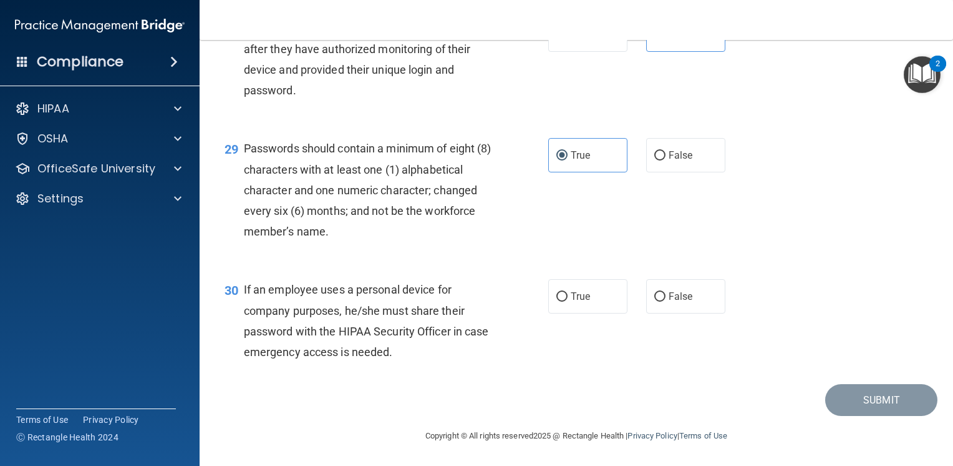
scroll to position [3247, 0]
click at [669, 298] on span "False" at bounding box center [681, 296] width 24 height 12
click at [666, 298] on input "False" at bounding box center [660, 296] width 11 height 9
radio input "true"
click at [866, 400] on button "Submit" at bounding box center [882, 400] width 112 height 32
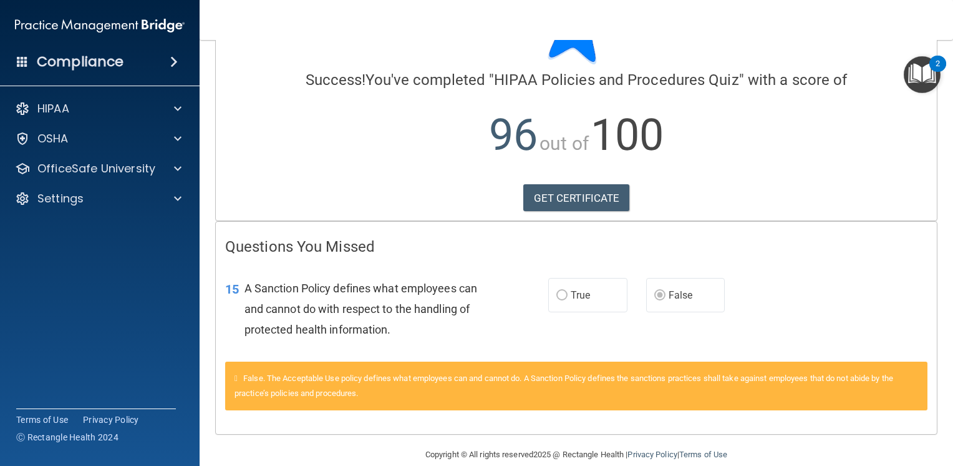
scroll to position [90, 0]
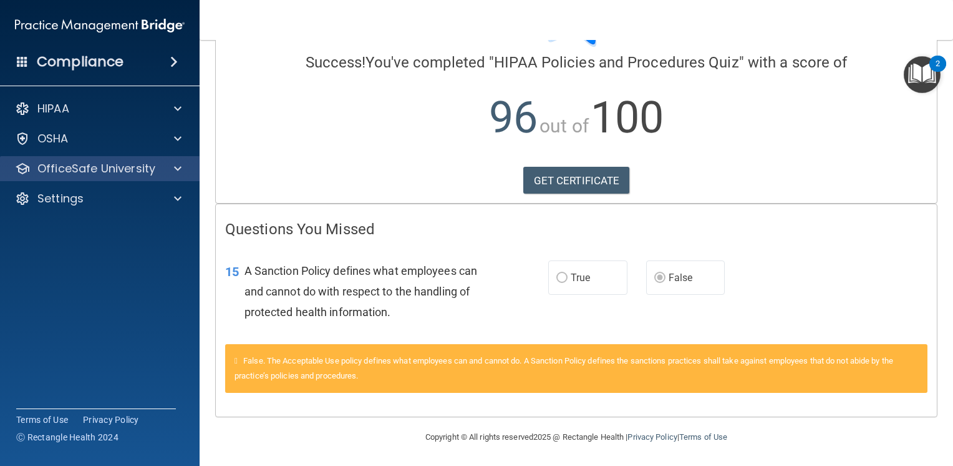
click at [169, 160] on div "OfficeSafe University" at bounding box center [100, 168] width 200 height 25
click at [183, 168] on div at bounding box center [175, 168] width 31 height 15
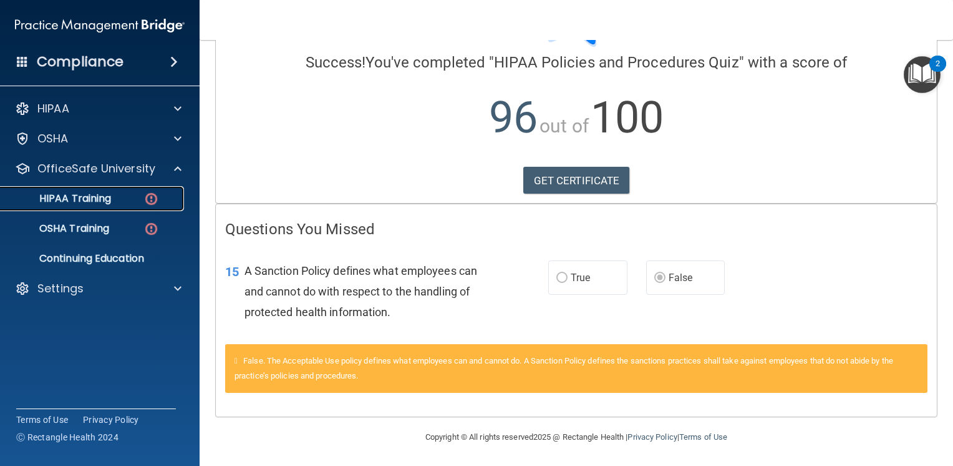
click at [115, 199] on div "HIPAA Training" at bounding box center [93, 198] width 170 height 12
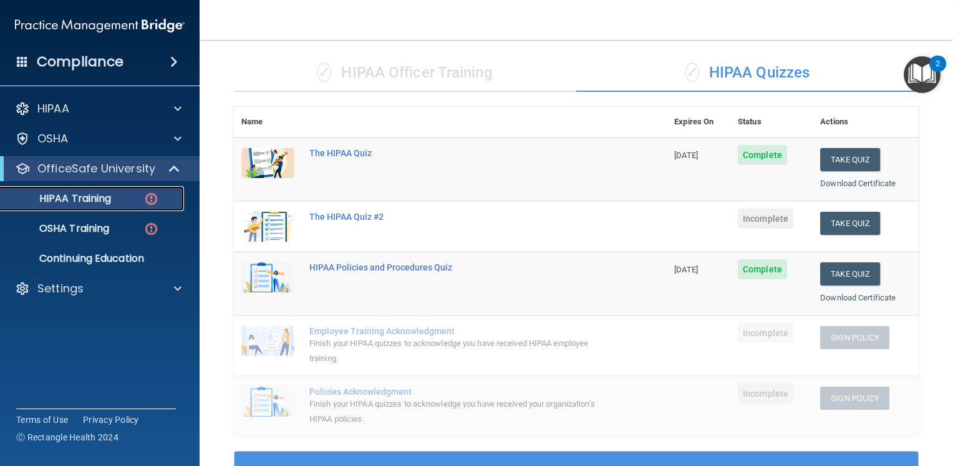
scroll to position [54, 0]
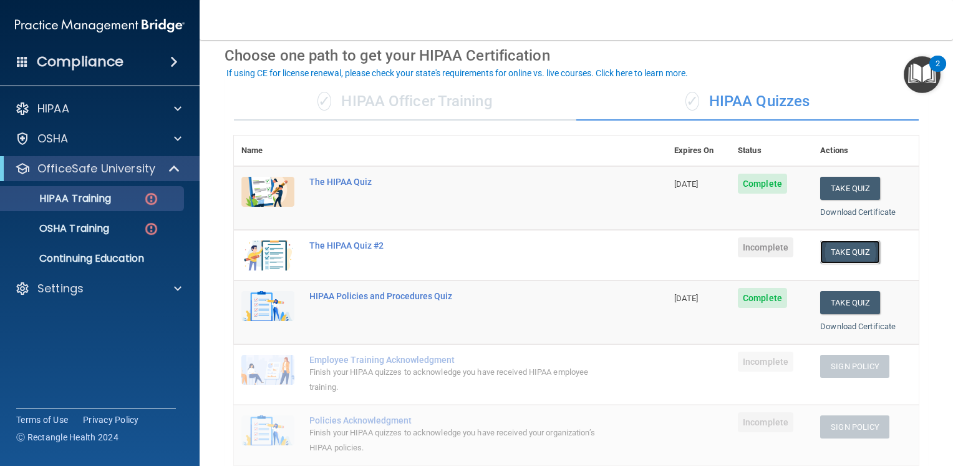
click at [848, 253] on button "Take Quiz" at bounding box center [851, 251] width 60 height 23
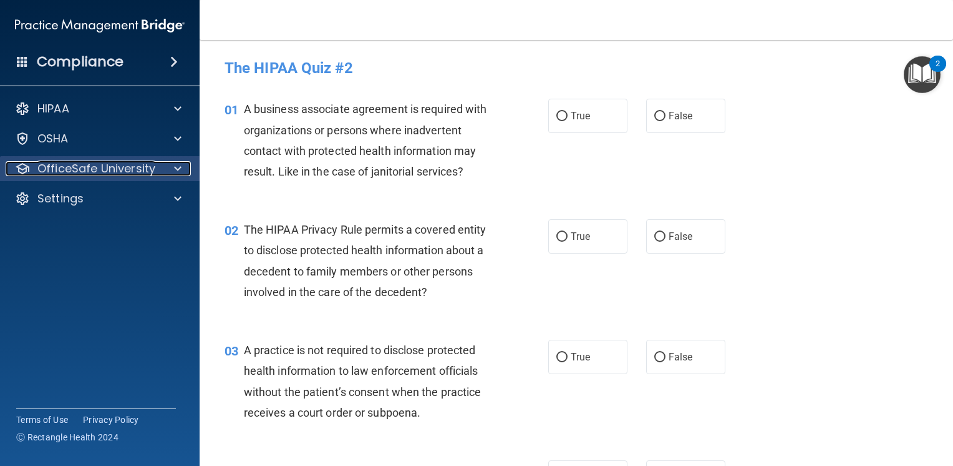
click at [140, 168] on p "OfficeSafe University" at bounding box center [96, 168] width 118 height 15
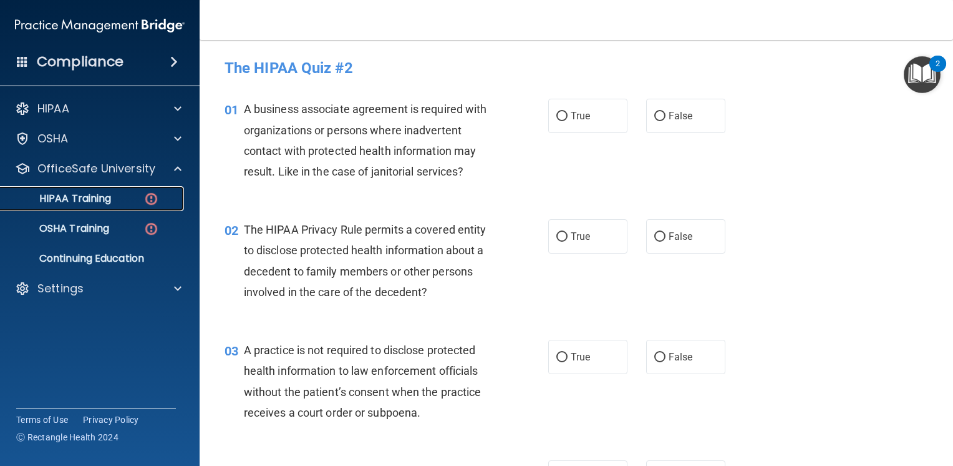
click at [130, 190] on link "HIPAA Training" at bounding box center [86, 198] width 197 height 25
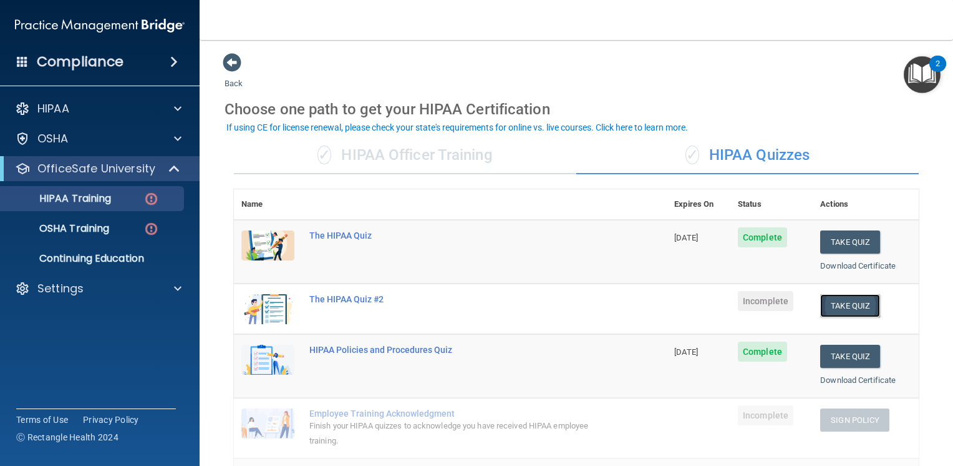
click at [841, 305] on button "Take Quiz" at bounding box center [851, 305] width 60 height 23
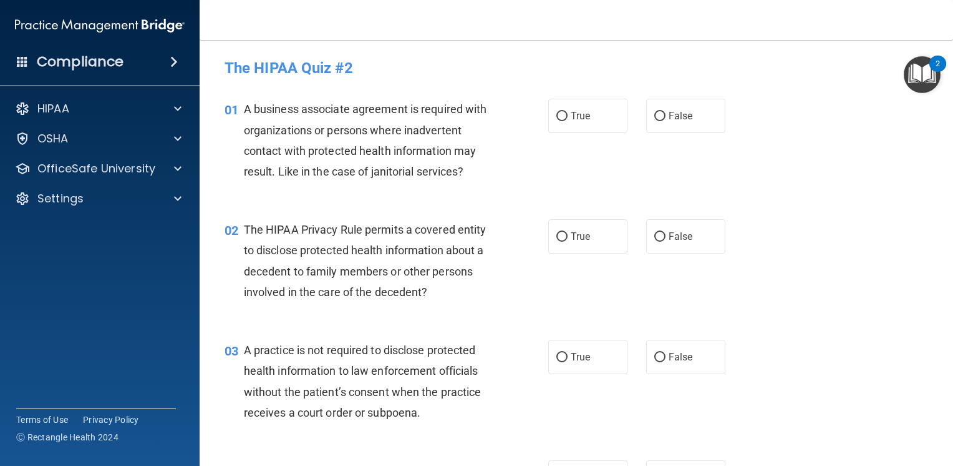
drag, startPoint x: 685, startPoint y: 105, endPoint x: 914, endPoint y: 350, distance: 336.0
click at [683, 111] on span "False" at bounding box center [681, 116] width 24 height 12
click at [666, 112] on input "False" at bounding box center [660, 116] width 11 height 9
radio input "true"
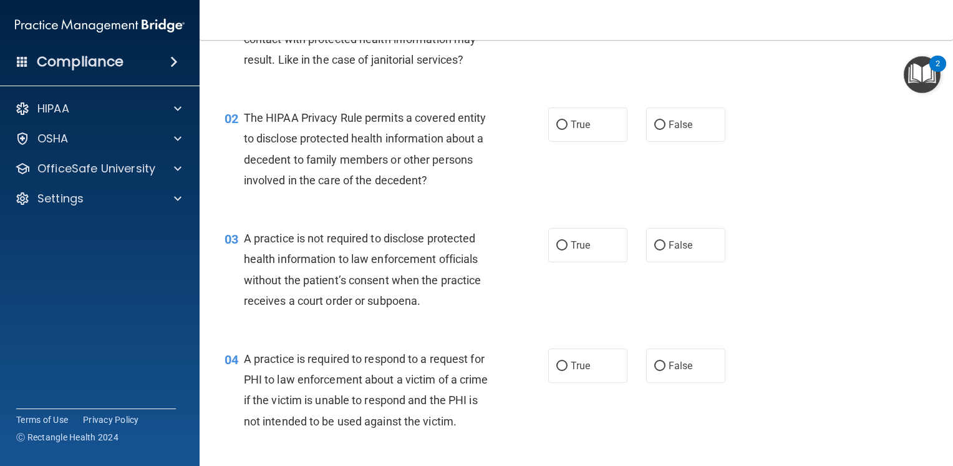
scroll to position [133, 0]
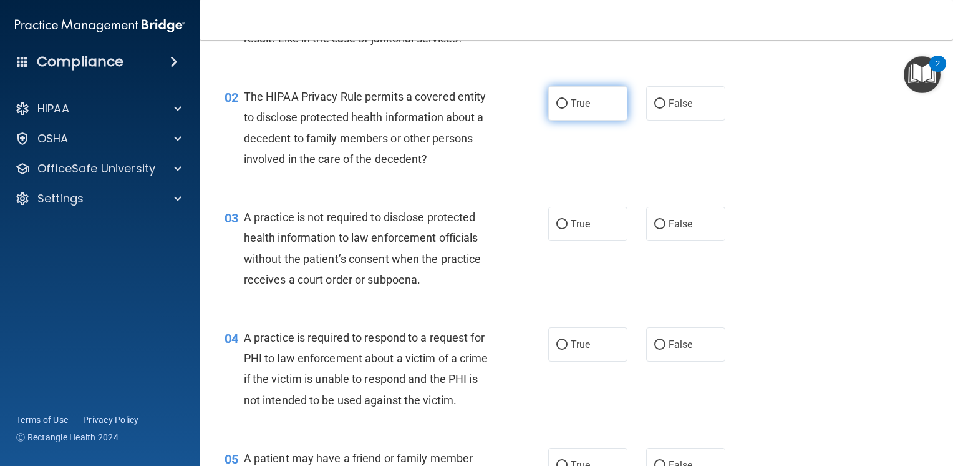
click at [575, 88] on label "True" at bounding box center [588, 103] width 79 height 34
click at [568, 99] on input "True" at bounding box center [562, 103] width 11 height 9
radio input "true"
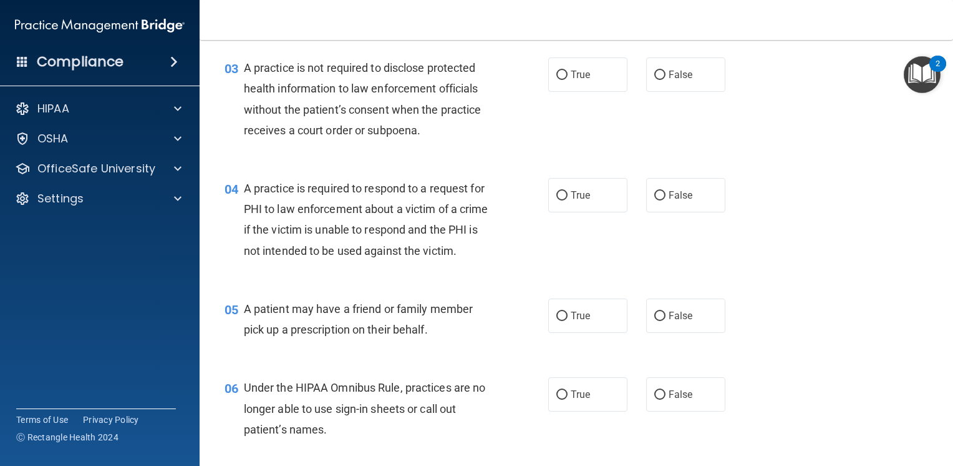
scroll to position [283, 0]
click at [686, 77] on label "False" at bounding box center [685, 74] width 79 height 34
click at [666, 77] on input "False" at bounding box center [660, 74] width 11 height 9
radio input "true"
click at [594, 183] on label "True" at bounding box center [588, 194] width 79 height 34
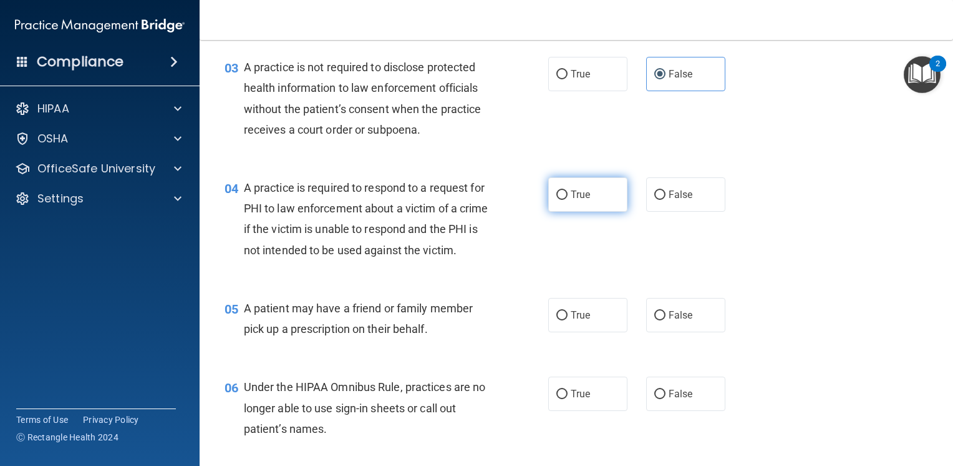
click at [568, 190] on input "True" at bounding box center [562, 194] width 11 height 9
radio input "true"
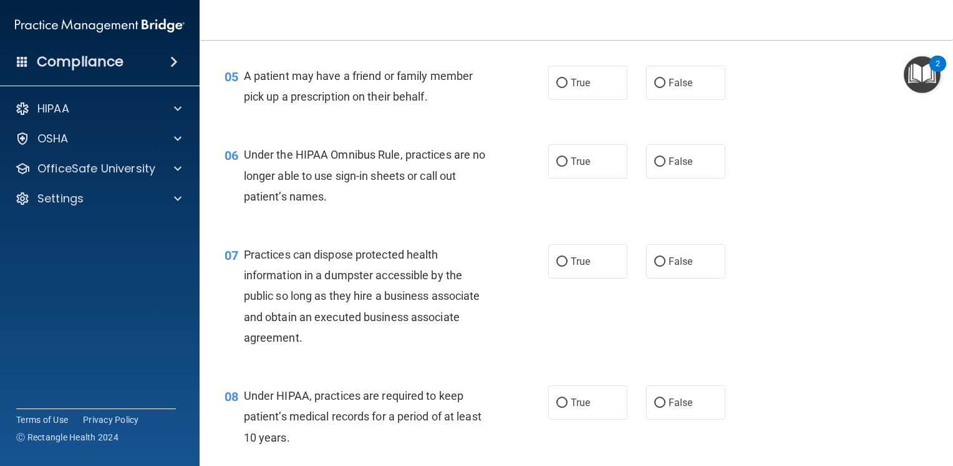
scroll to position [532, 0]
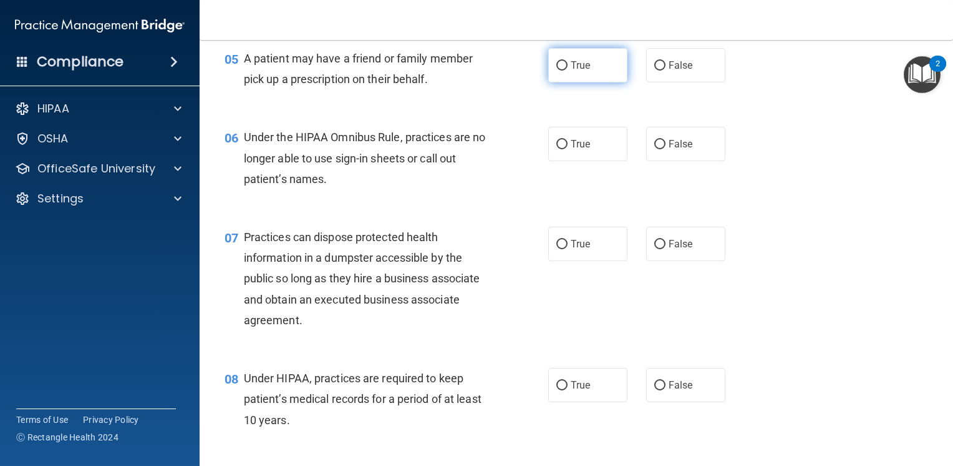
click at [583, 82] on label "True" at bounding box center [588, 65] width 79 height 34
click at [568, 71] on input "True" at bounding box center [562, 65] width 11 height 9
radio input "true"
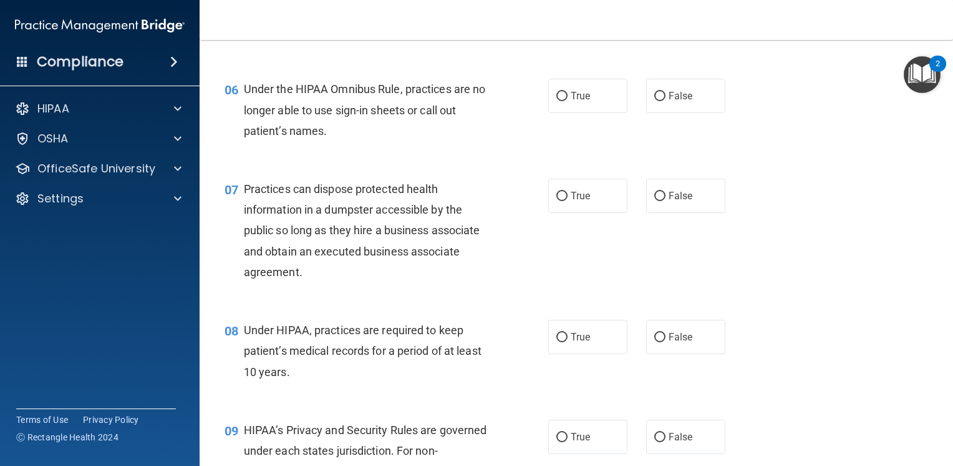
scroll to position [607, 0]
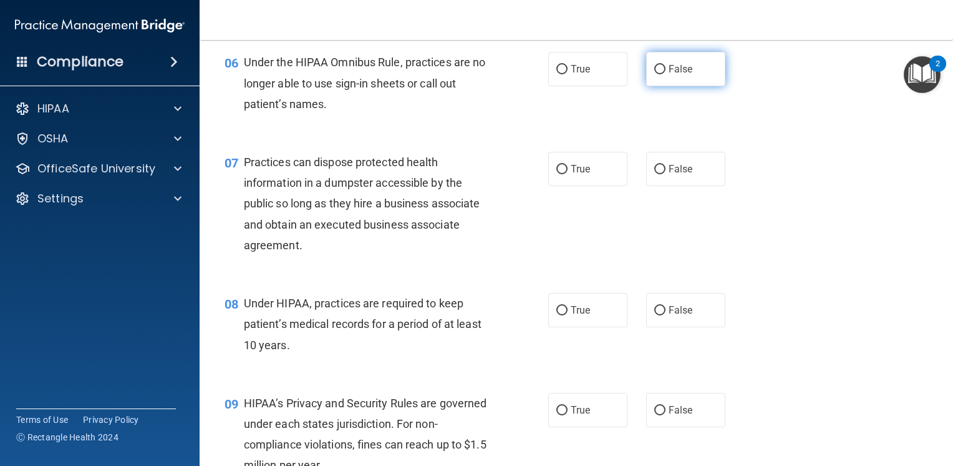
click at [711, 86] on label "False" at bounding box center [685, 69] width 79 height 34
click at [666, 74] on input "False" at bounding box center [660, 69] width 11 height 9
radio input "true"
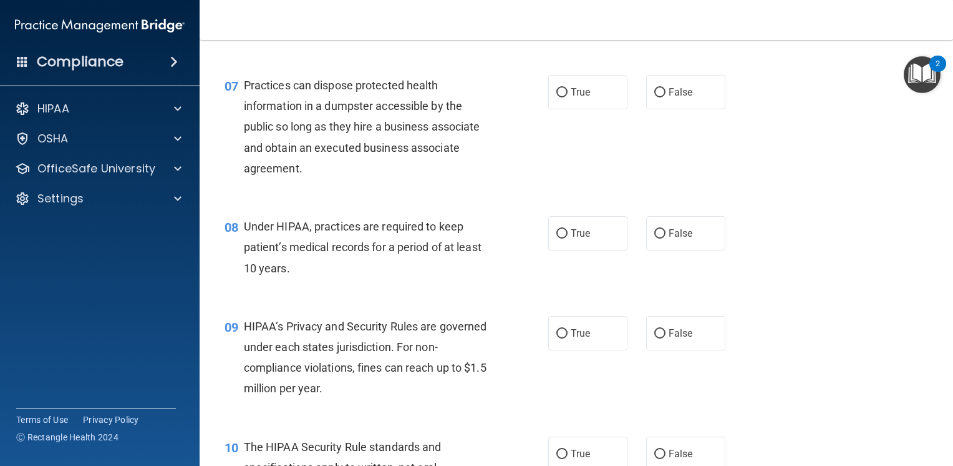
scroll to position [707, 0]
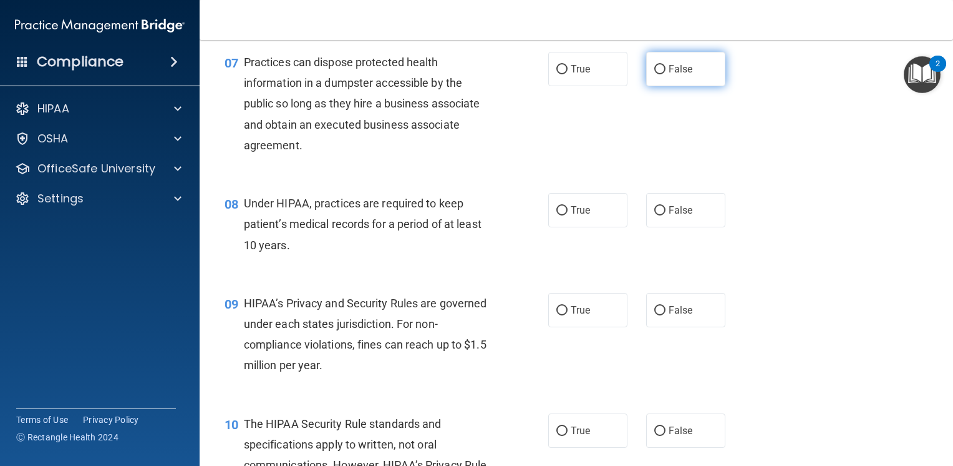
click at [702, 86] on label "False" at bounding box center [685, 69] width 79 height 34
click at [666, 74] on input "False" at bounding box center [660, 69] width 11 height 9
radio input "true"
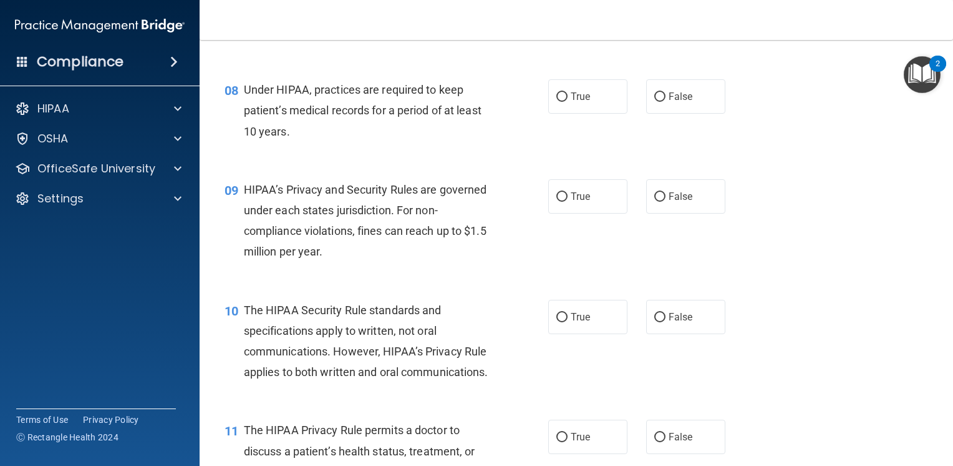
scroll to position [832, 0]
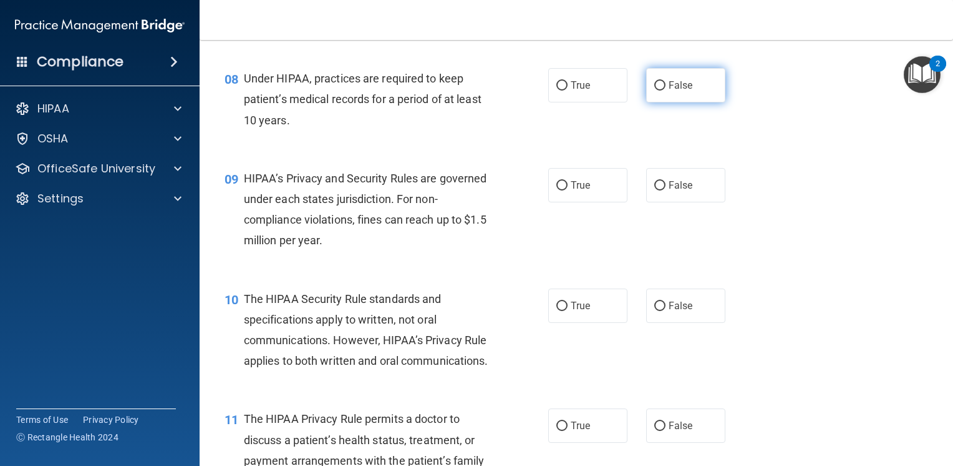
click at [684, 102] on label "False" at bounding box center [685, 85] width 79 height 34
click at [666, 90] on input "False" at bounding box center [660, 85] width 11 height 9
radio input "true"
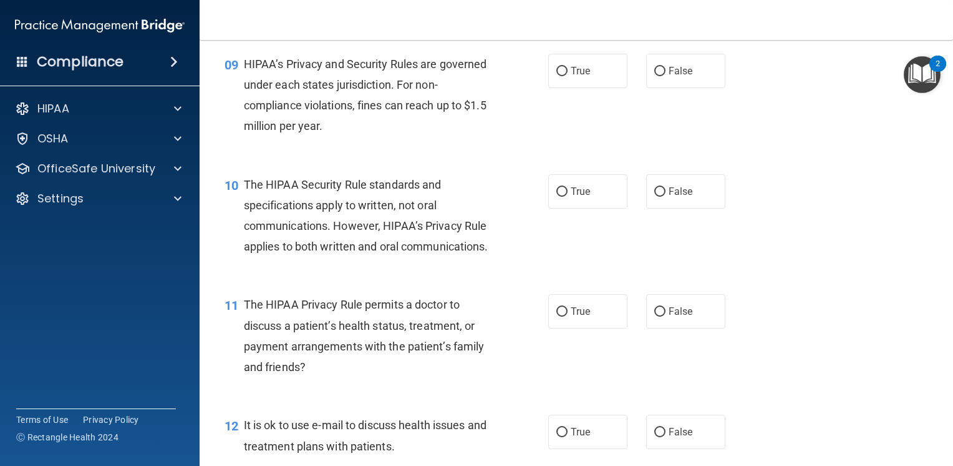
scroll to position [957, 0]
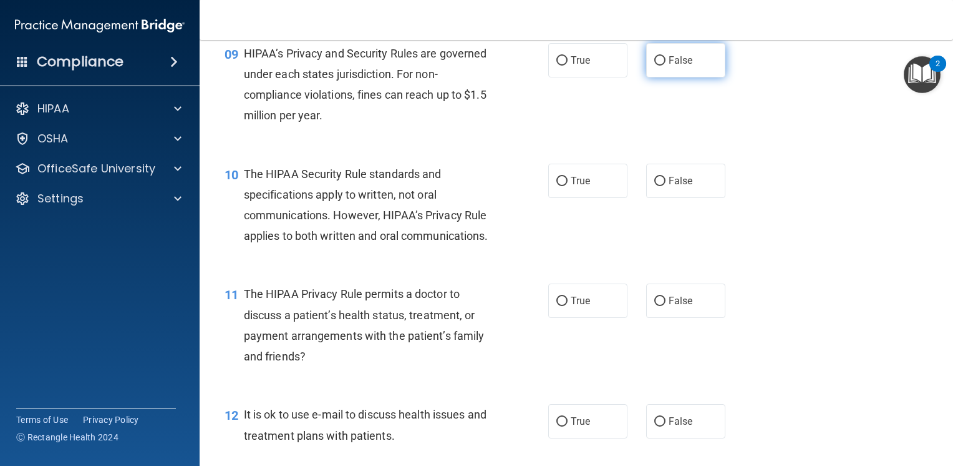
click at [656, 77] on label "False" at bounding box center [685, 60] width 79 height 34
click at [656, 66] on input "False" at bounding box center [660, 60] width 11 height 9
radio input "true"
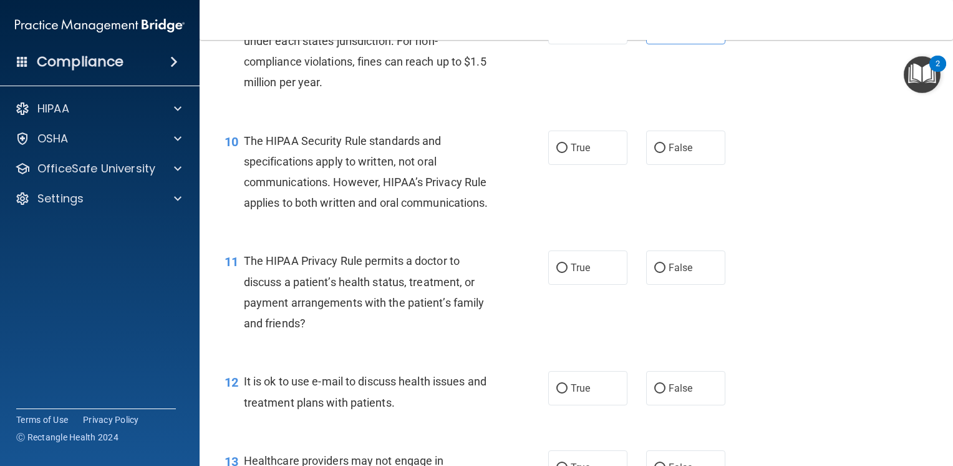
scroll to position [1007, 0]
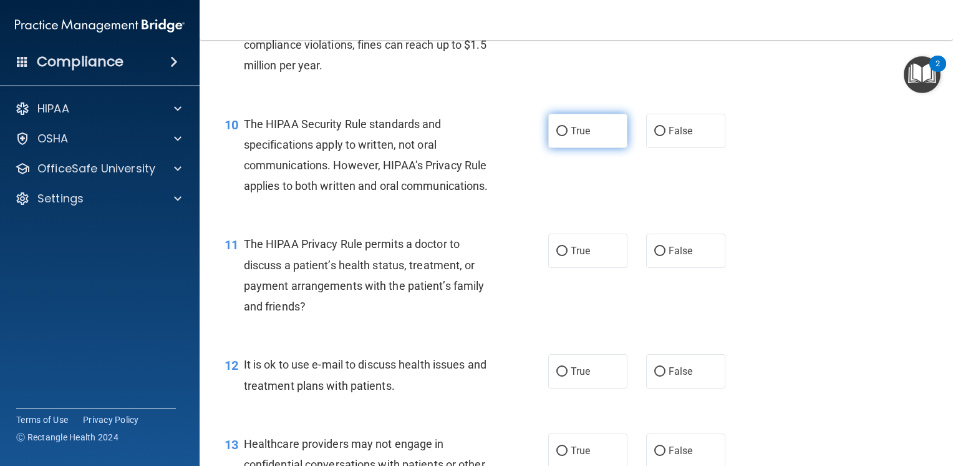
click at [566, 148] on label "True" at bounding box center [588, 131] width 79 height 34
click at [566, 136] on input "True" at bounding box center [562, 131] width 11 height 9
radio input "true"
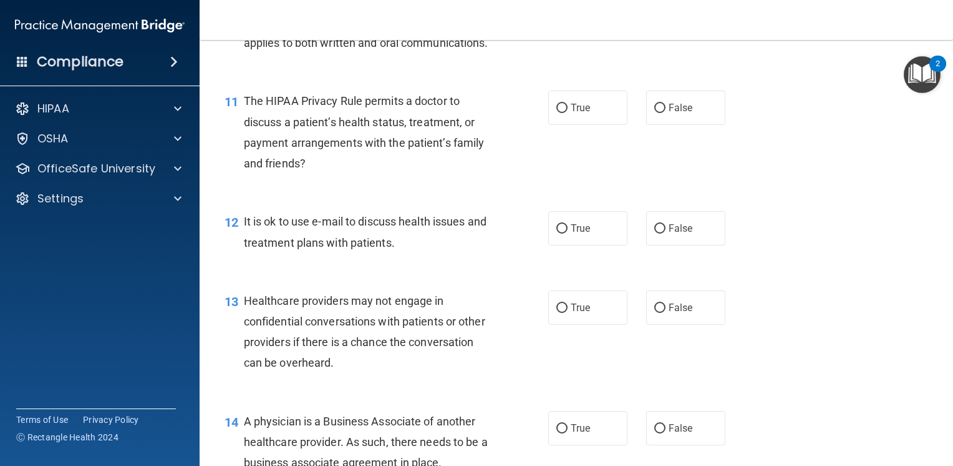
scroll to position [1156, 0]
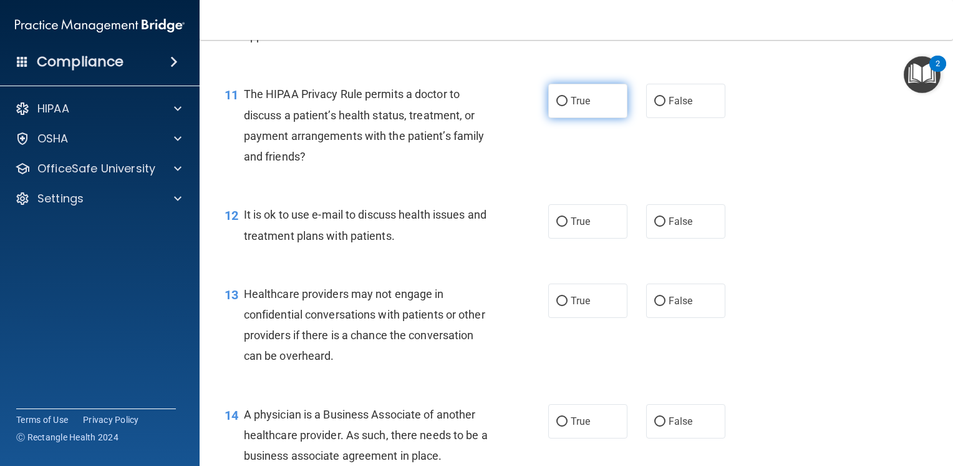
click at [584, 107] on span "True" at bounding box center [580, 101] width 19 height 12
click at [568, 106] on input "True" at bounding box center [562, 101] width 11 height 9
radio input "true"
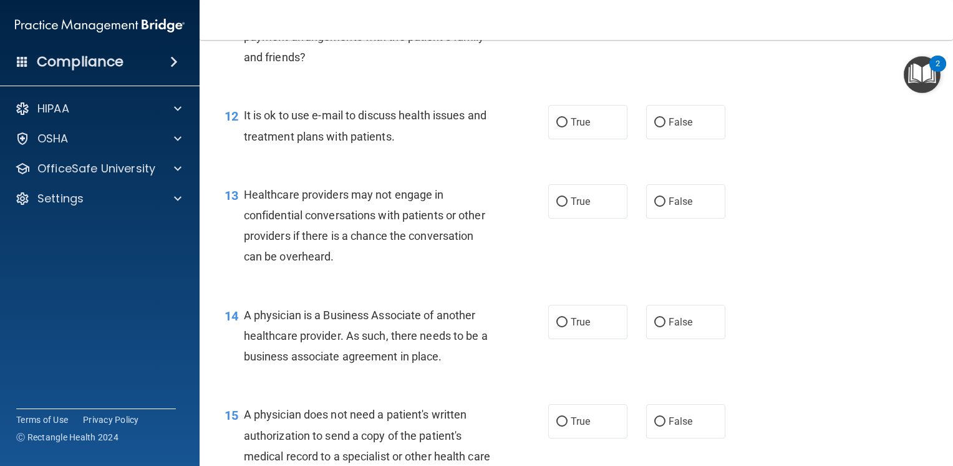
scroll to position [1256, 0]
click at [584, 127] on span "True" at bounding box center [580, 121] width 19 height 12
click at [568, 127] on input "True" at bounding box center [562, 121] width 11 height 9
radio input "true"
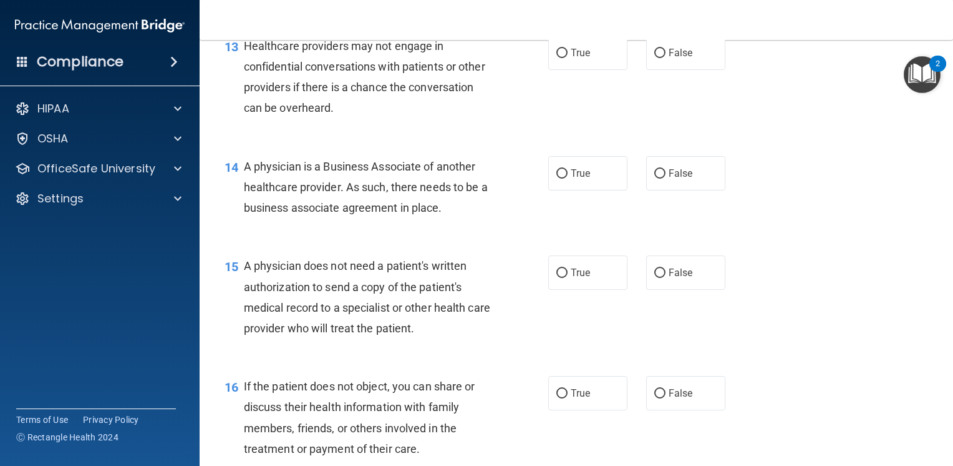
scroll to position [1406, 0]
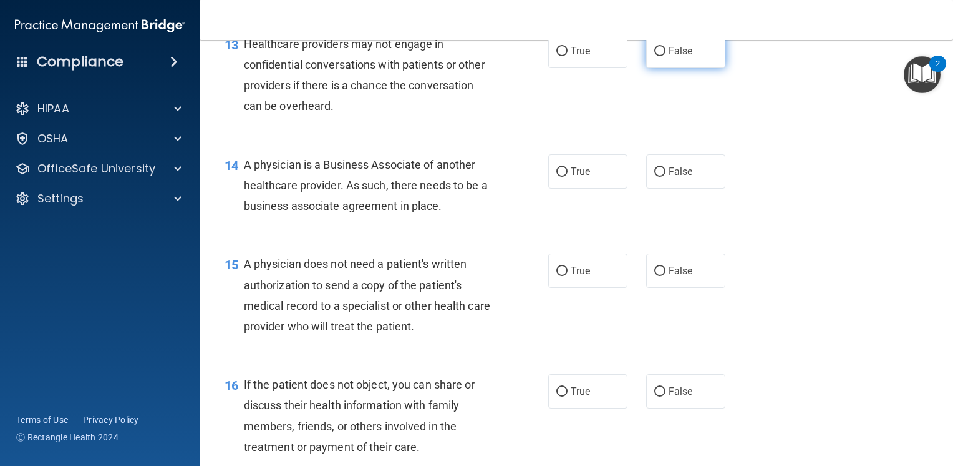
click at [662, 68] on label "False" at bounding box center [685, 51] width 79 height 34
click at [662, 56] on input "False" at bounding box center [660, 51] width 11 height 9
radio input "true"
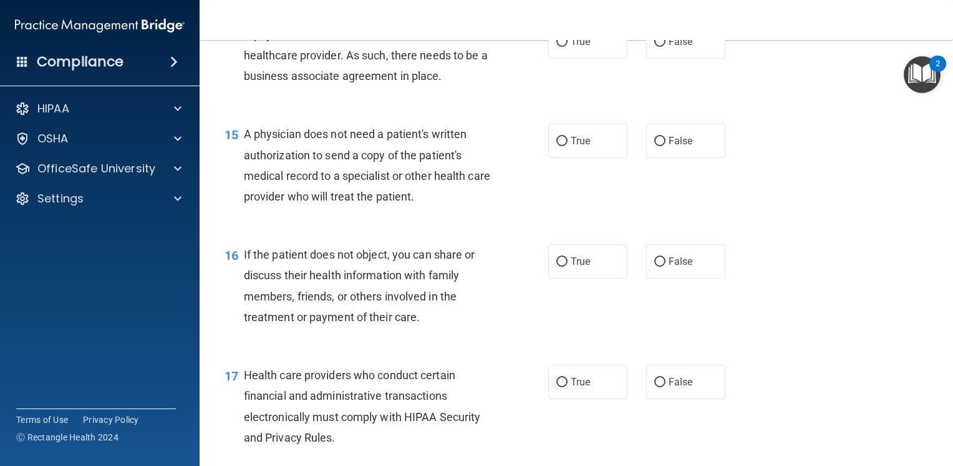
scroll to position [1556, 0]
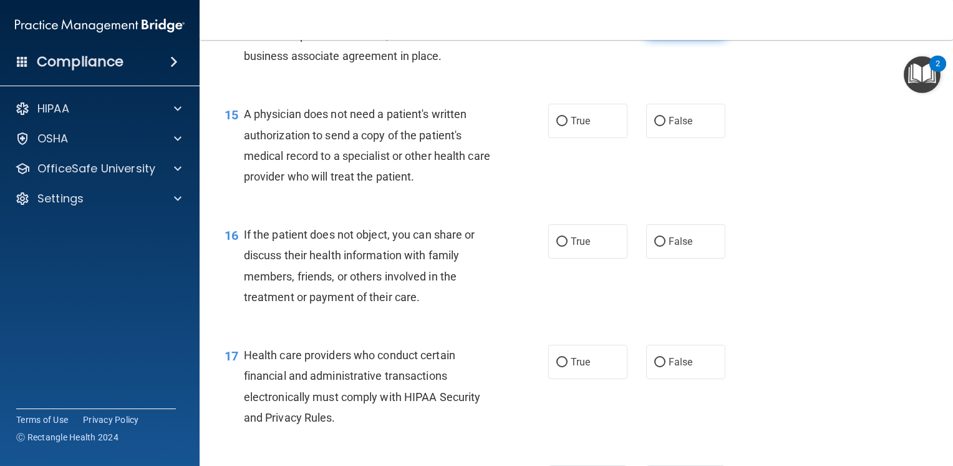
click at [671, 27] on span "False" at bounding box center [681, 22] width 24 height 12
click at [666, 27] on input "False" at bounding box center [660, 21] width 11 height 9
radio input "true"
click at [569, 138] on label "True" at bounding box center [588, 121] width 79 height 34
click at [568, 126] on input "True" at bounding box center [562, 121] width 11 height 9
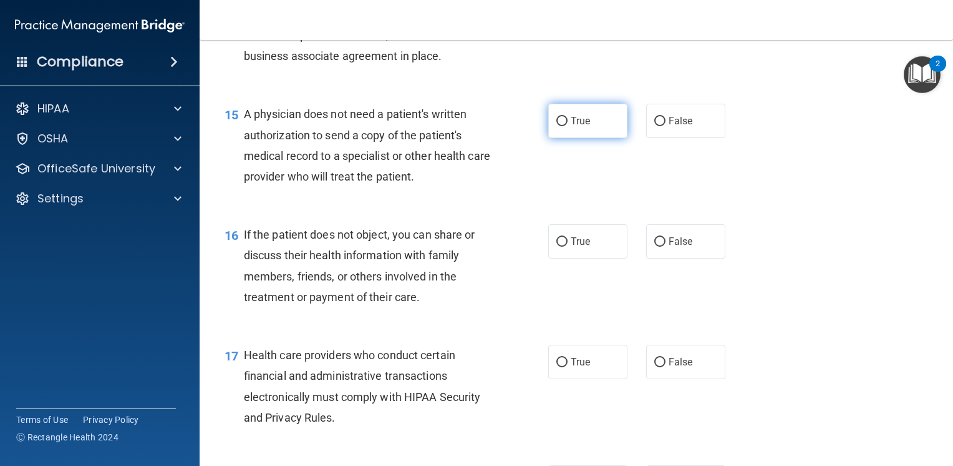
radio input "true"
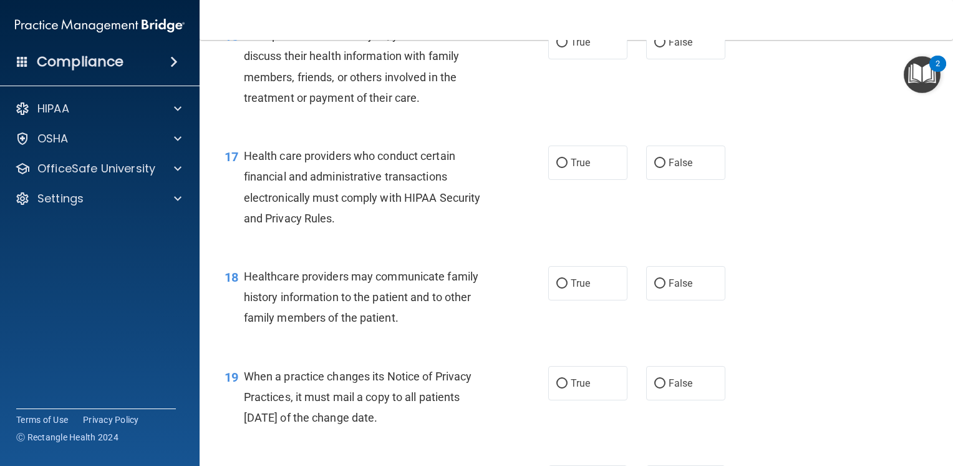
scroll to position [1755, 0]
click at [593, 59] on label "True" at bounding box center [588, 41] width 79 height 34
click at [568, 47] on input "True" at bounding box center [562, 41] width 11 height 9
radio input "true"
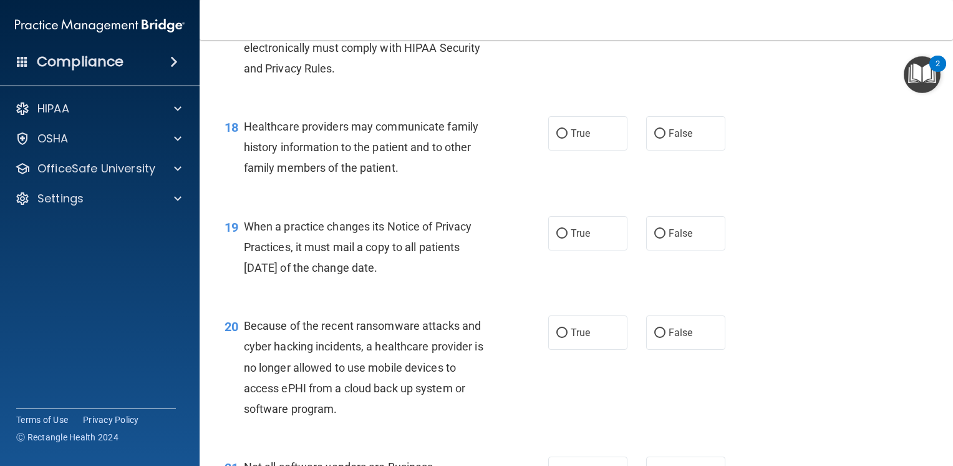
scroll to position [1905, 0]
click at [563, 29] on label "True" at bounding box center [588, 12] width 79 height 34
click at [563, 17] on input "True" at bounding box center [562, 12] width 11 height 9
radio input "true"
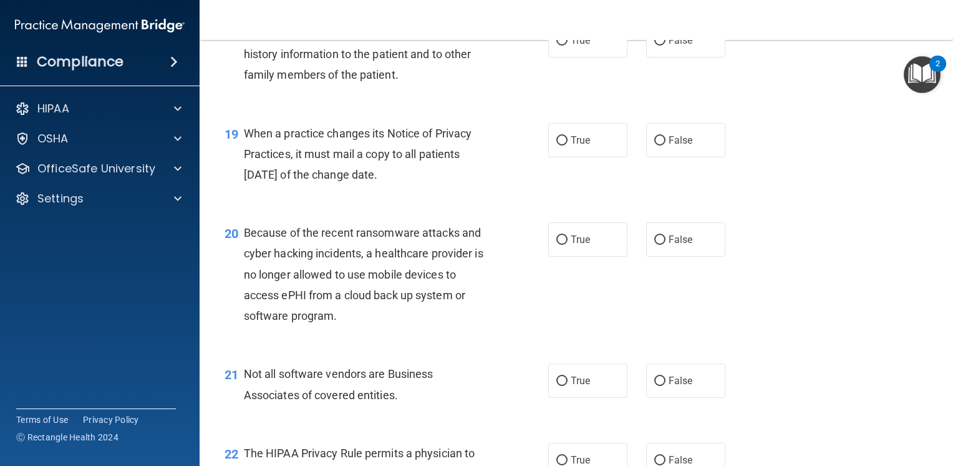
scroll to position [1980, 0]
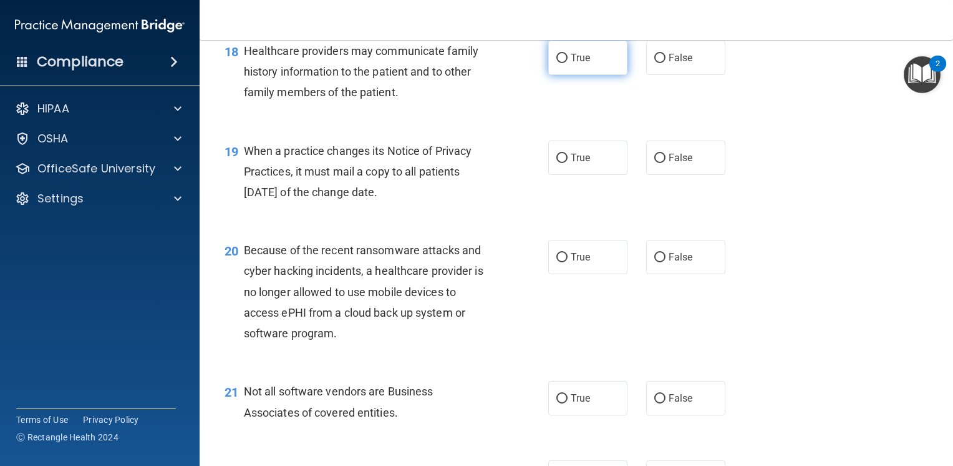
click at [585, 64] on span "True" at bounding box center [580, 58] width 19 height 12
click at [568, 63] on input "True" at bounding box center [562, 58] width 11 height 9
radio input "true"
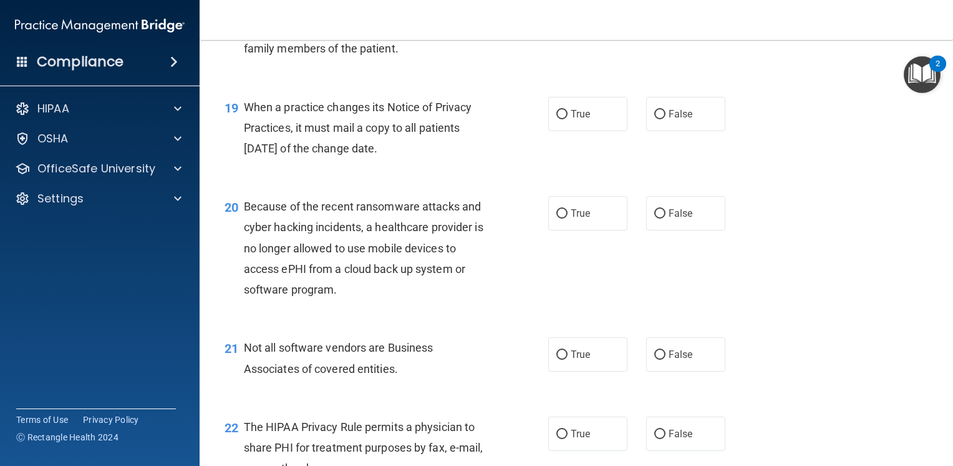
scroll to position [2030, 0]
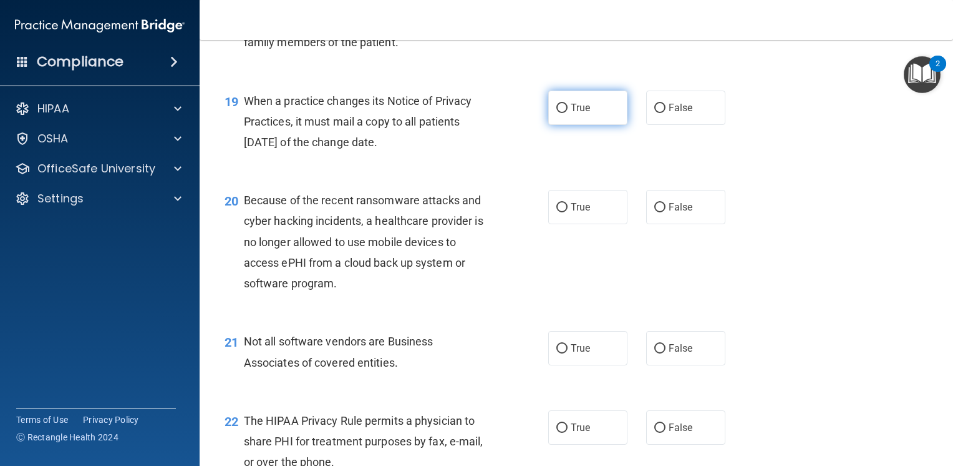
click at [593, 125] on label "True" at bounding box center [588, 107] width 79 height 34
click at [568, 113] on input "True" at bounding box center [562, 108] width 11 height 9
radio input "true"
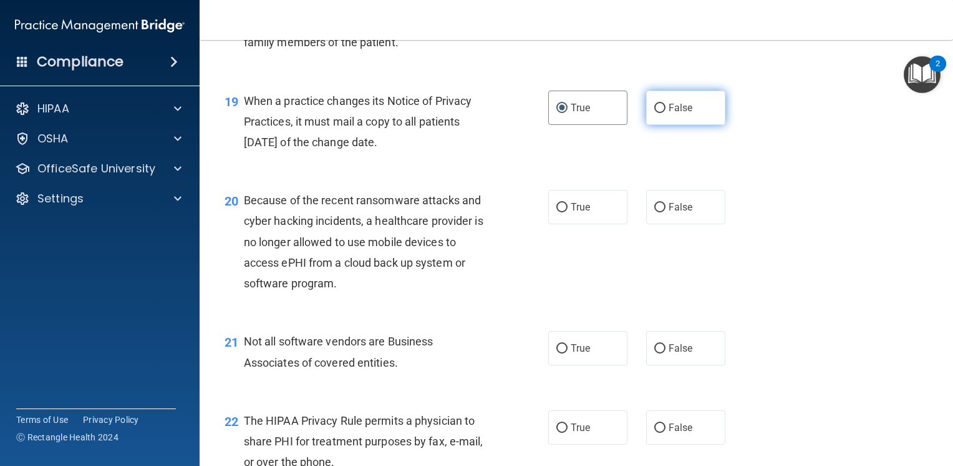
click at [669, 114] on span "False" at bounding box center [681, 108] width 24 height 12
click at [664, 113] on input "False" at bounding box center [660, 108] width 11 height 9
radio input "true"
radio input "false"
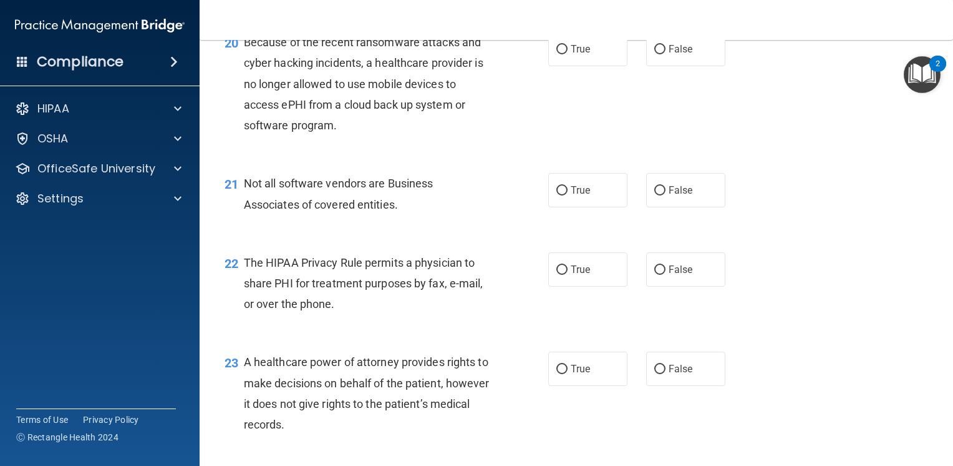
scroll to position [2205, 0]
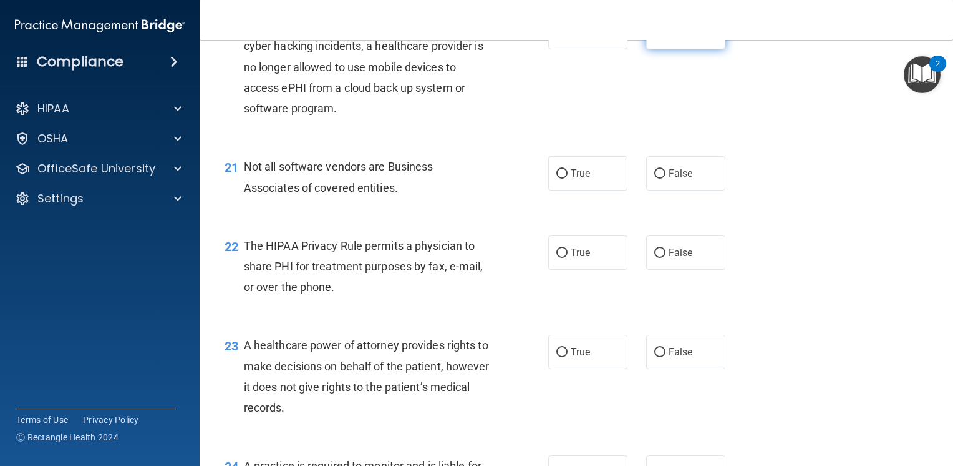
click at [702, 49] on label "False" at bounding box center [685, 32] width 79 height 34
click at [666, 37] on input "False" at bounding box center [660, 32] width 11 height 9
radio input "true"
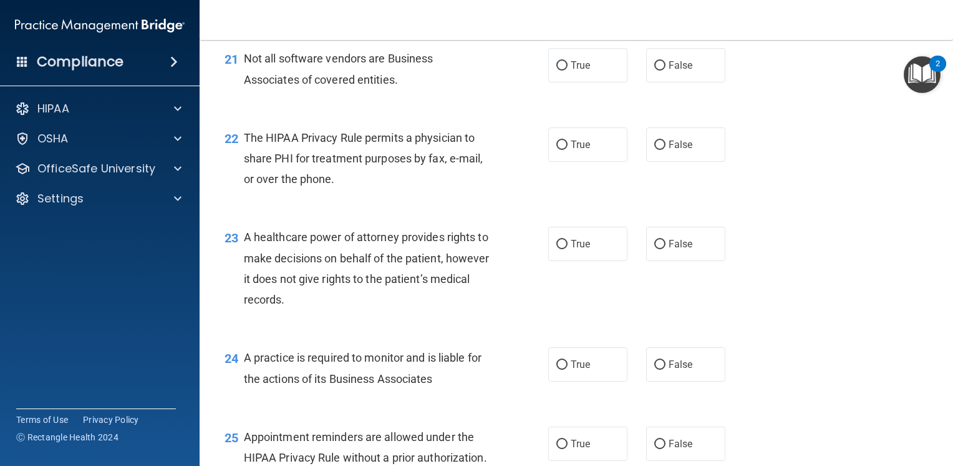
scroll to position [2329, 0]
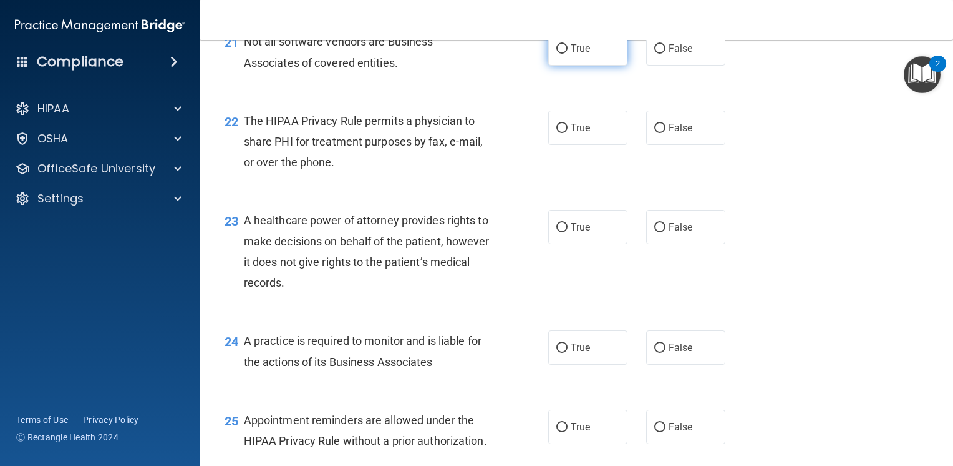
click at [594, 66] on label "True" at bounding box center [588, 48] width 79 height 34
click at [568, 54] on input "True" at bounding box center [562, 48] width 11 height 9
radio input "true"
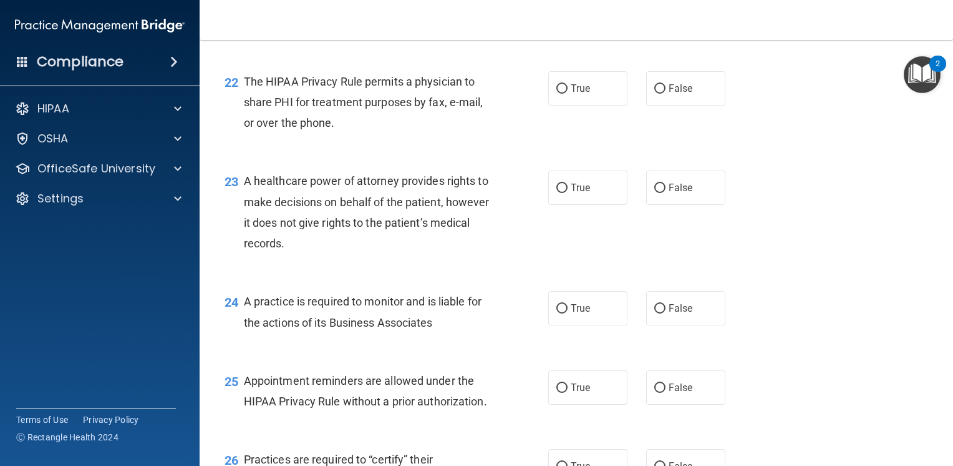
scroll to position [2404, 0]
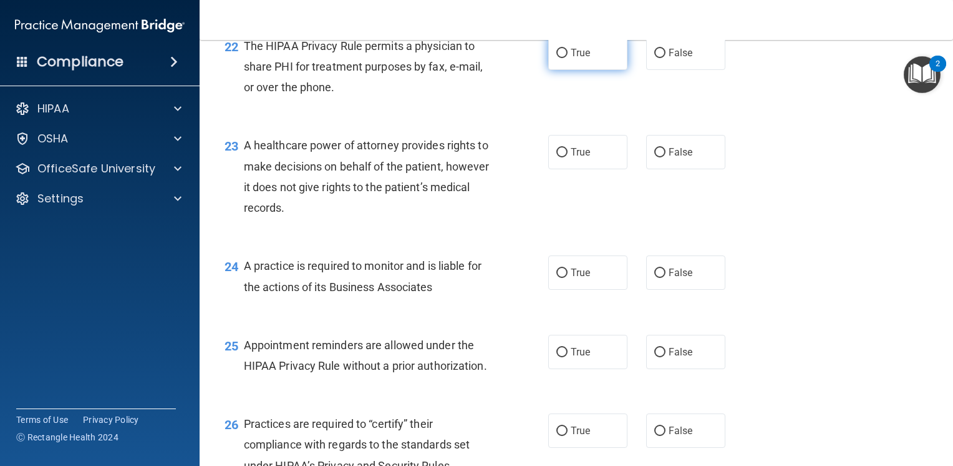
click at [577, 70] on label "True" at bounding box center [588, 53] width 79 height 34
click at [568, 58] on input "True" at bounding box center [562, 53] width 11 height 9
radio input "true"
click at [655, 157] on input "False" at bounding box center [660, 152] width 11 height 9
radio input "true"
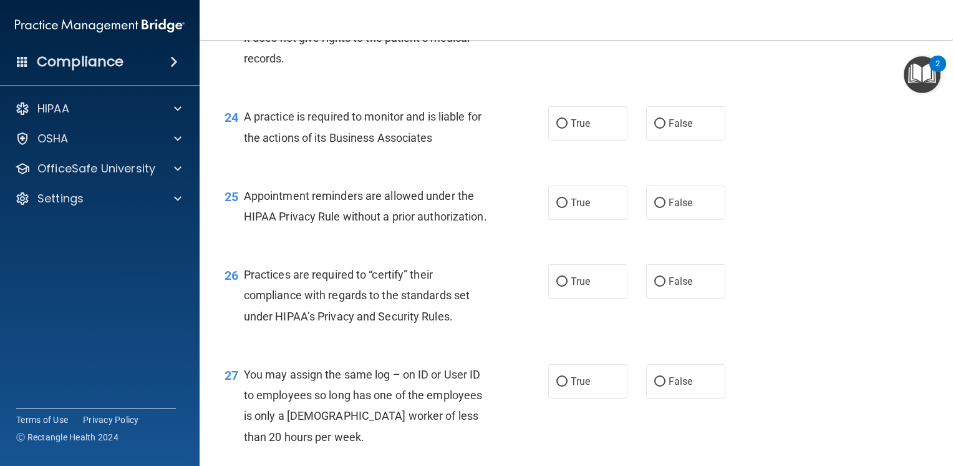
scroll to position [2554, 0]
click at [686, 140] on label "False" at bounding box center [685, 122] width 79 height 34
click at [666, 128] on input "False" at bounding box center [660, 123] width 11 height 9
radio input "true"
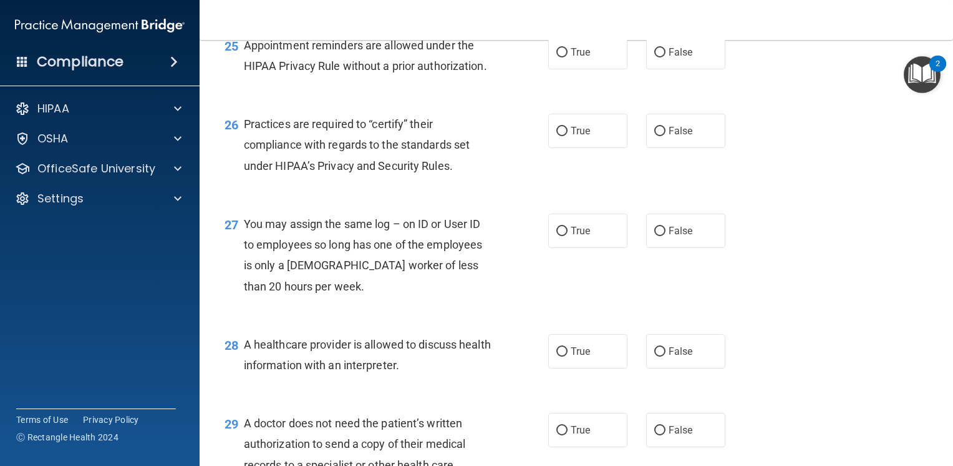
scroll to position [2729, 0]
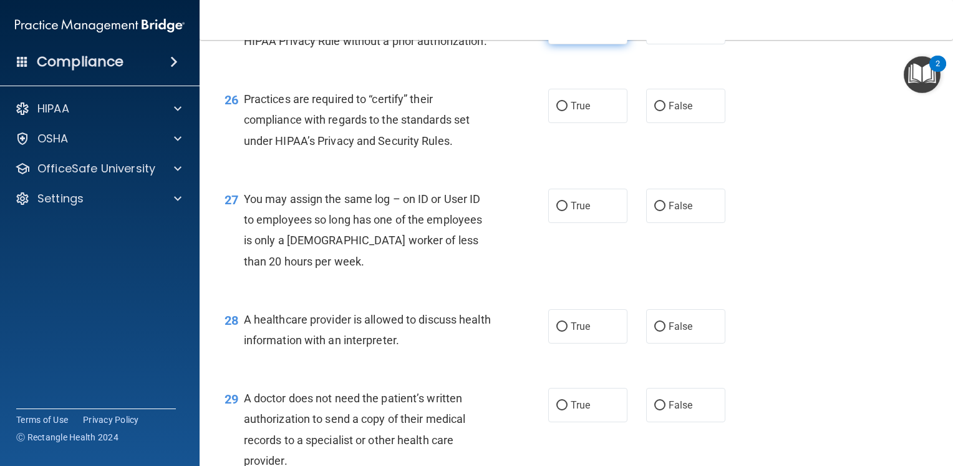
click at [574, 44] on label "True" at bounding box center [588, 27] width 79 height 34
click at [568, 32] on input "True" at bounding box center [562, 27] width 11 height 9
radio input "true"
click at [646, 123] on label "False" at bounding box center [685, 106] width 79 height 34
click at [655, 111] on input "False" at bounding box center [660, 106] width 11 height 9
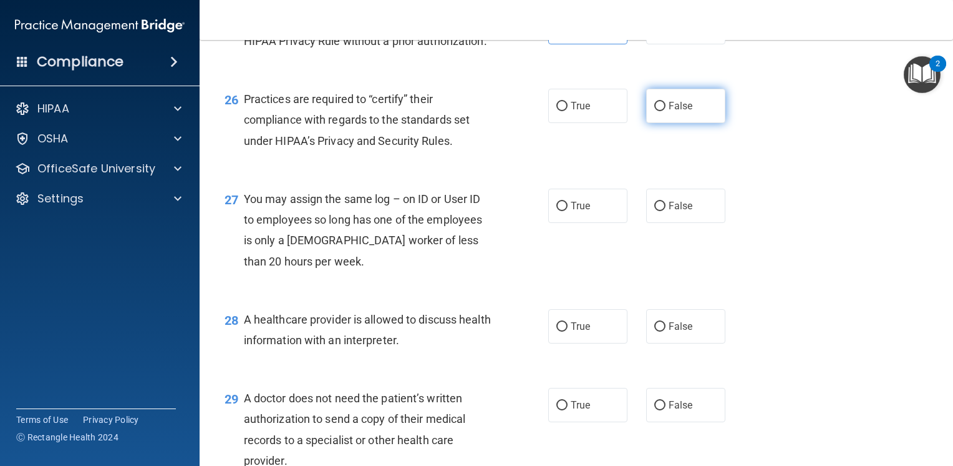
radio input "true"
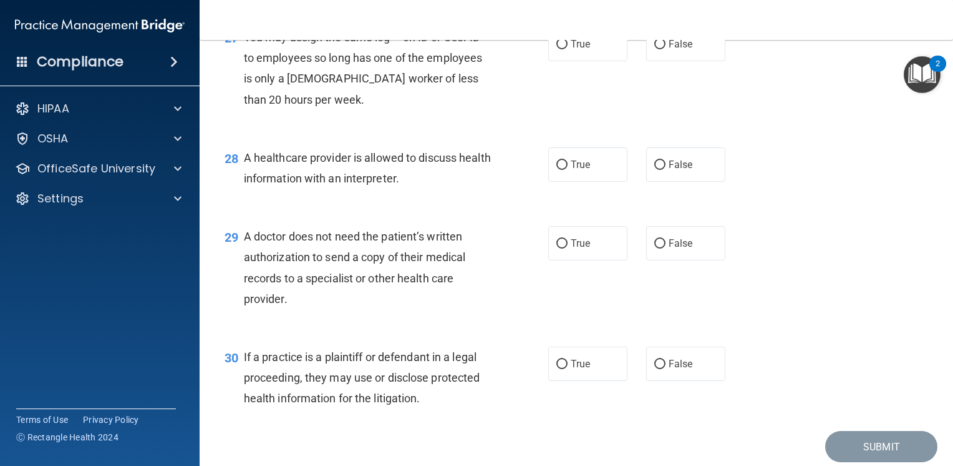
scroll to position [2904, 0]
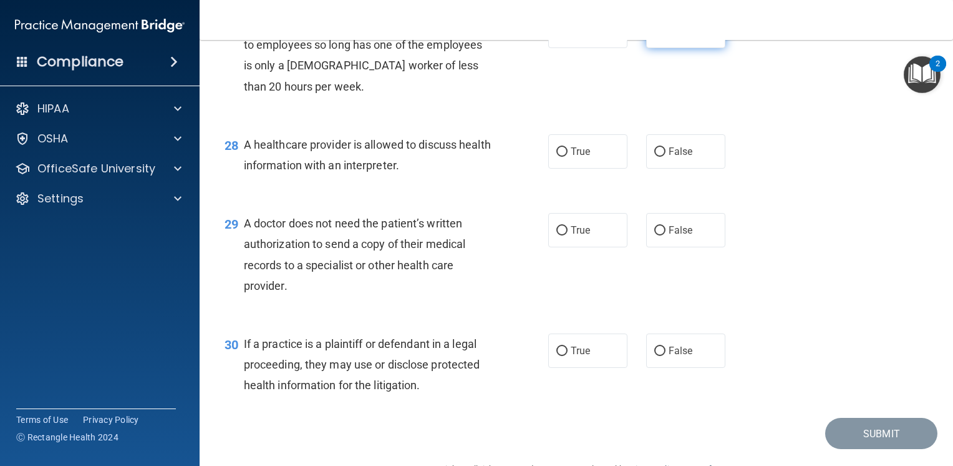
click at [672, 48] on label "False" at bounding box center [685, 31] width 79 height 34
click at [666, 36] on input "False" at bounding box center [660, 31] width 11 height 9
radio input "true"
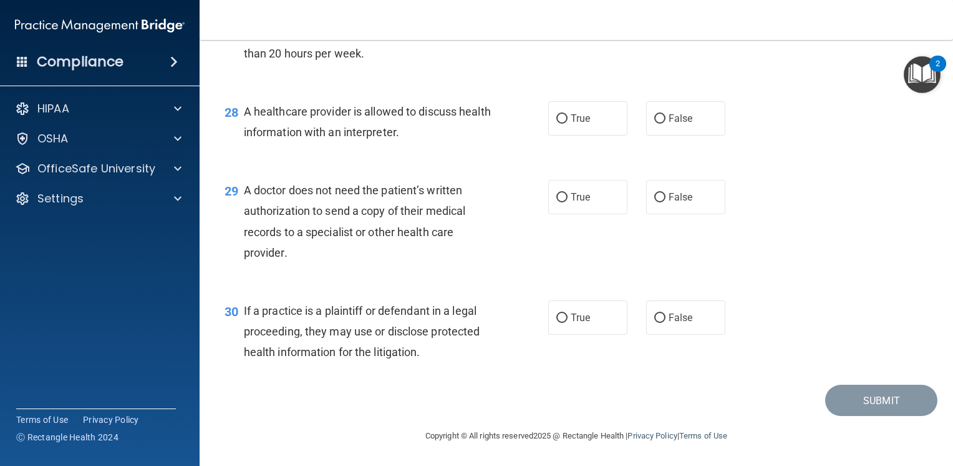
scroll to position [2998, 0]
click at [576, 110] on label "True" at bounding box center [588, 118] width 79 height 34
click at [568, 114] on input "True" at bounding box center [562, 118] width 11 height 9
radio input "true"
click at [669, 198] on span "False" at bounding box center [681, 197] width 24 height 12
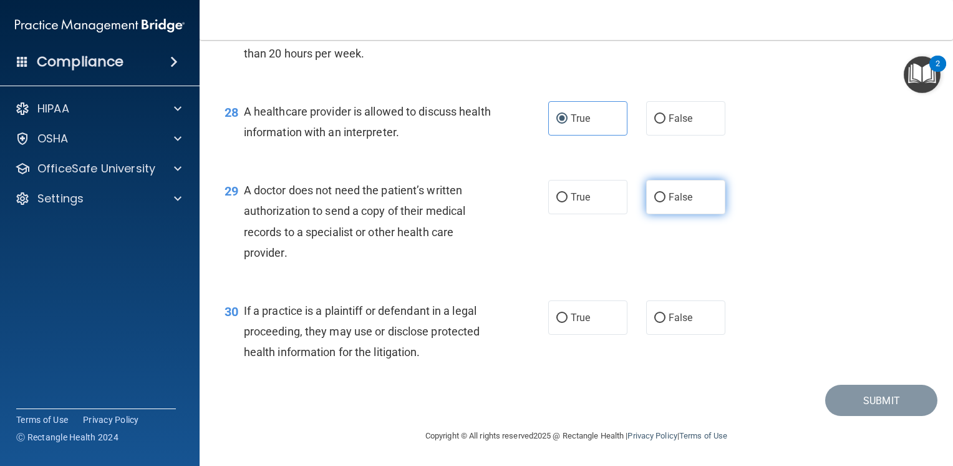
click at [666, 198] on input "False" at bounding box center [660, 197] width 11 height 9
radio input "true"
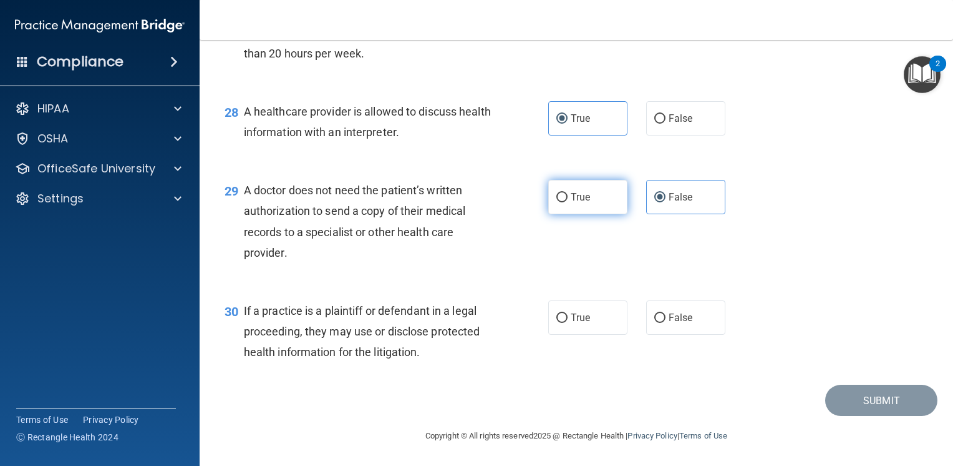
click at [600, 203] on label "True" at bounding box center [588, 197] width 79 height 34
click at [568, 202] on input "True" at bounding box center [562, 197] width 11 height 9
radio input "true"
radio input "false"
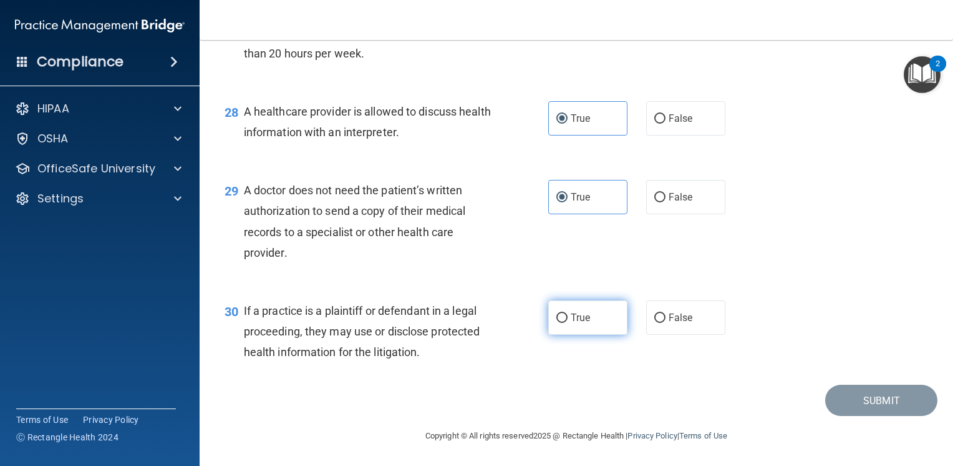
click at [565, 323] on label "True" at bounding box center [588, 317] width 79 height 34
click at [565, 323] on input "True" at bounding box center [562, 317] width 11 height 9
radio input "true"
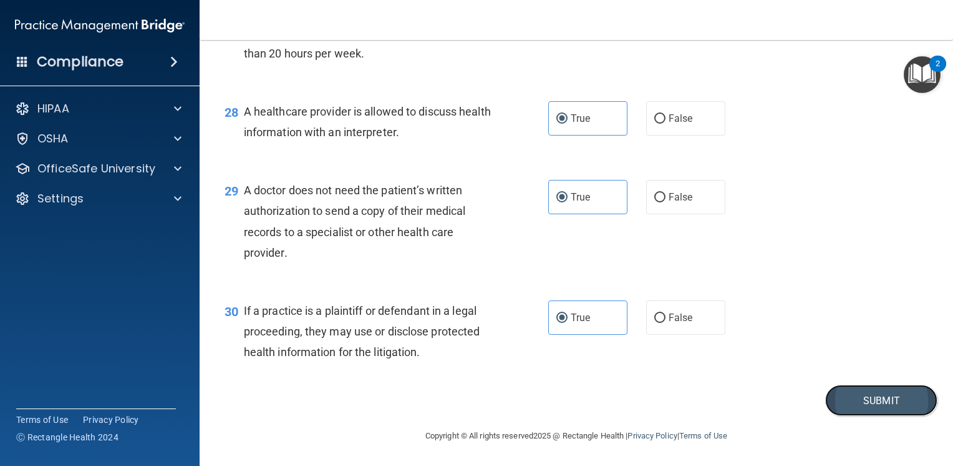
click at [876, 397] on button "Submit" at bounding box center [882, 400] width 112 height 32
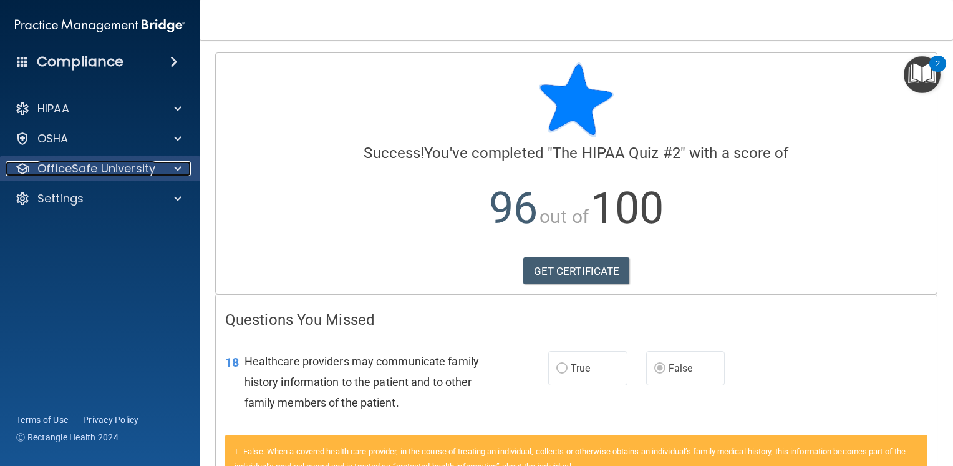
click at [57, 168] on p "OfficeSafe University" at bounding box center [96, 168] width 118 height 15
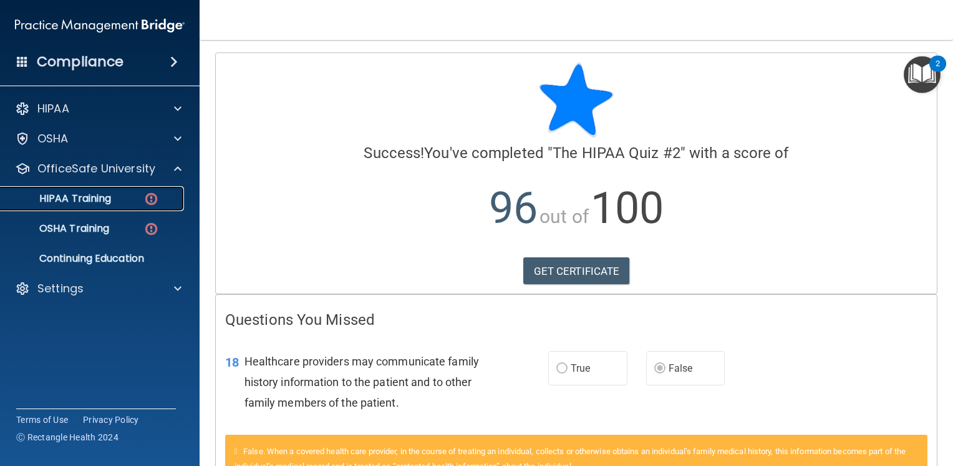
click at [86, 210] on link "HIPAA Training" at bounding box center [86, 198] width 197 height 25
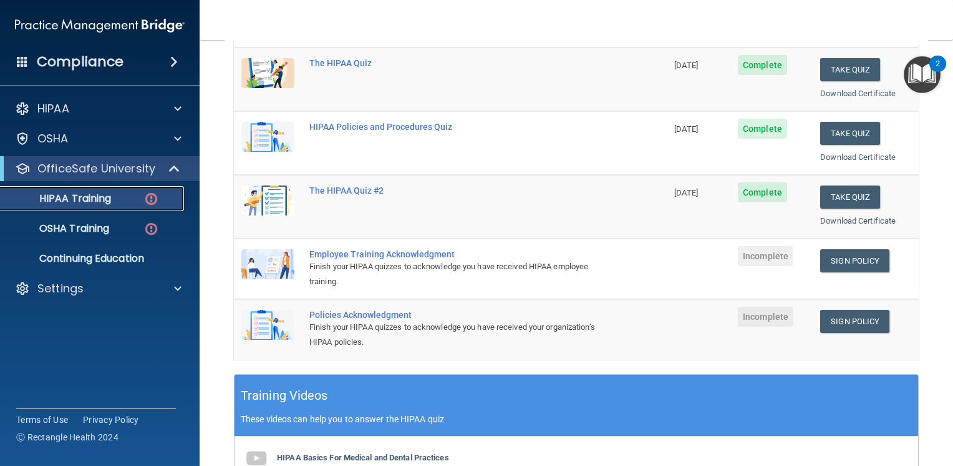
scroll to position [175, 0]
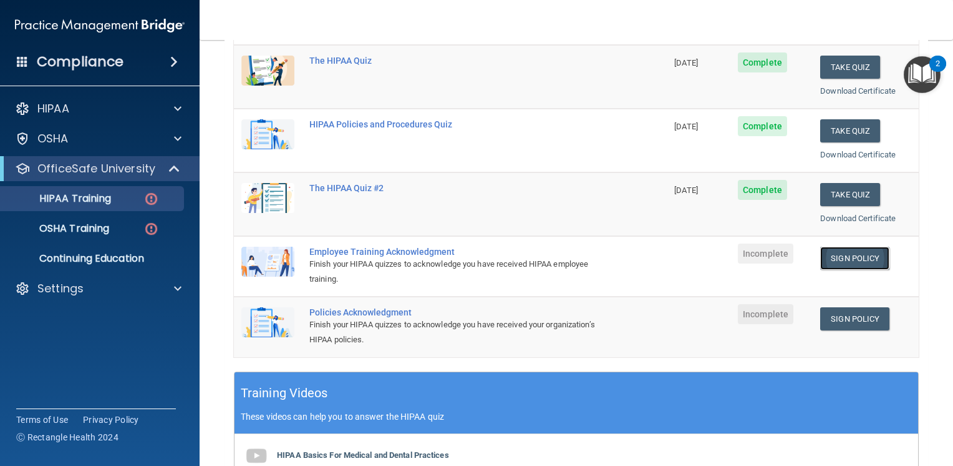
click at [846, 246] on link "Sign Policy" at bounding box center [855, 257] width 69 height 23
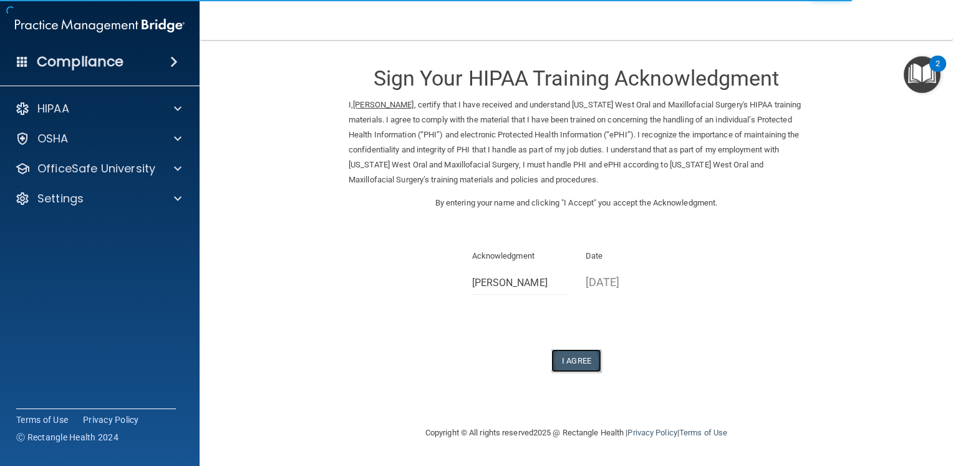
click at [573, 363] on button "I Agree" at bounding box center [577, 360] width 50 height 23
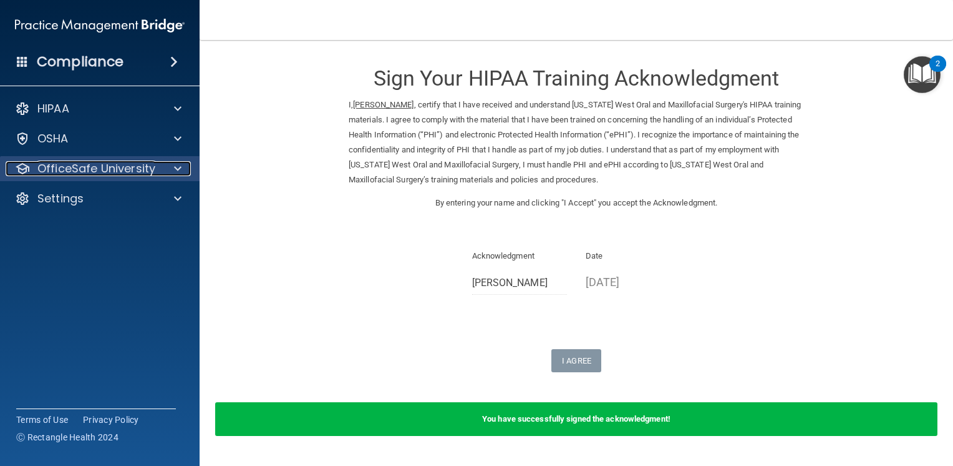
click at [105, 170] on p "OfficeSafe University" at bounding box center [96, 168] width 118 height 15
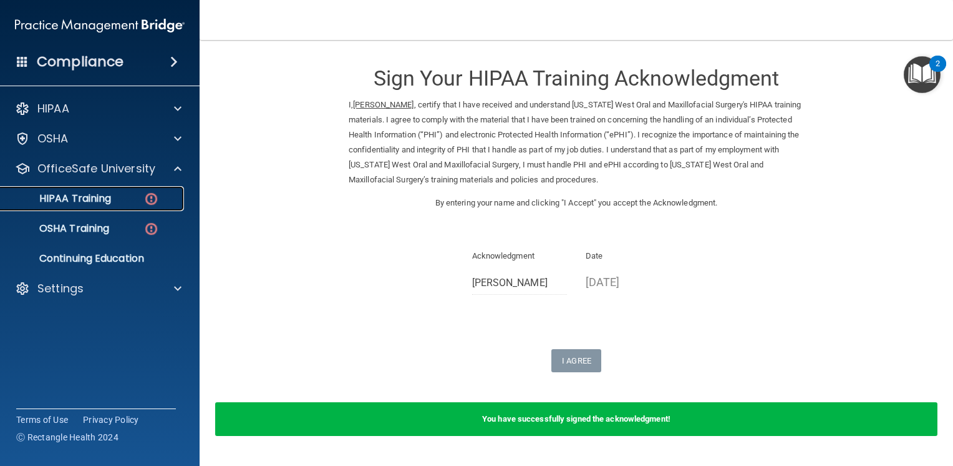
click at [108, 194] on p "HIPAA Training" at bounding box center [59, 198] width 103 height 12
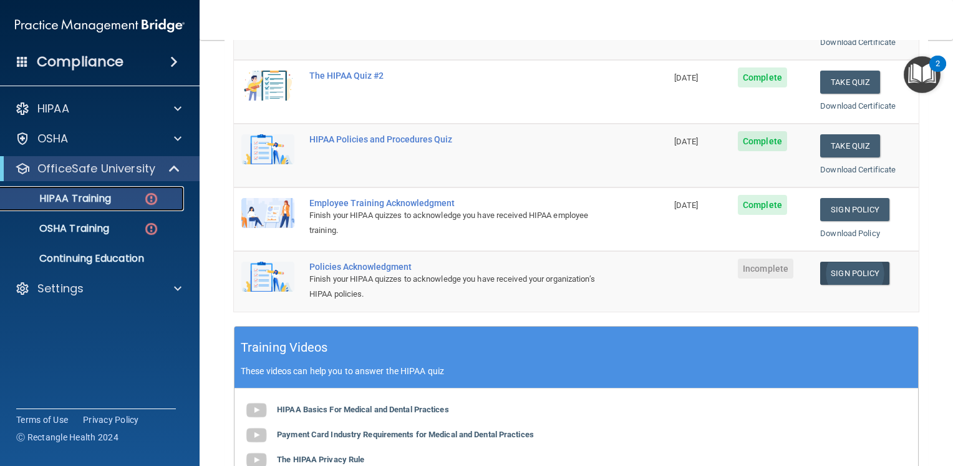
scroll to position [225, 0]
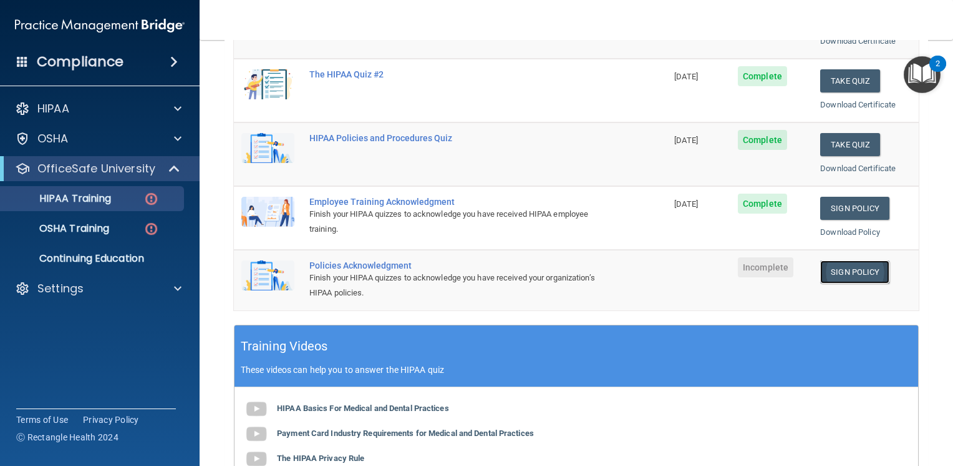
click at [846, 270] on link "Sign Policy" at bounding box center [855, 271] width 69 height 23
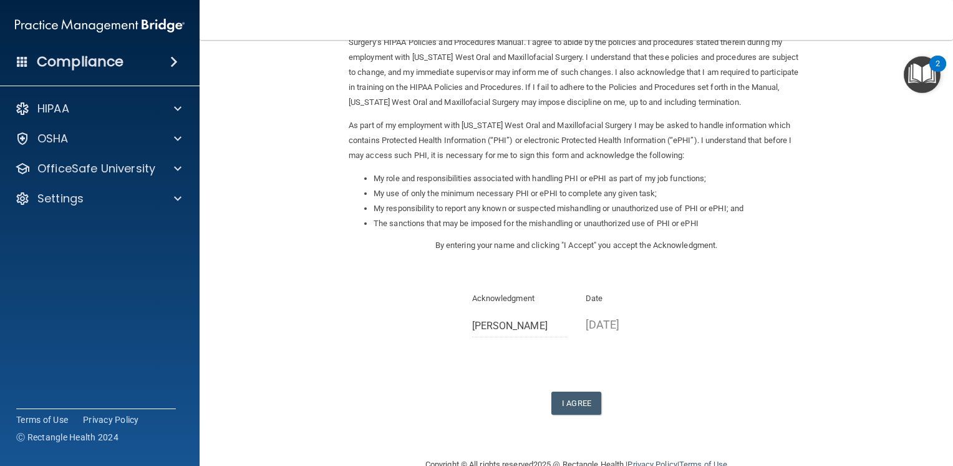
scroll to position [100, 0]
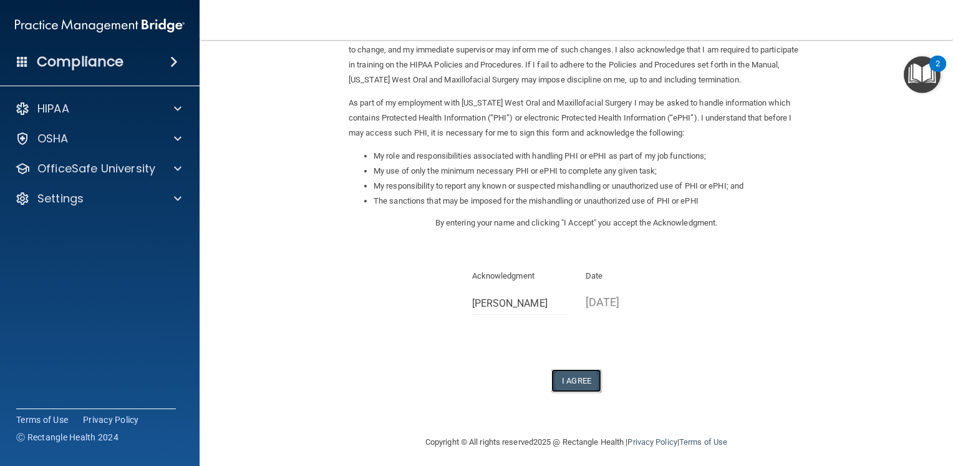
click at [574, 384] on button "I Agree" at bounding box center [577, 380] width 50 height 23
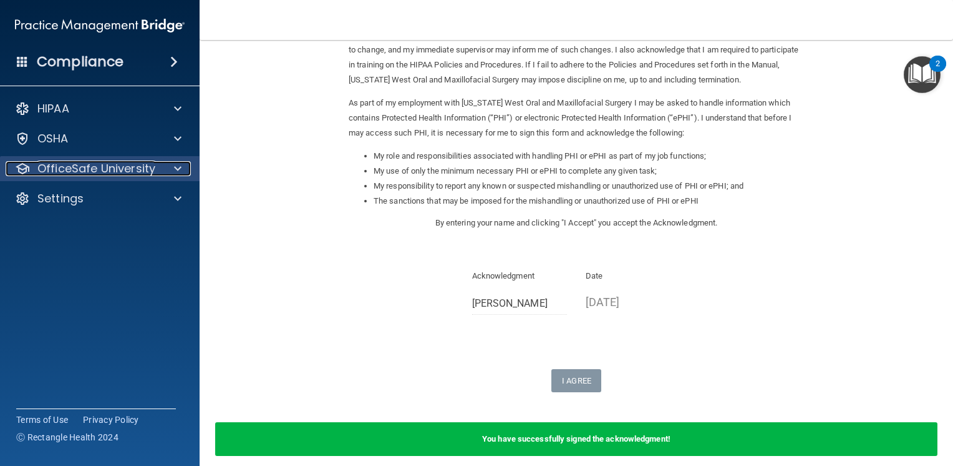
click at [108, 170] on p "OfficeSafe University" at bounding box center [96, 168] width 118 height 15
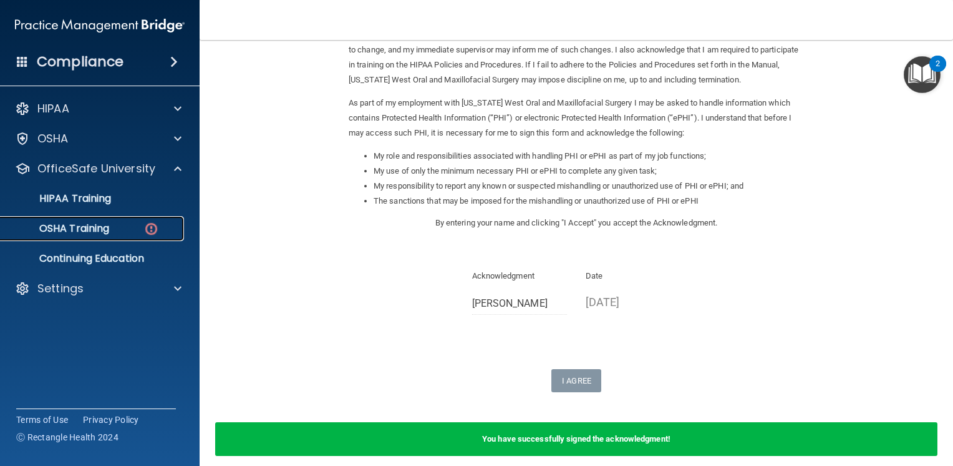
click at [109, 226] on p "OSHA Training" at bounding box center [58, 228] width 101 height 12
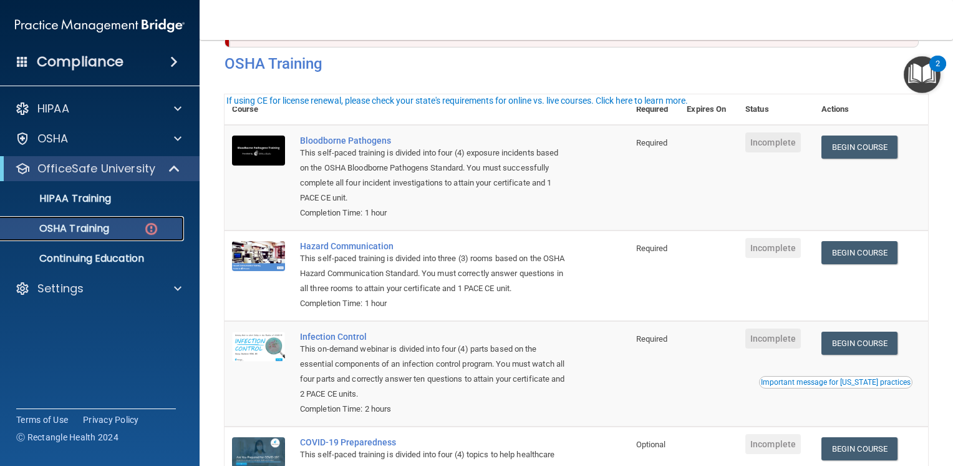
scroll to position [32, 0]
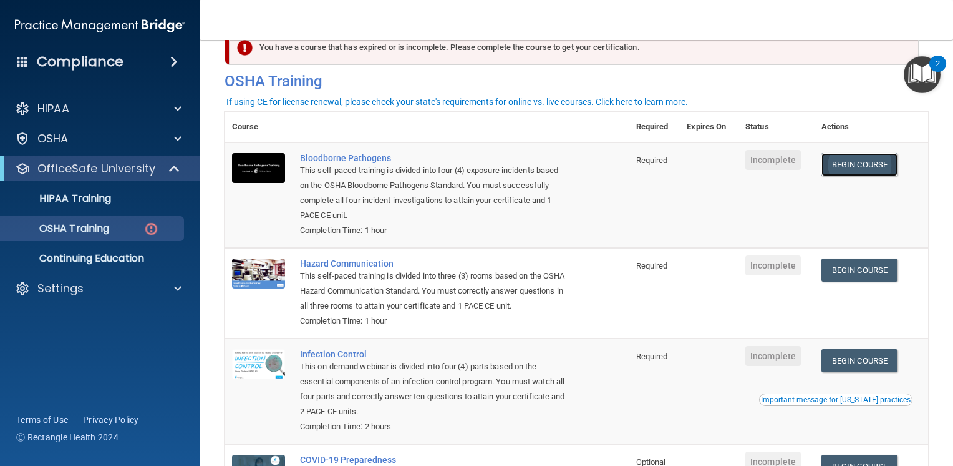
click at [851, 163] on link "Begin Course" at bounding box center [860, 164] width 76 height 23
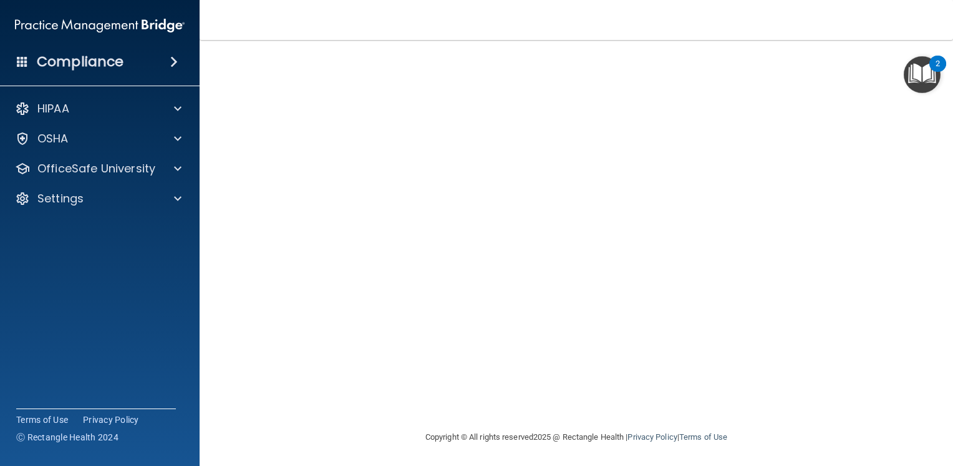
scroll to position [68, 0]
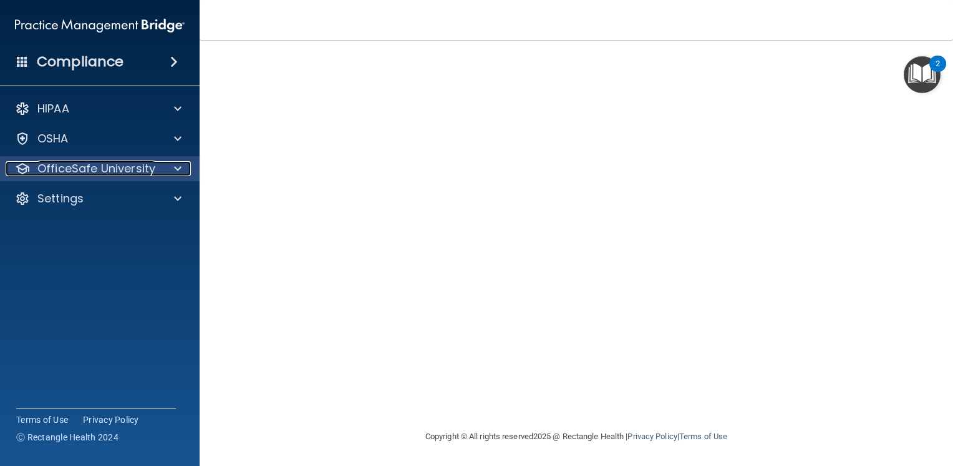
click at [144, 163] on p "OfficeSafe University" at bounding box center [96, 168] width 118 height 15
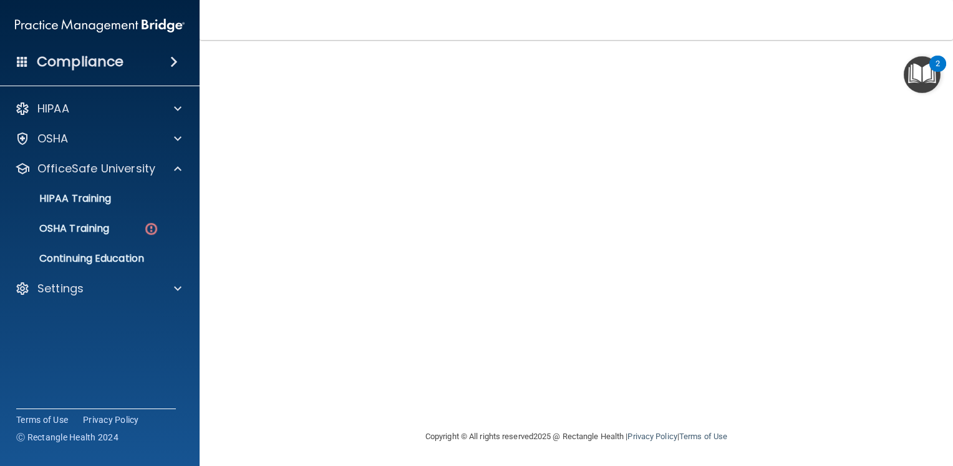
scroll to position [0, 0]
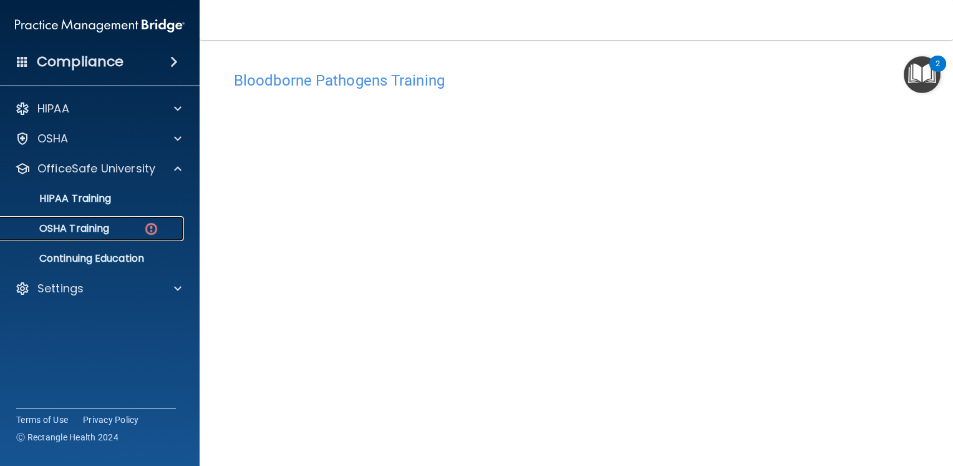
click at [142, 221] on link "OSHA Training" at bounding box center [86, 228] width 197 height 25
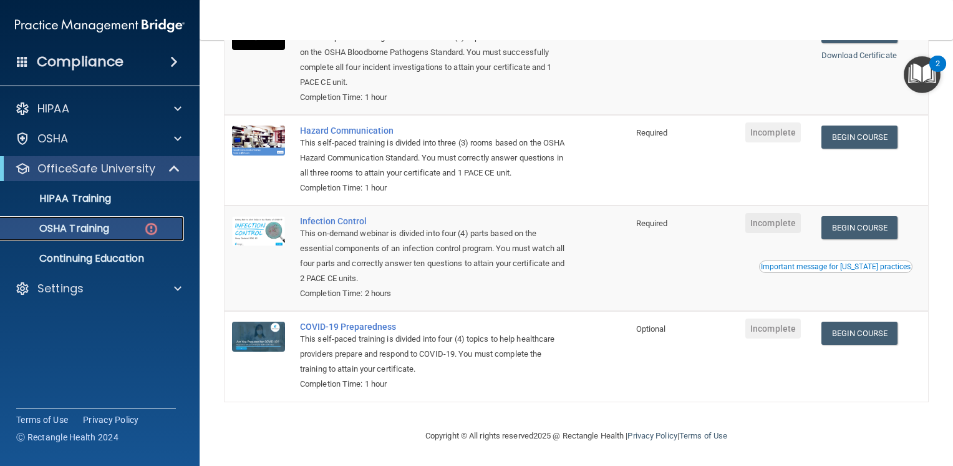
scroll to position [182, 0]
click at [876, 222] on link "Begin Course" at bounding box center [860, 227] width 76 height 23
click at [110, 193] on p "HIPAA Training" at bounding box center [59, 198] width 103 height 12
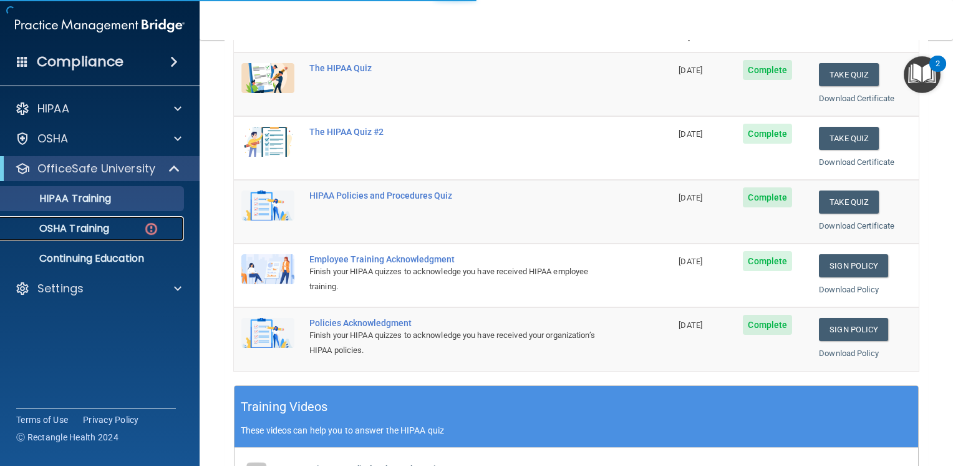
scroll to position [471, 0]
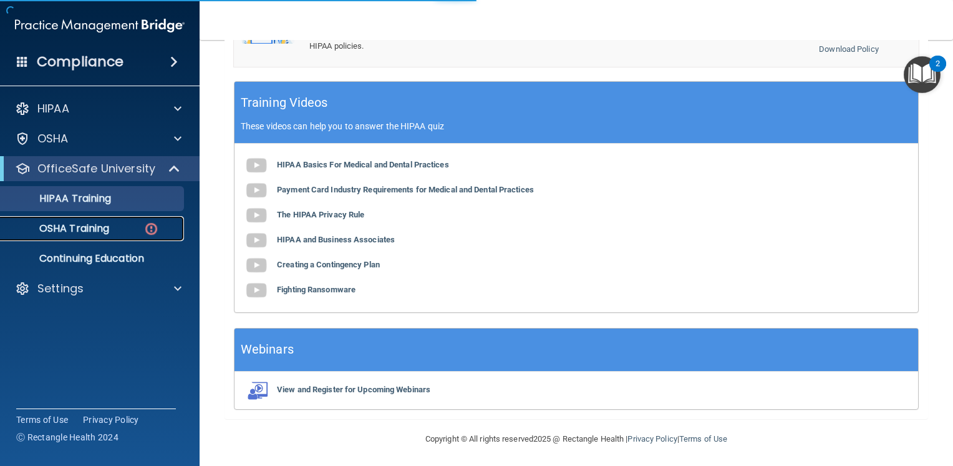
click at [111, 230] on div "OSHA Training" at bounding box center [93, 228] width 170 height 12
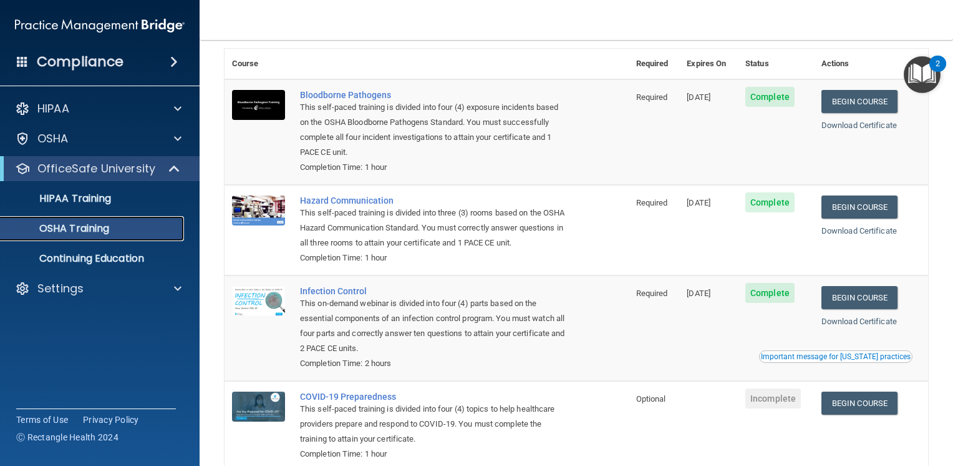
scroll to position [47, 0]
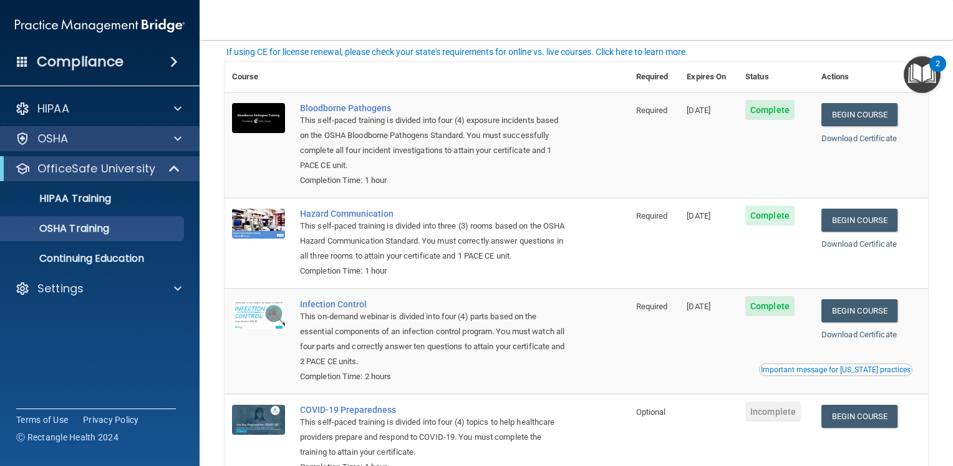
click at [127, 148] on div "OSHA" at bounding box center [100, 138] width 200 height 25
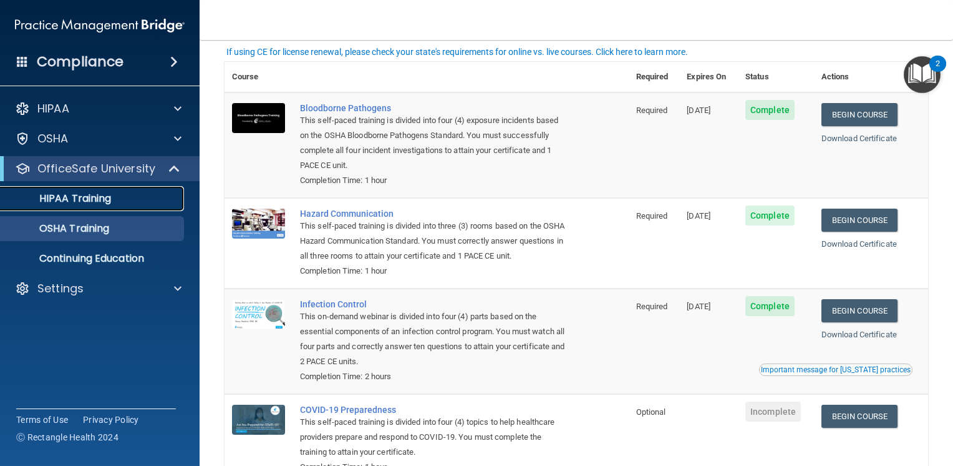
click at [110, 192] on p "HIPAA Training" at bounding box center [59, 198] width 103 height 12
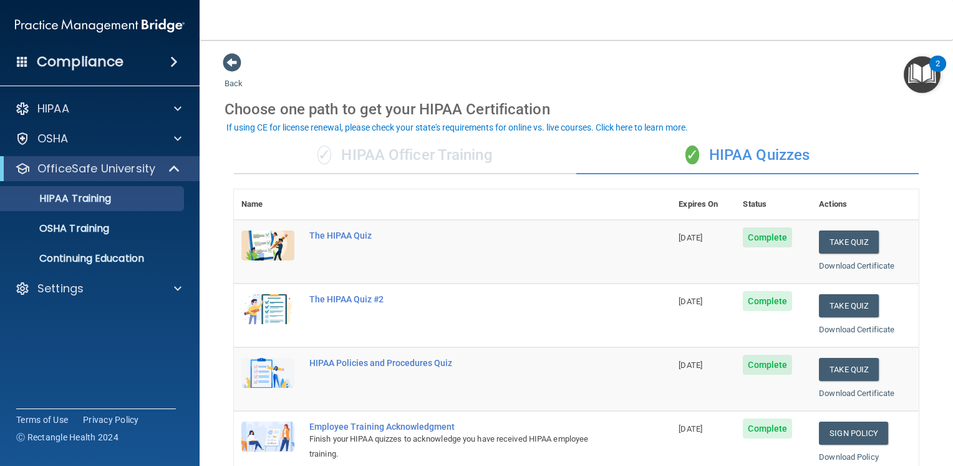
click at [168, 67] on div "Compliance" at bounding box center [100, 61] width 200 height 27
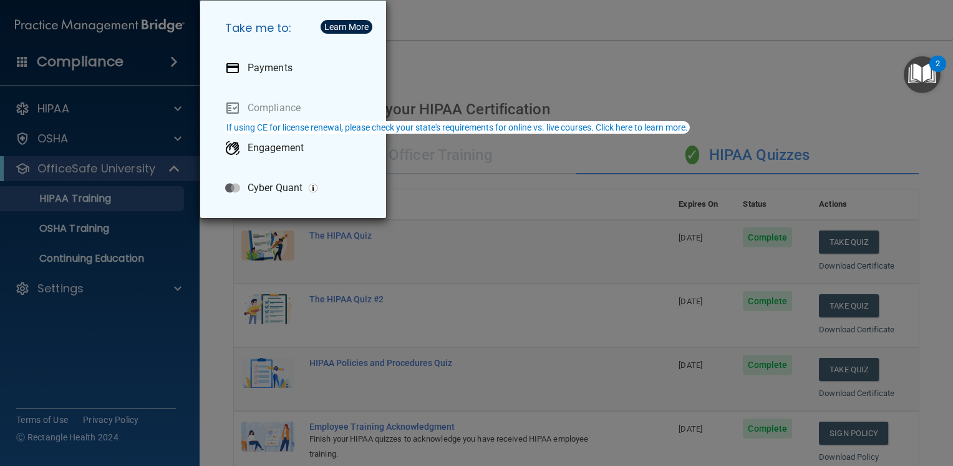
click at [168, 67] on div "Take me to: Payments Compliance Engagement Cyber Quant" at bounding box center [476, 233] width 953 height 466
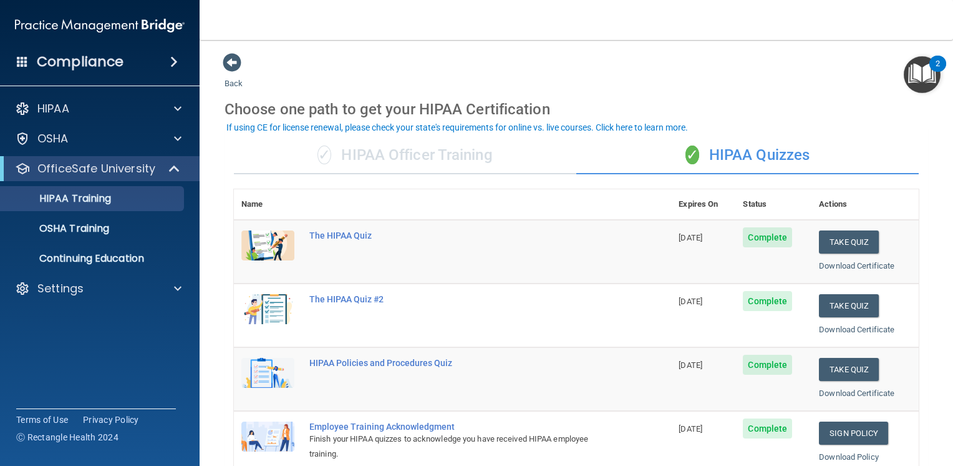
click at [24, 59] on span at bounding box center [22, 61] width 11 height 11
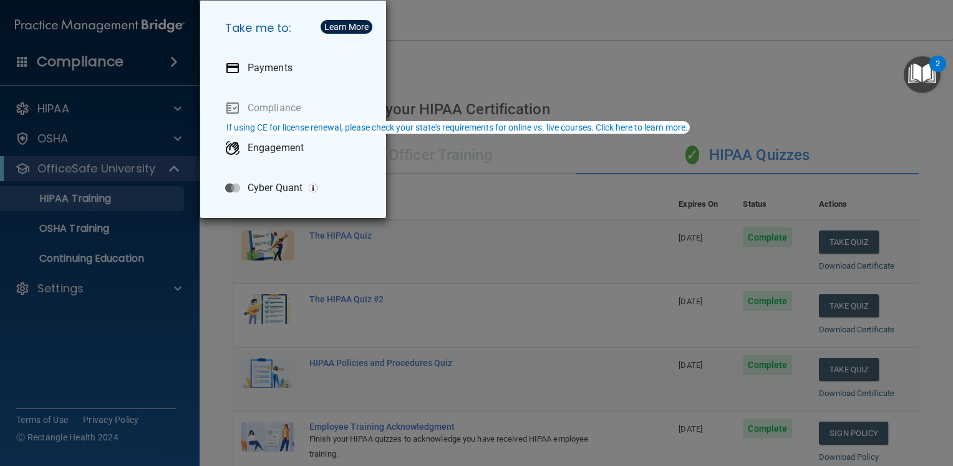
click at [24, 59] on div "Take me to: Payments Compliance Engagement Cyber Quant" at bounding box center [476, 233] width 953 height 466
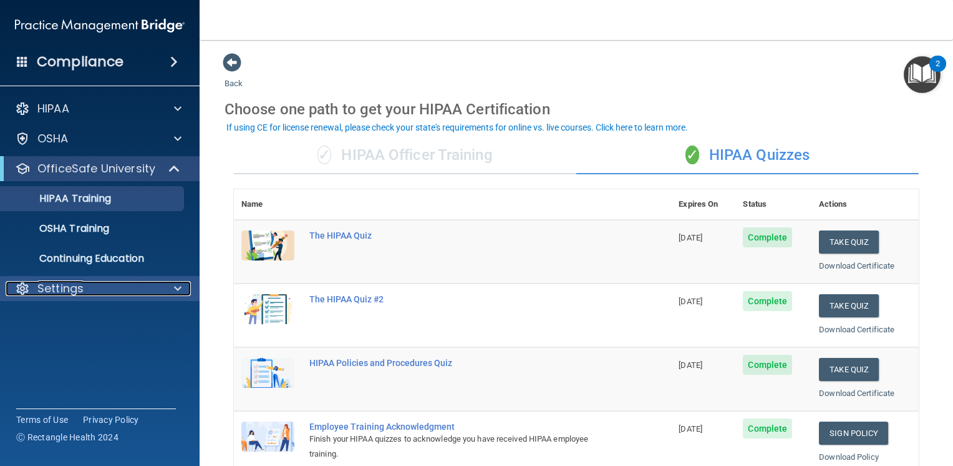
click at [92, 286] on div "Settings" at bounding box center [83, 288] width 155 height 15
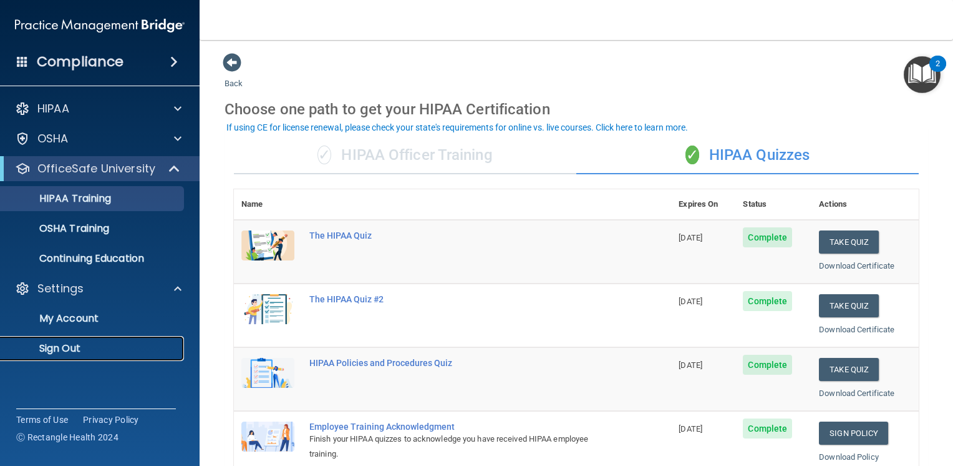
click at [73, 353] on p "Sign Out" at bounding box center [93, 348] width 170 height 12
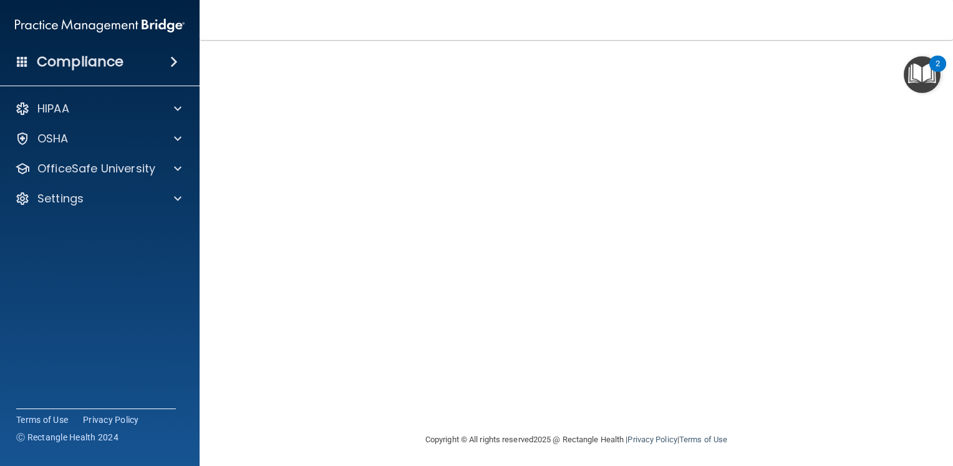
scroll to position [68, 0]
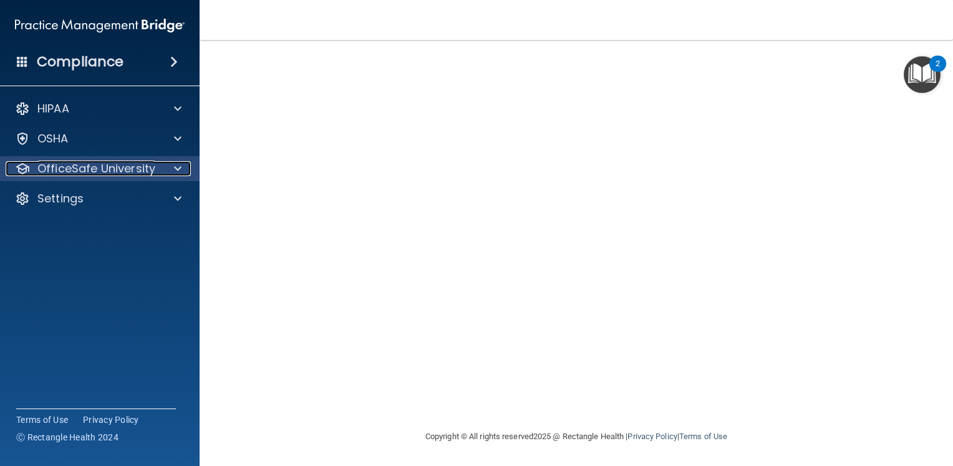
click at [112, 174] on p "OfficeSafe University" at bounding box center [96, 168] width 118 height 15
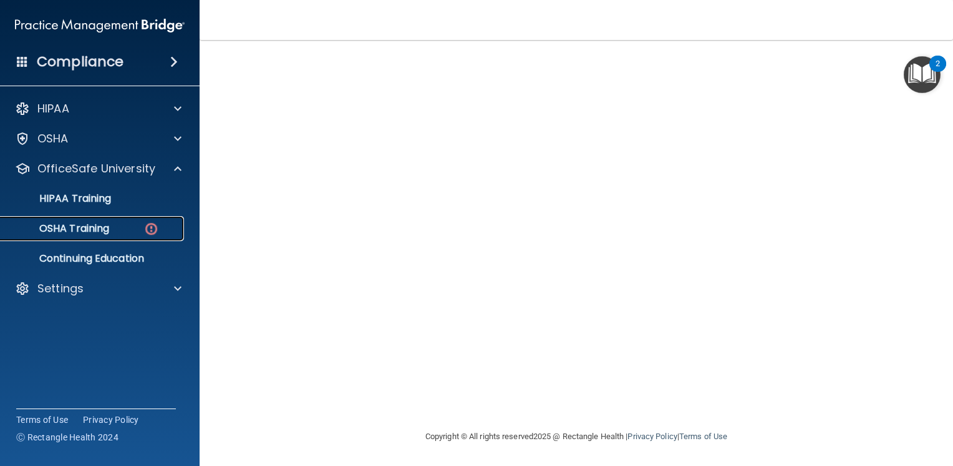
click at [139, 231] on div "OSHA Training" at bounding box center [93, 228] width 170 height 12
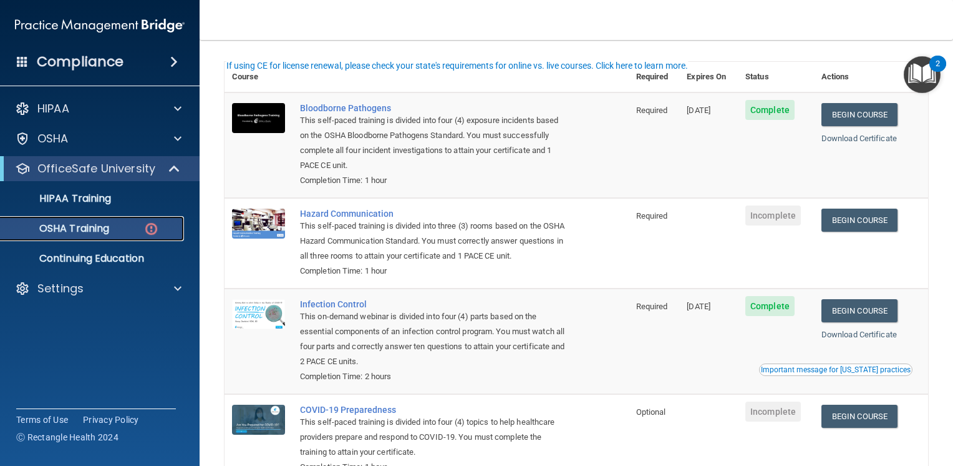
scroll to position [57, 0]
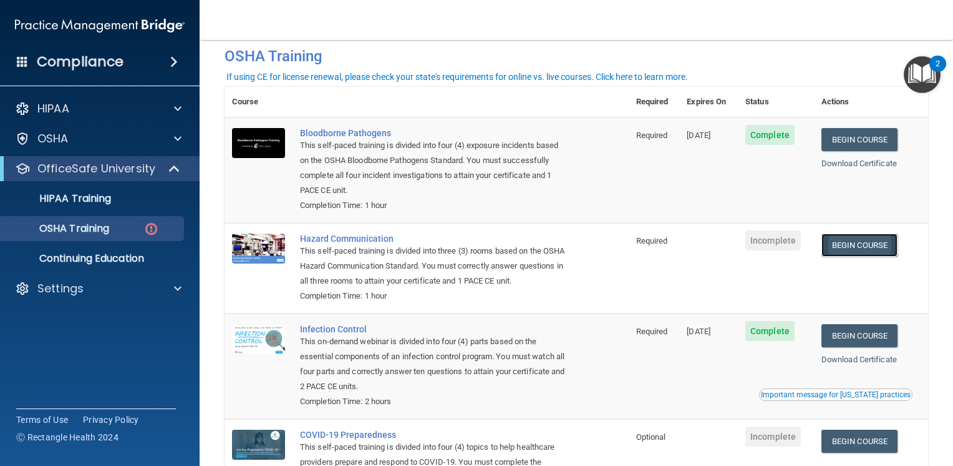
click at [869, 250] on link "Begin Course" at bounding box center [860, 244] width 76 height 23
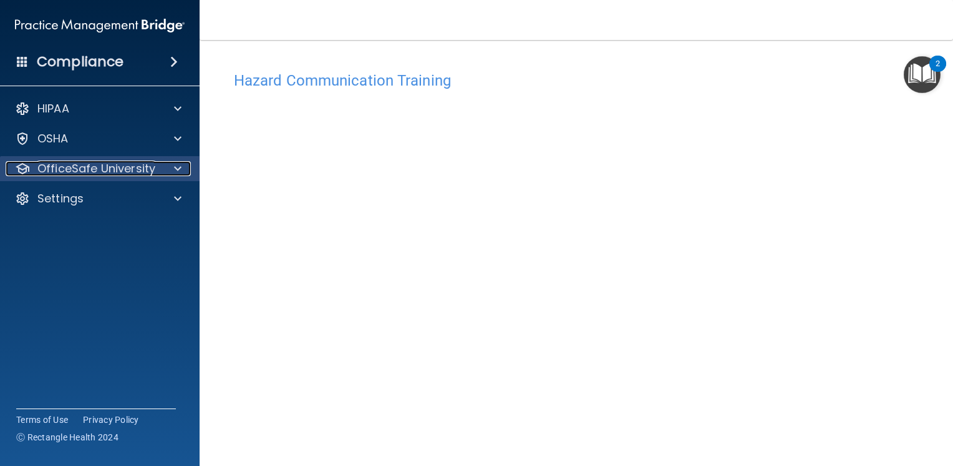
click at [165, 166] on div at bounding box center [175, 168] width 31 height 15
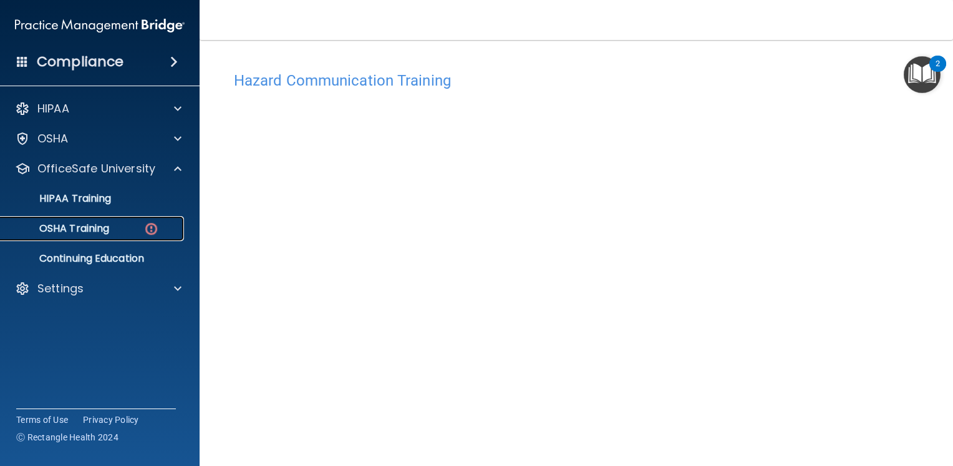
click at [125, 225] on div "OSHA Training" at bounding box center [93, 228] width 170 height 12
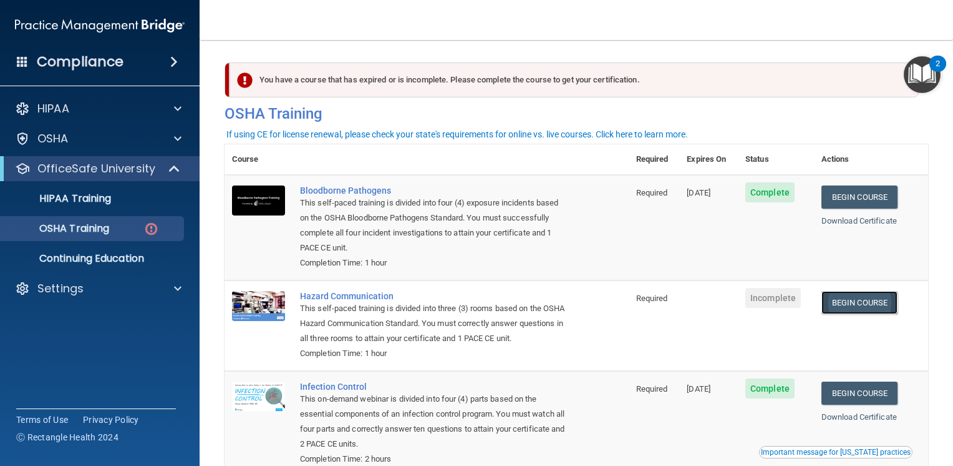
click at [849, 298] on link "Begin Course" at bounding box center [860, 302] width 76 height 23
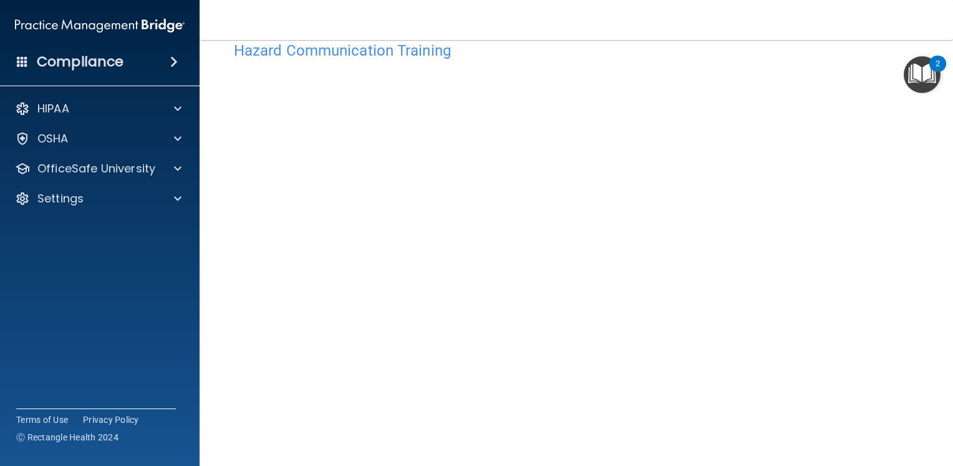
scroll to position [53, 0]
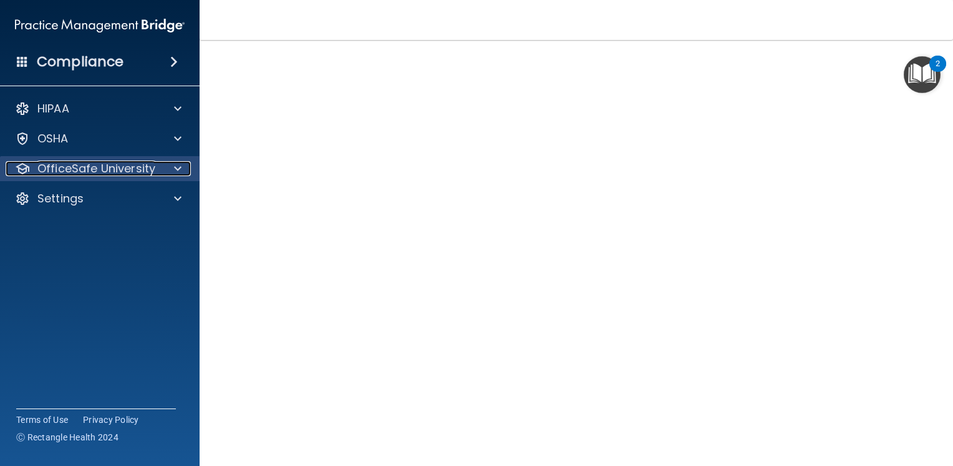
click at [132, 166] on p "OfficeSafe University" at bounding box center [96, 168] width 118 height 15
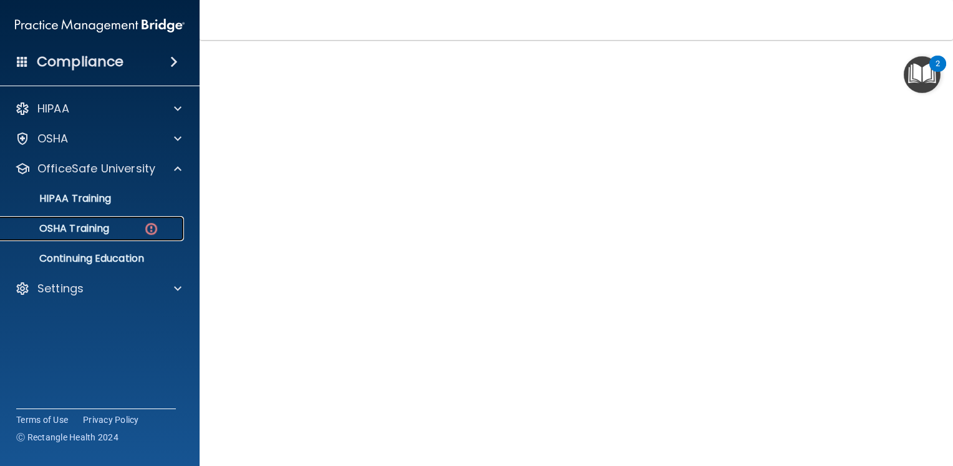
click at [139, 223] on div "OSHA Training" at bounding box center [93, 228] width 170 height 12
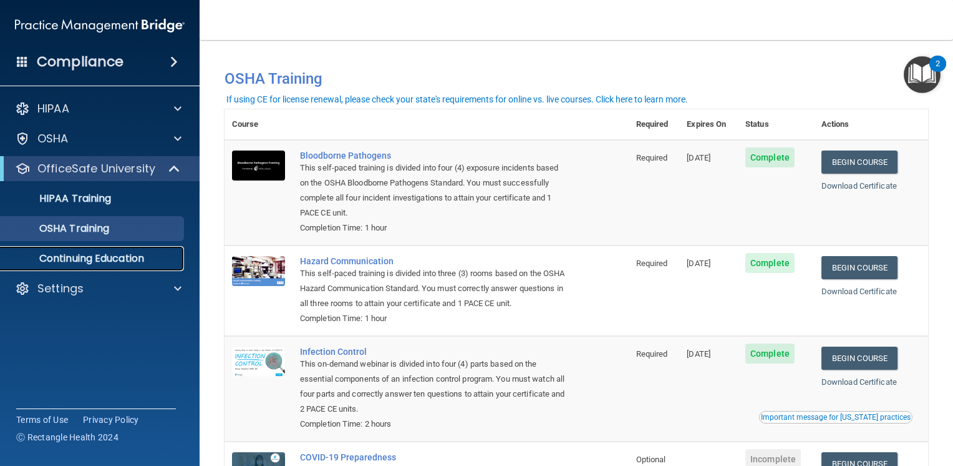
click at [102, 266] on link "Continuing Education" at bounding box center [86, 258] width 197 height 25
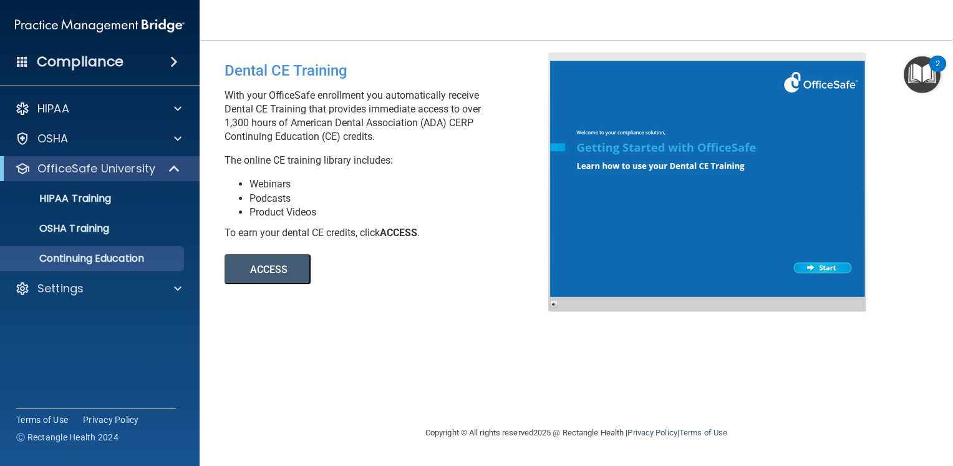
click at [273, 268] on button "ACCESS" at bounding box center [268, 269] width 86 height 30
